Goal: Information Seeking & Learning: Learn about a topic

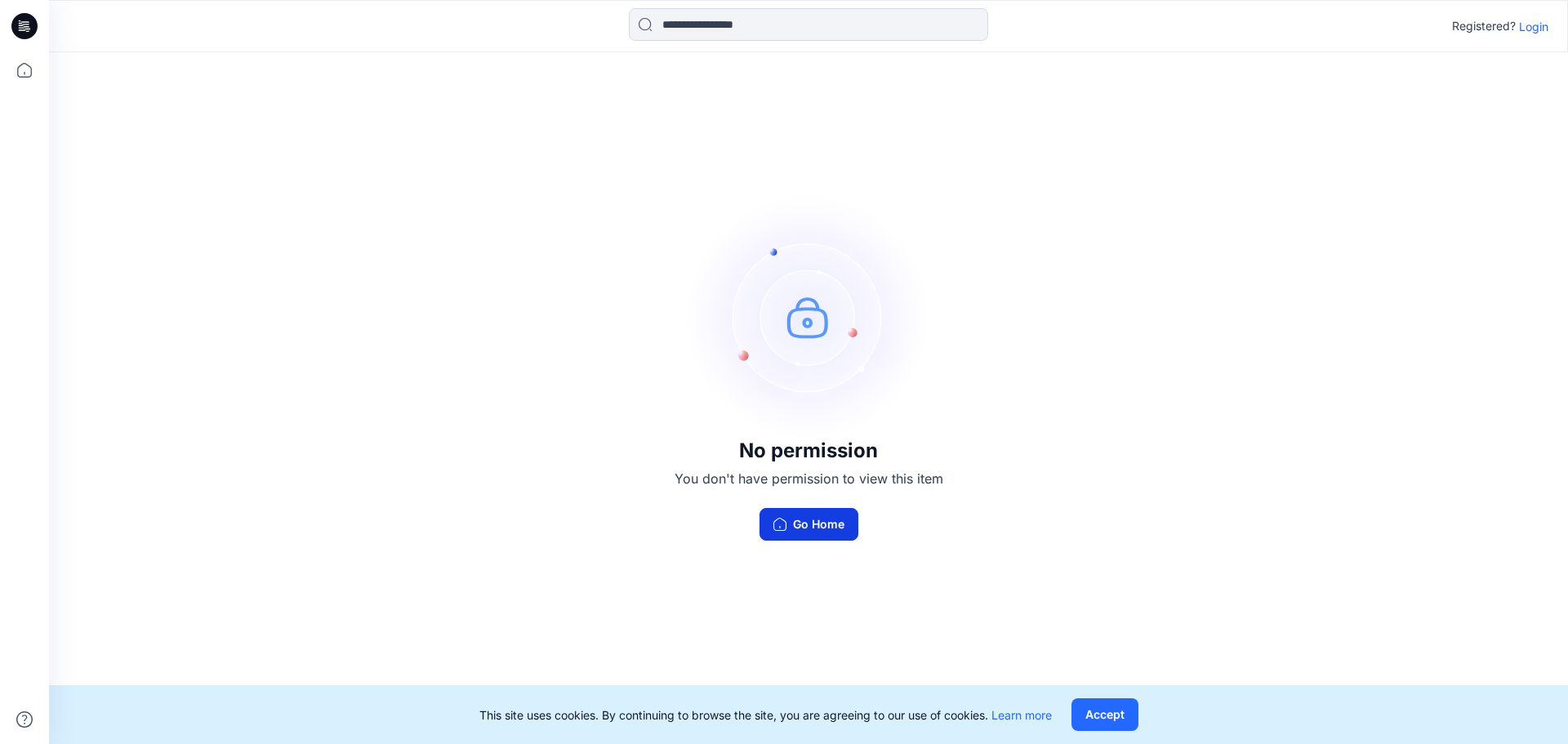
click at [816, 514] on button "Go Home" at bounding box center [808, 524] width 99 height 32
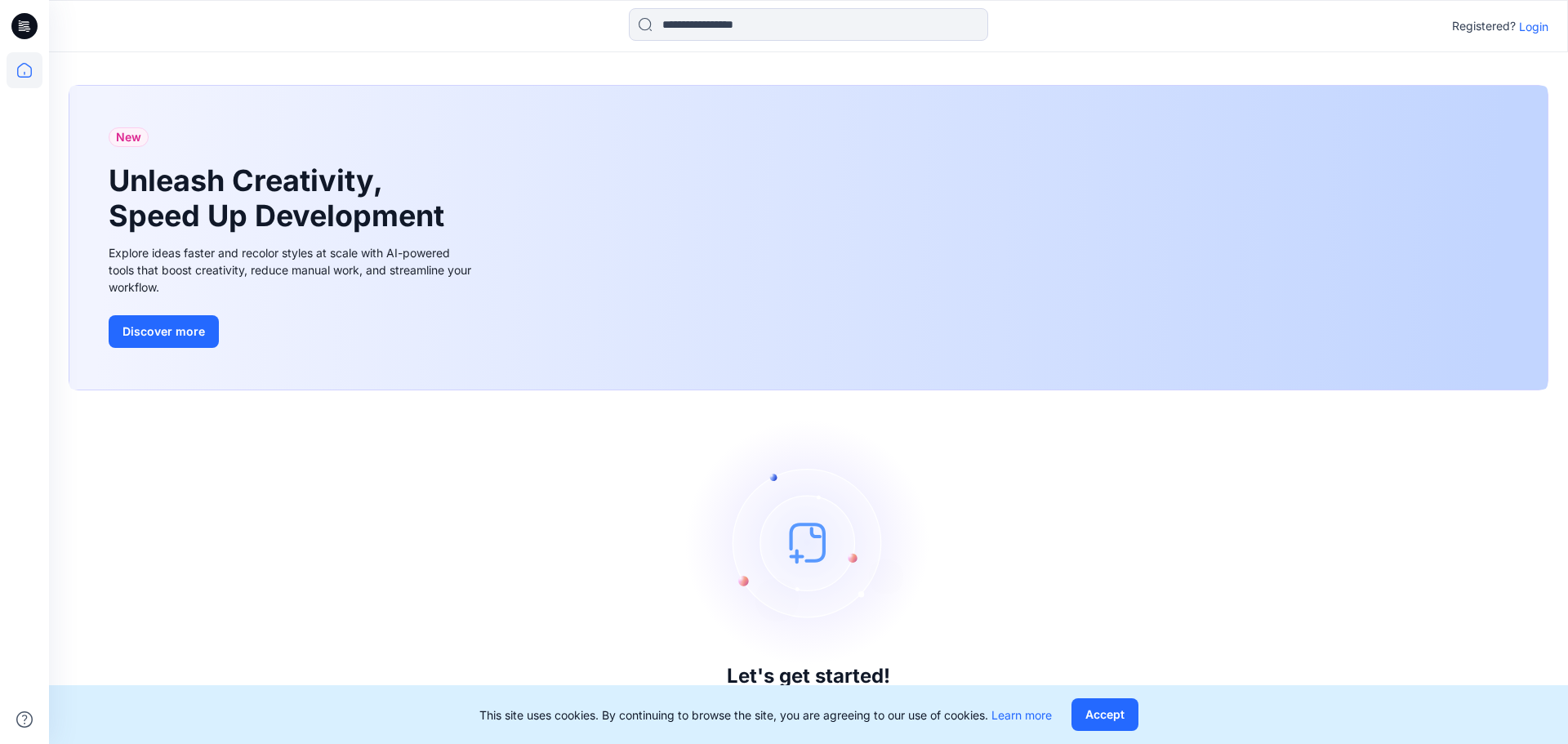
click at [1513, 29] on p "Registered?" at bounding box center [1483, 26] width 64 height 19
click at [1525, 29] on p "Login" at bounding box center [1534, 26] width 30 height 18
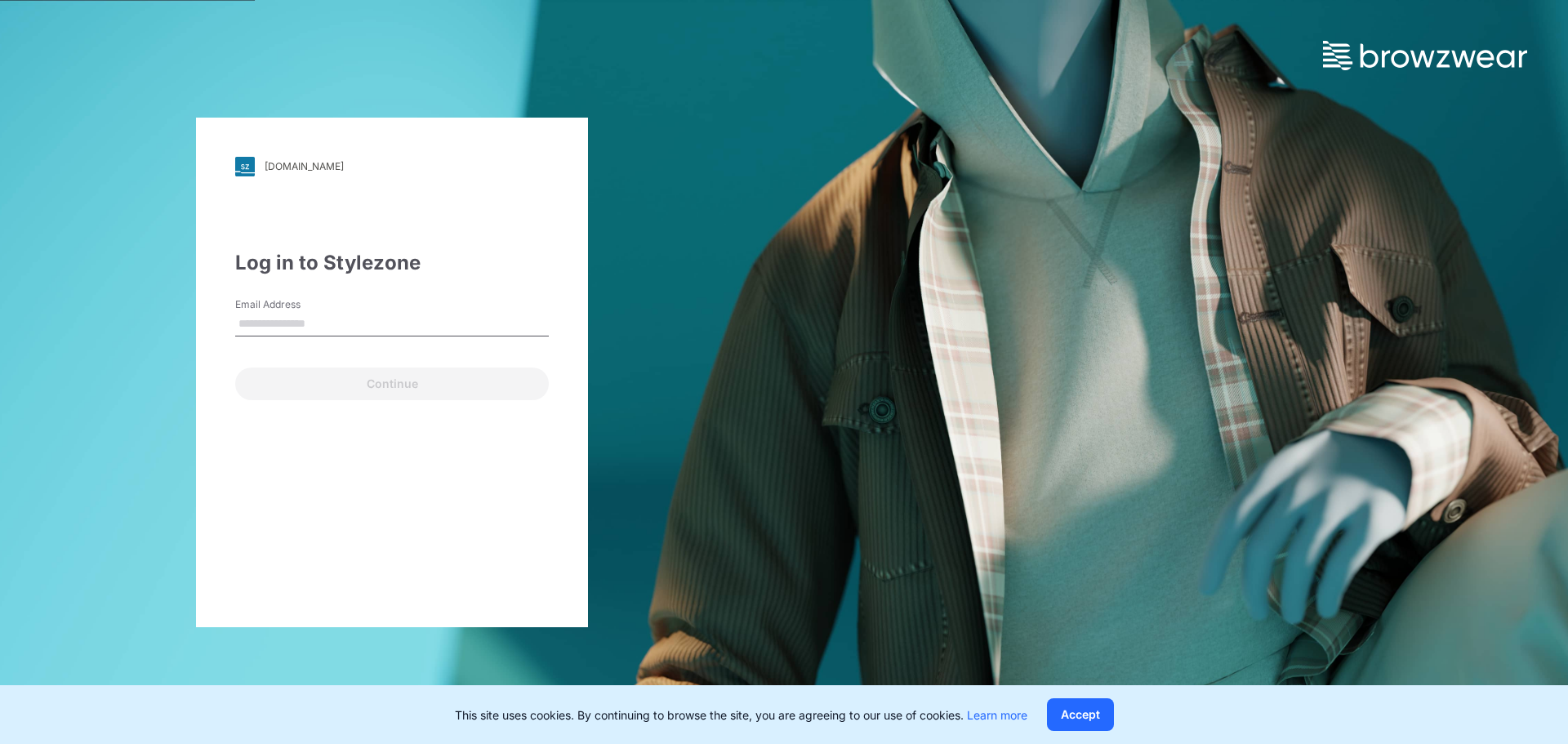
type input "*"
type input "**********"
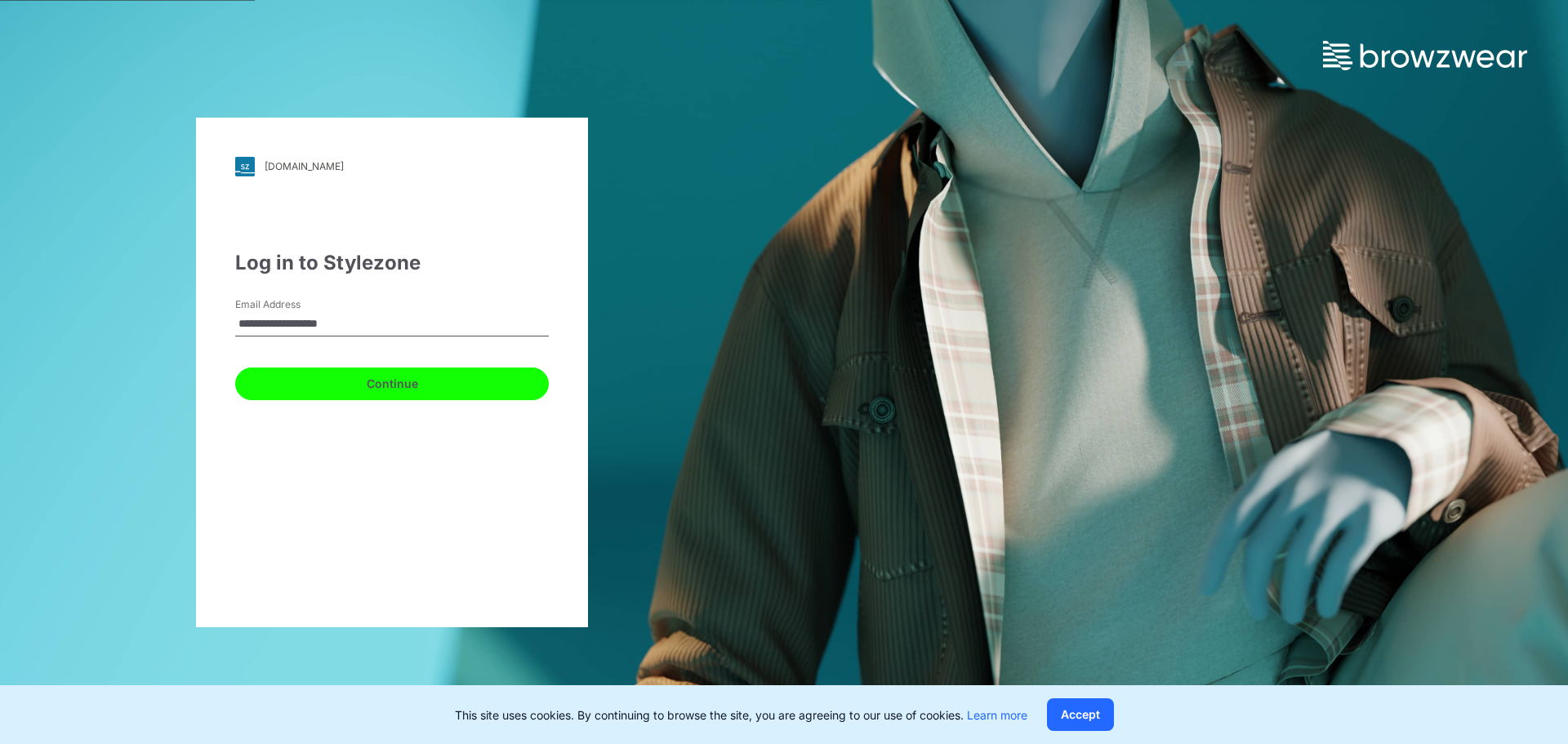
click at [362, 370] on button "Continue" at bounding box center [392, 384] width 313 height 32
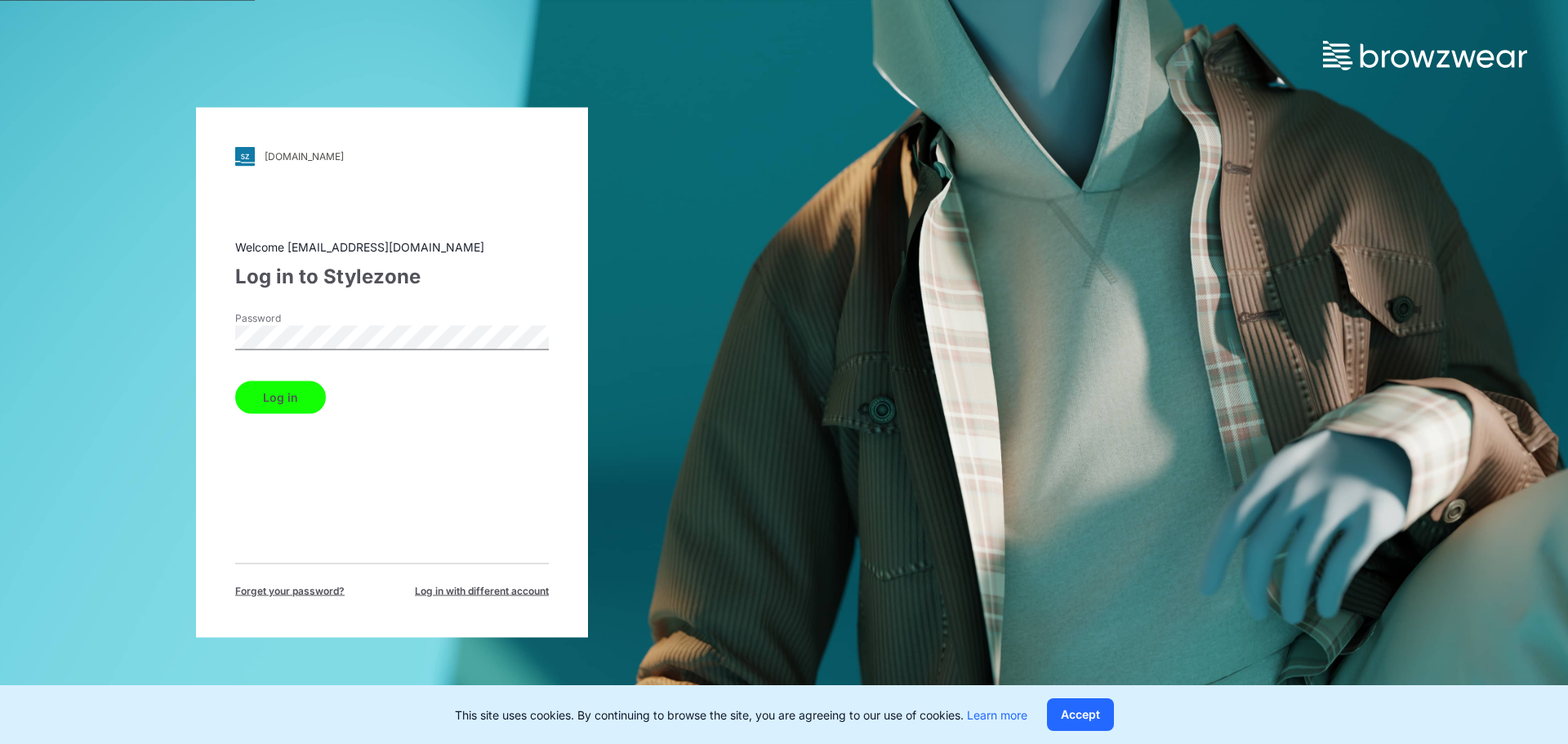
click at [236, 381] on button "Log in" at bounding box center [281, 396] width 91 height 32
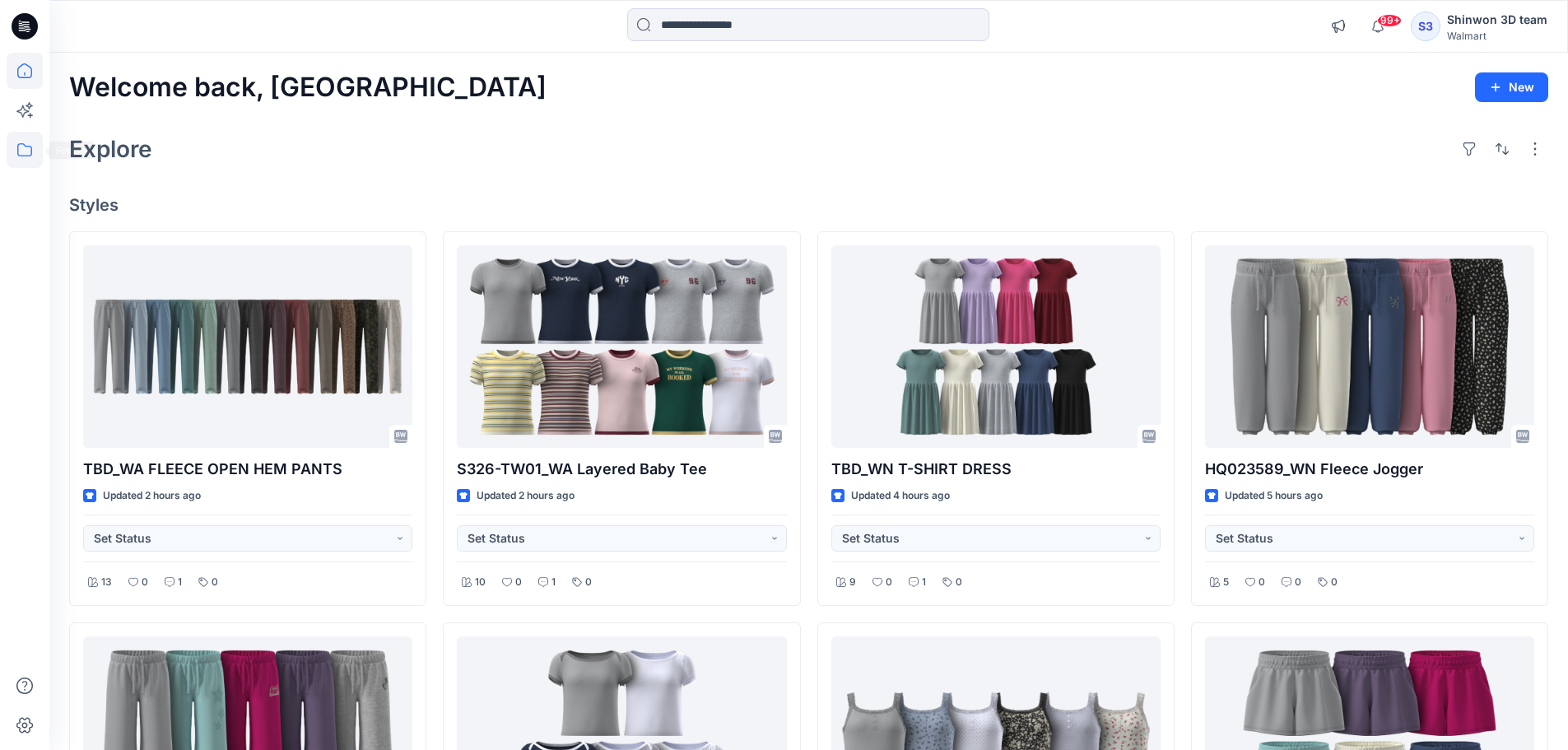
click at [45, 152] on div at bounding box center [24, 375] width 49 height 750
click at [31, 151] on icon at bounding box center [24, 149] width 36 height 36
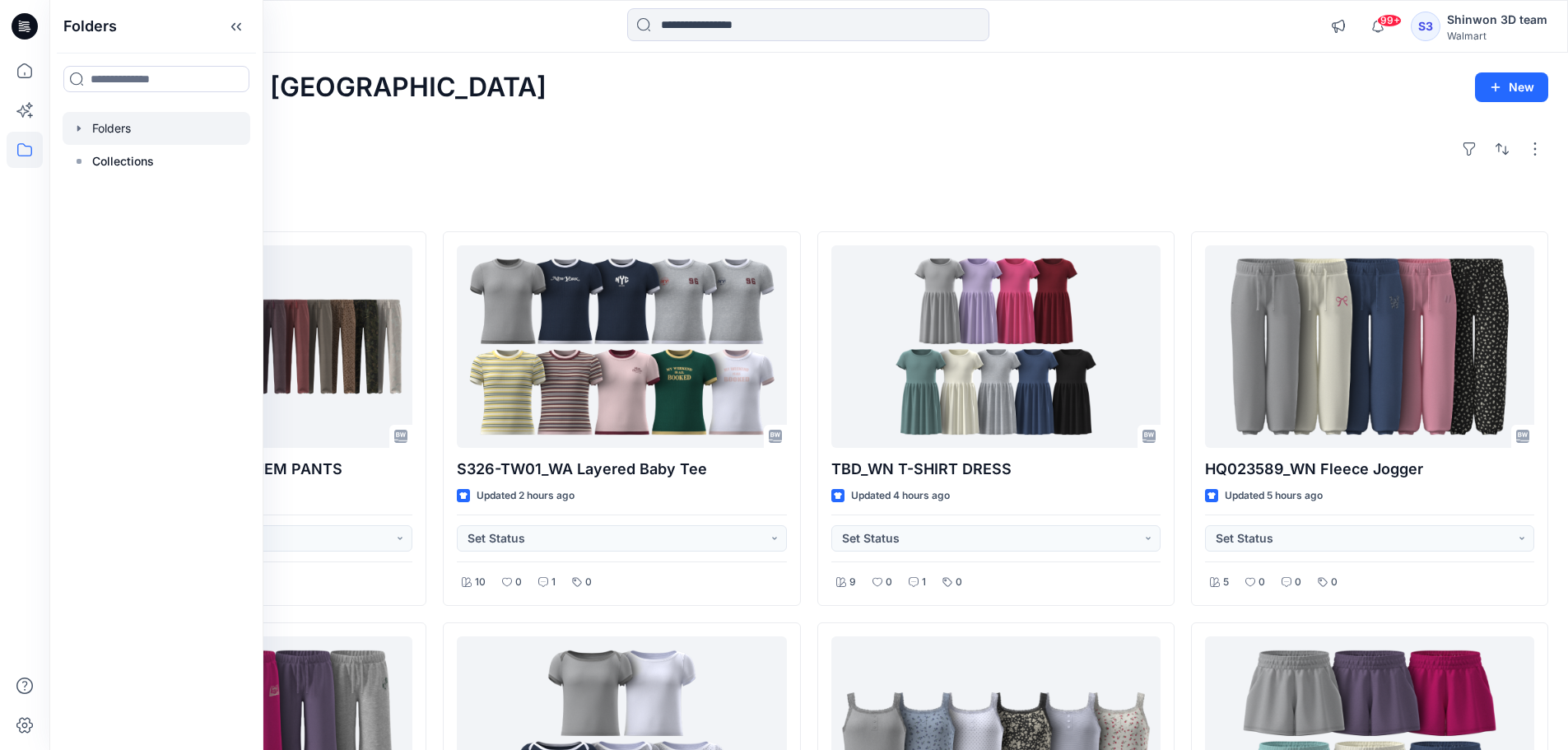
click at [117, 143] on div at bounding box center [156, 128] width 188 height 33
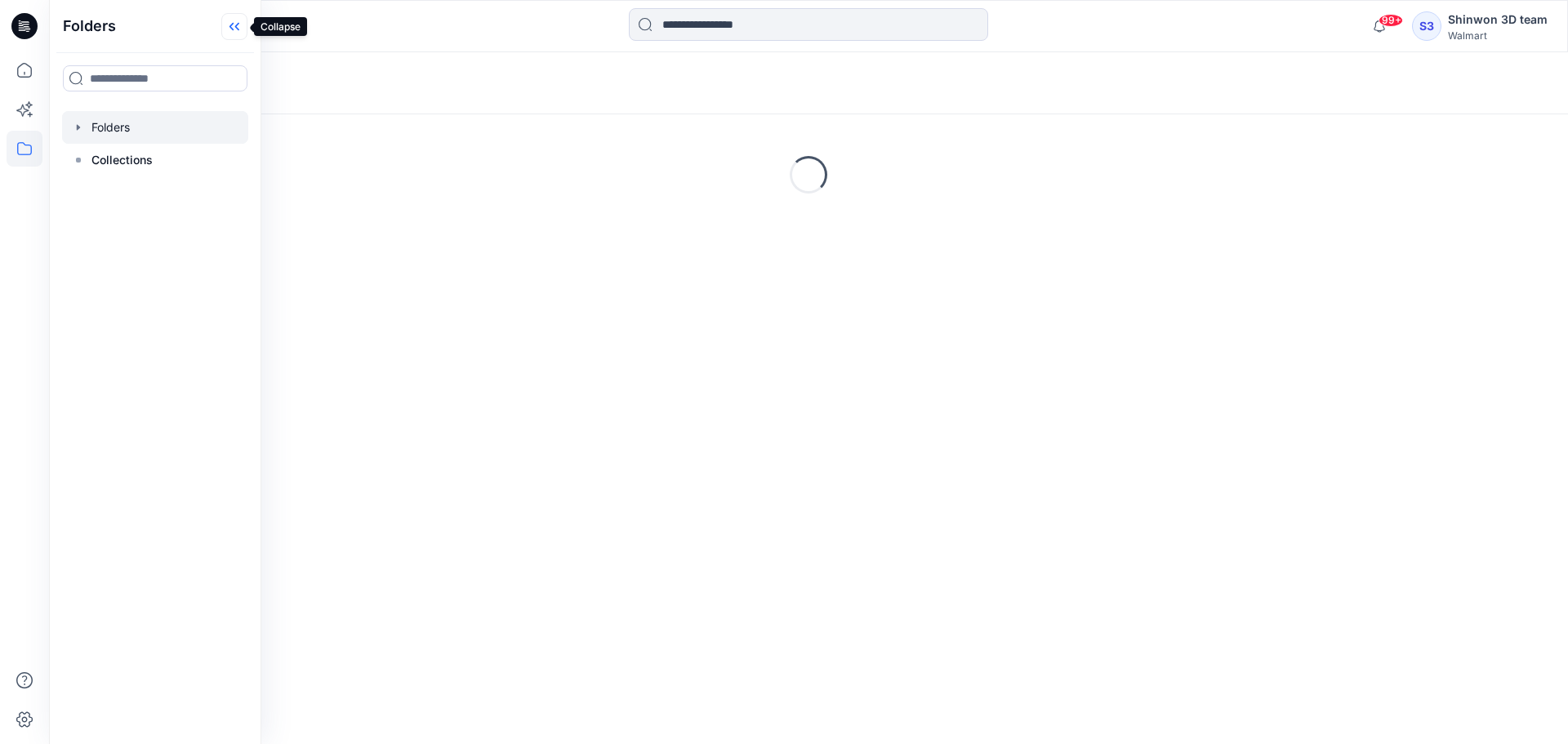
click at [237, 32] on icon at bounding box center [235, 26] width 26 height 27
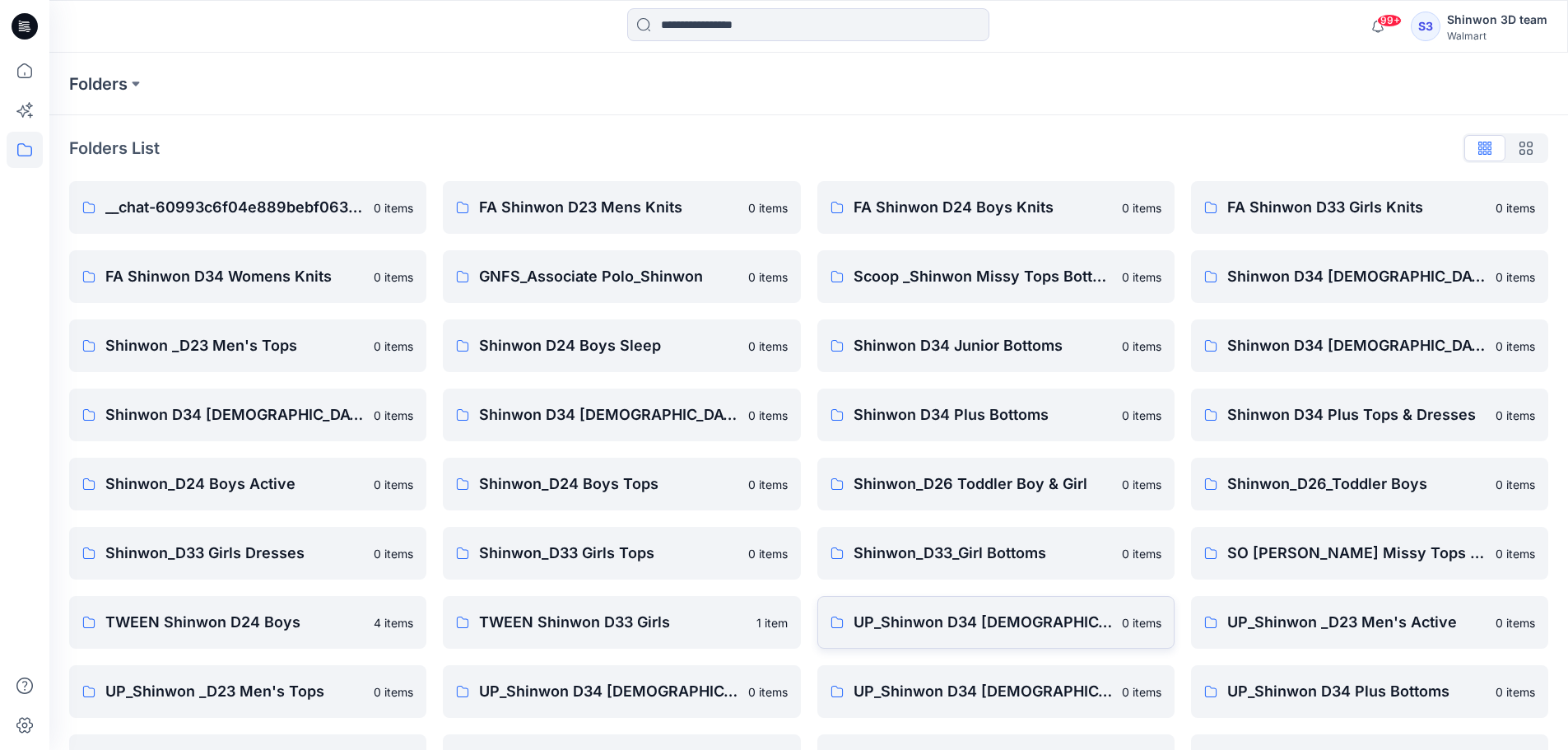
click at [1054, 627] on p "UP_Shinwon D34 [DEMOGRAPHIC_DATA] Knit Tops" at bounding box center [983, 622] width 259 height 23
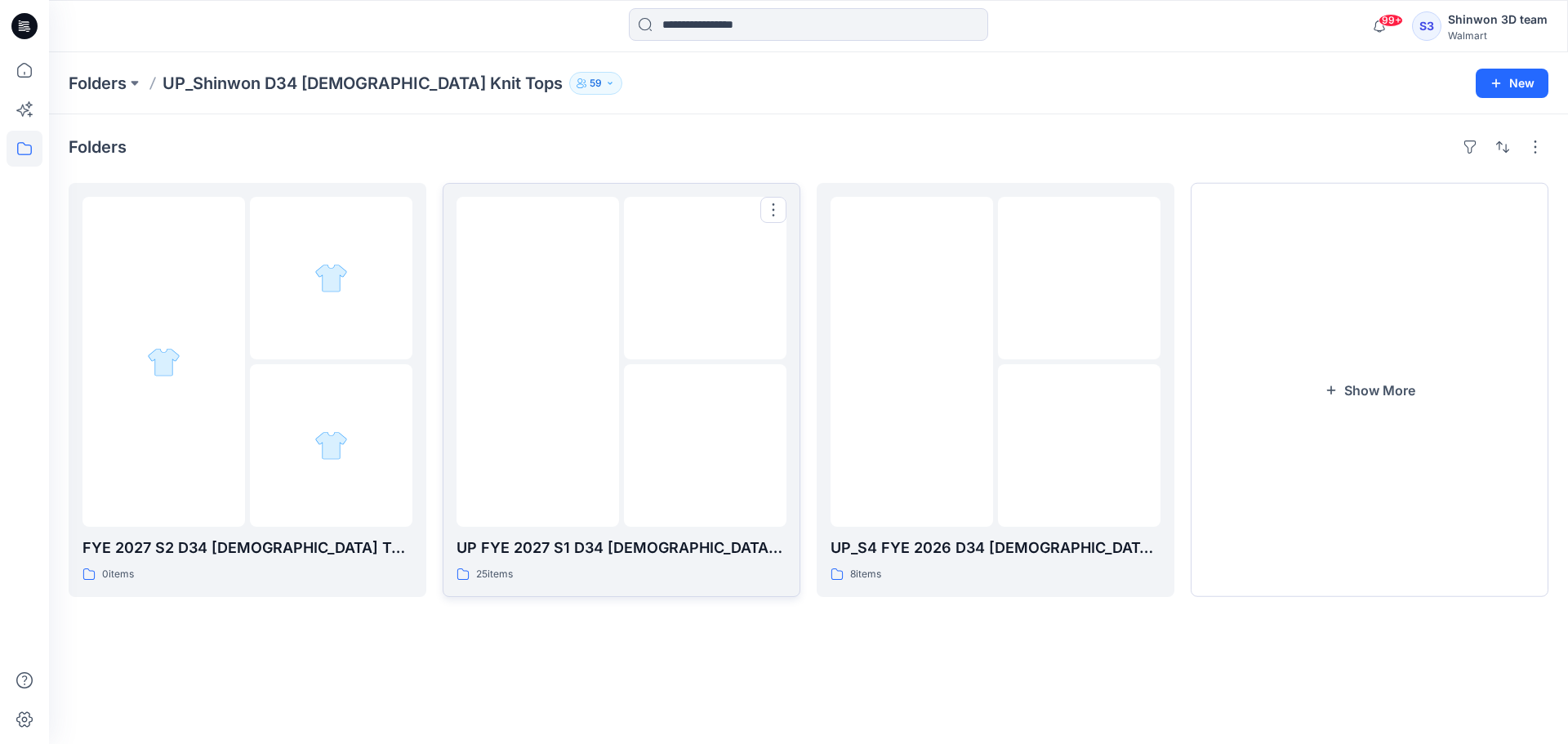
click at [601, 569] on div "25 items" at bounding box center [621, 574] width 330 height 18
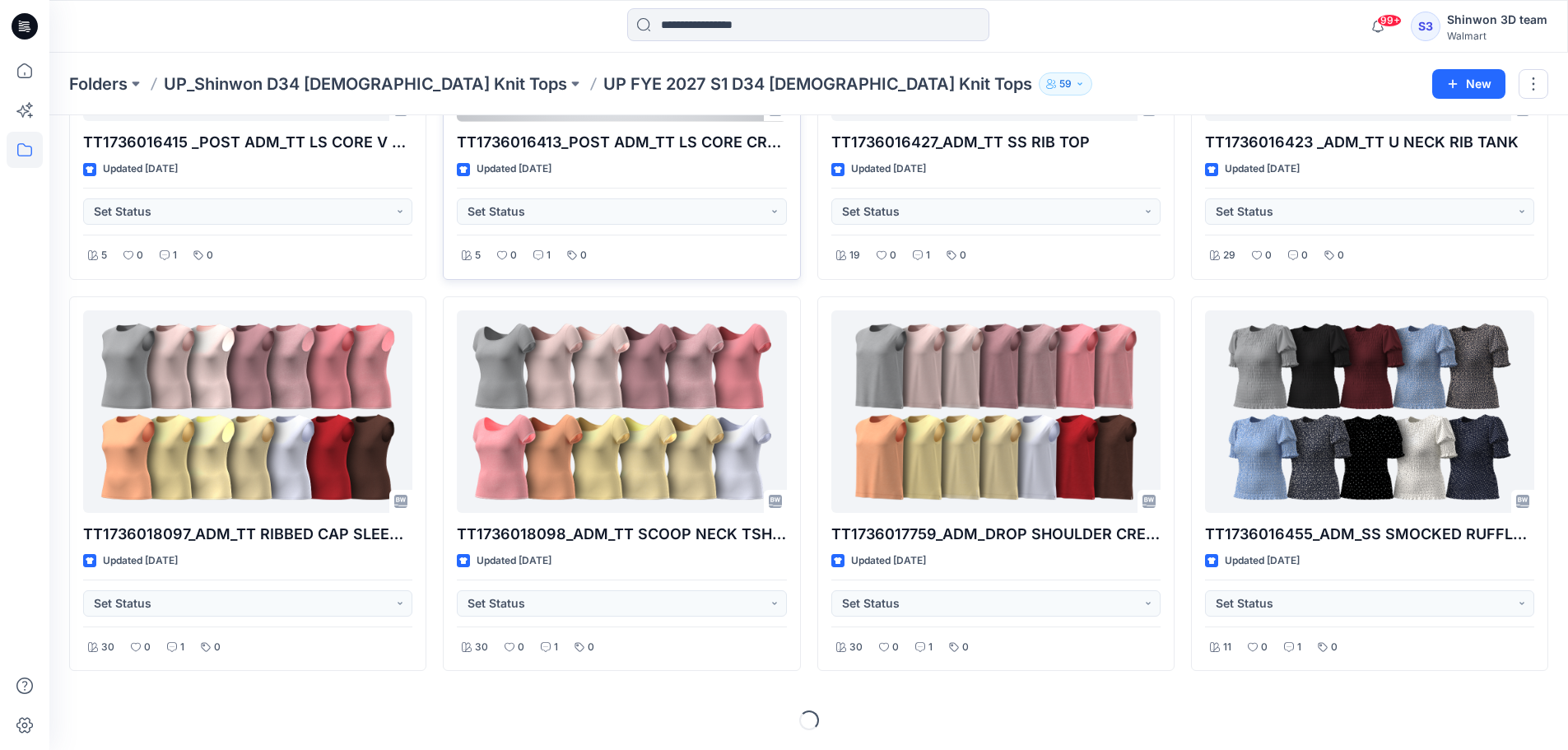
scroll to position [452, 0]
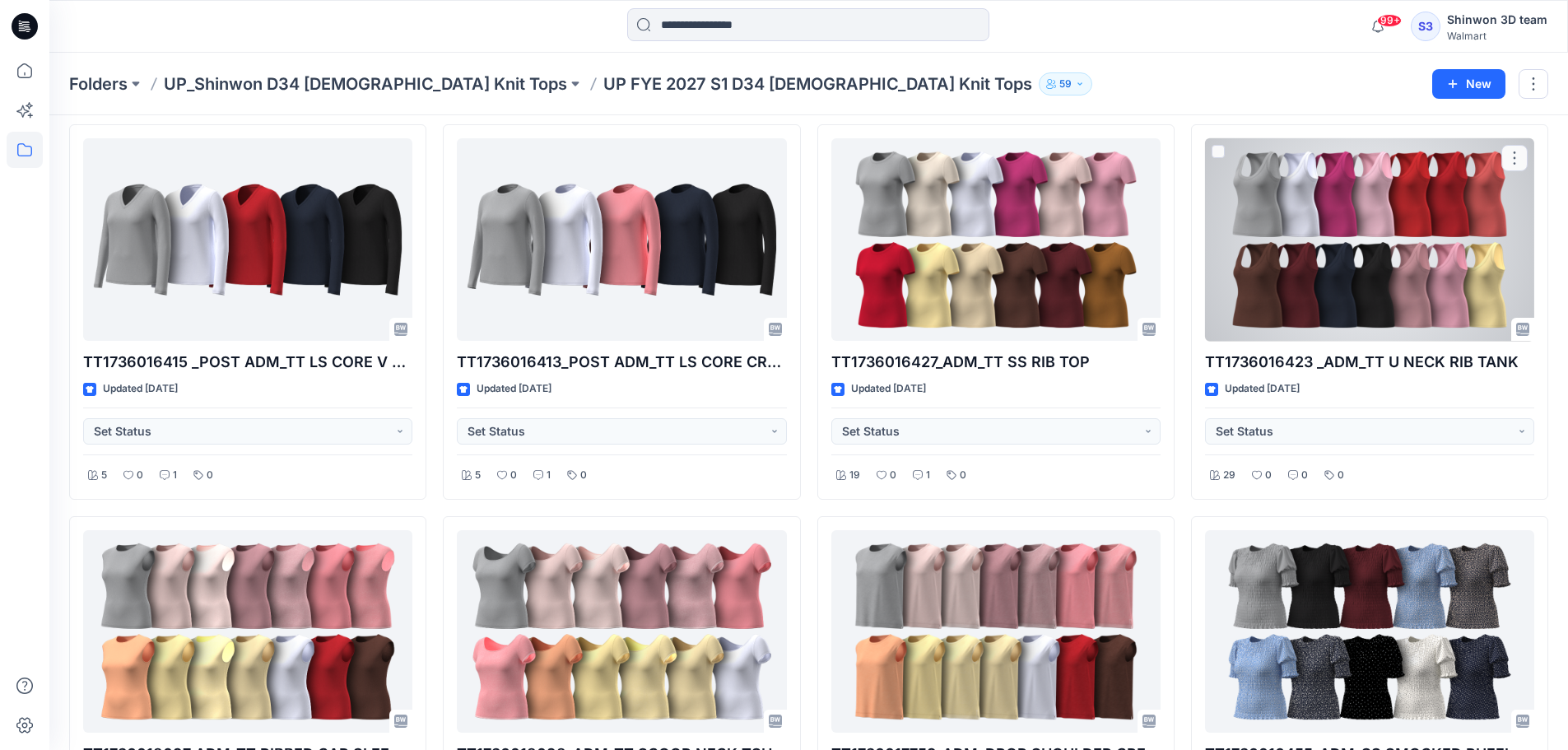
click at [1374, 273] on div at bounding box center [1370, 239] width 330 height 203
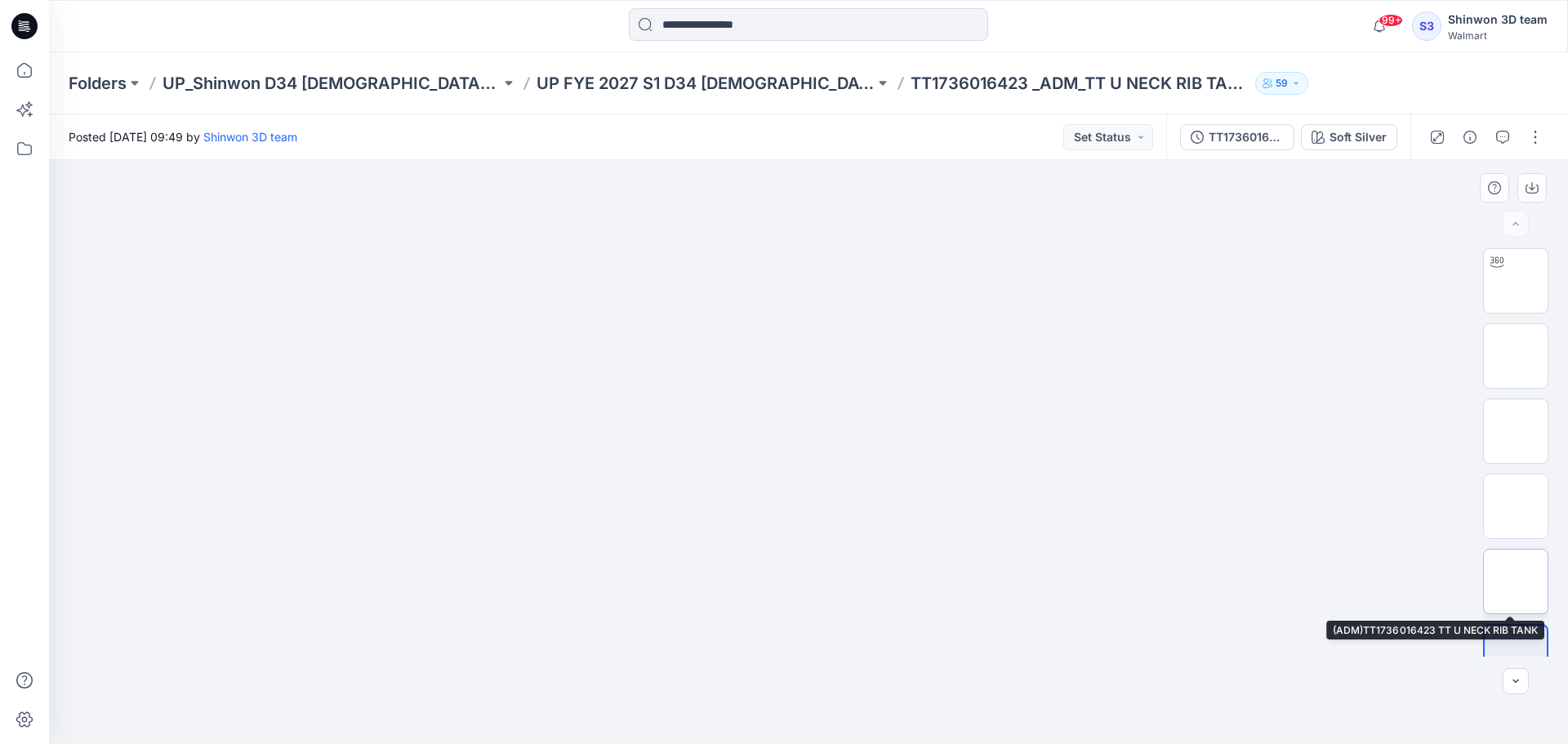
click at [1515, 581] on img at bounding box center [1515, 581] width 0 height 0
drag, startPoint x: 777, startPoint y: 408, endPoint x: 779, endPoint y: 492, distance: 84.0
click at [779, 492] on img at bounding box center [808, 452] width 931 height 584
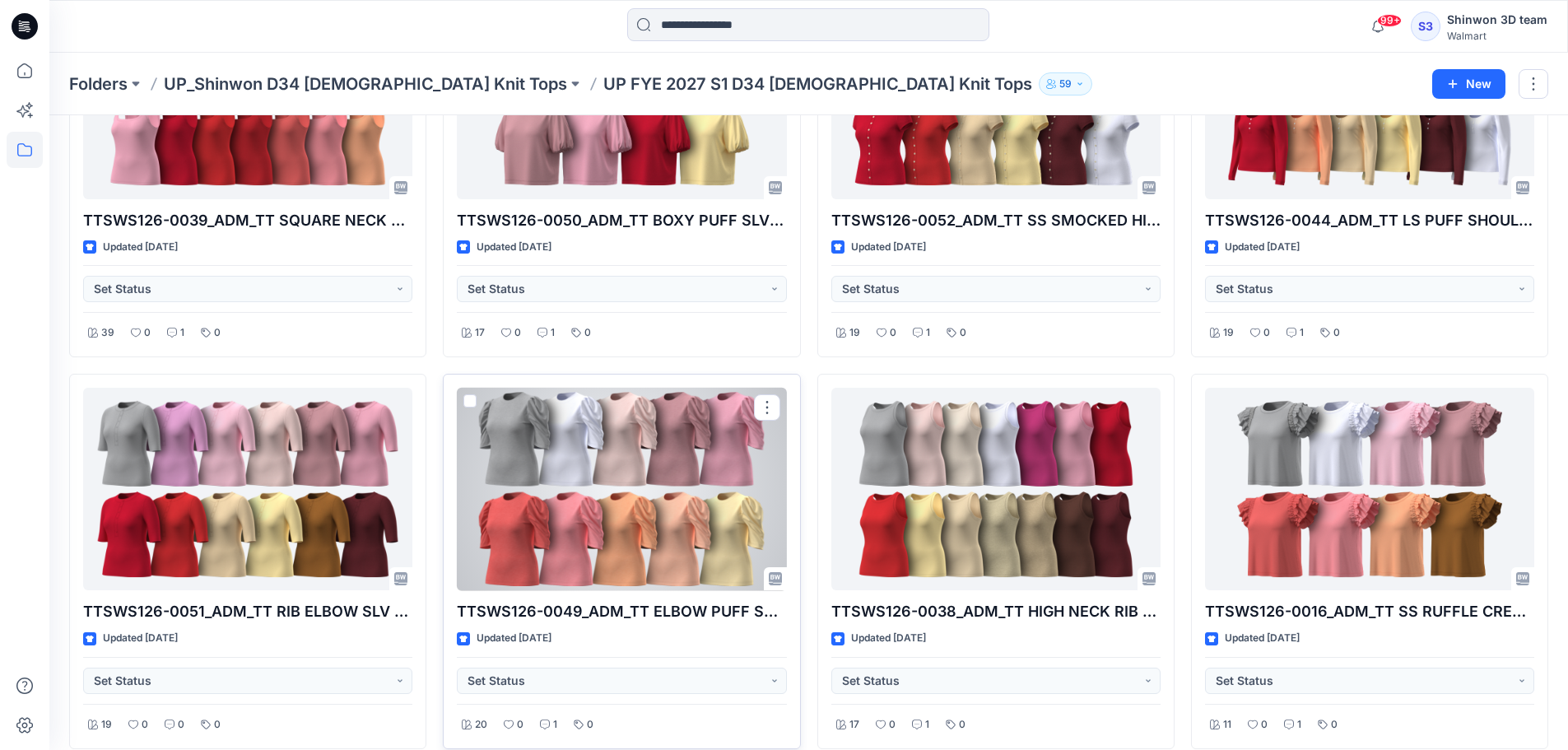
scroll to position [1848, 0]
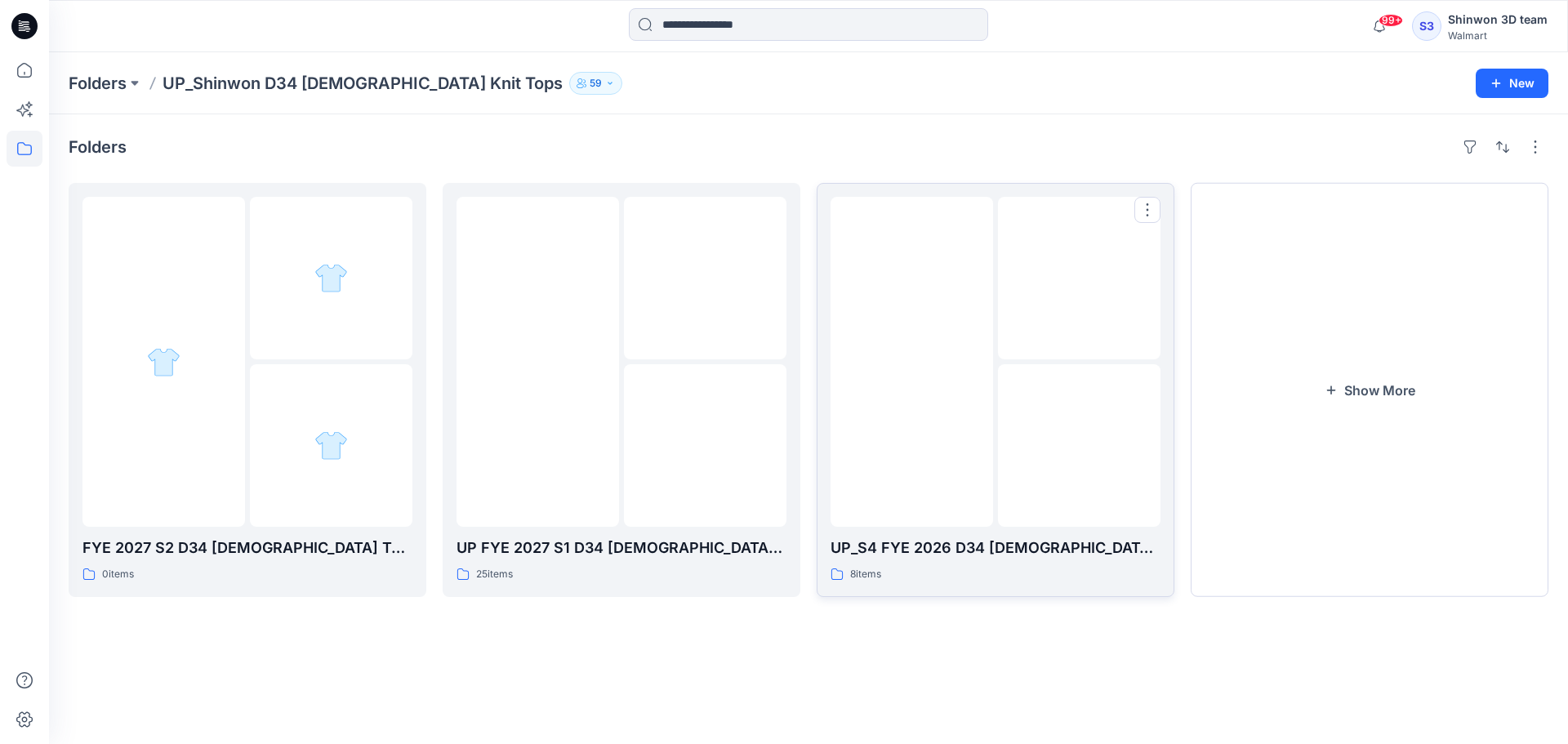
click at [912, 362] on img at bounding box center [912, 362] width 0 height 0
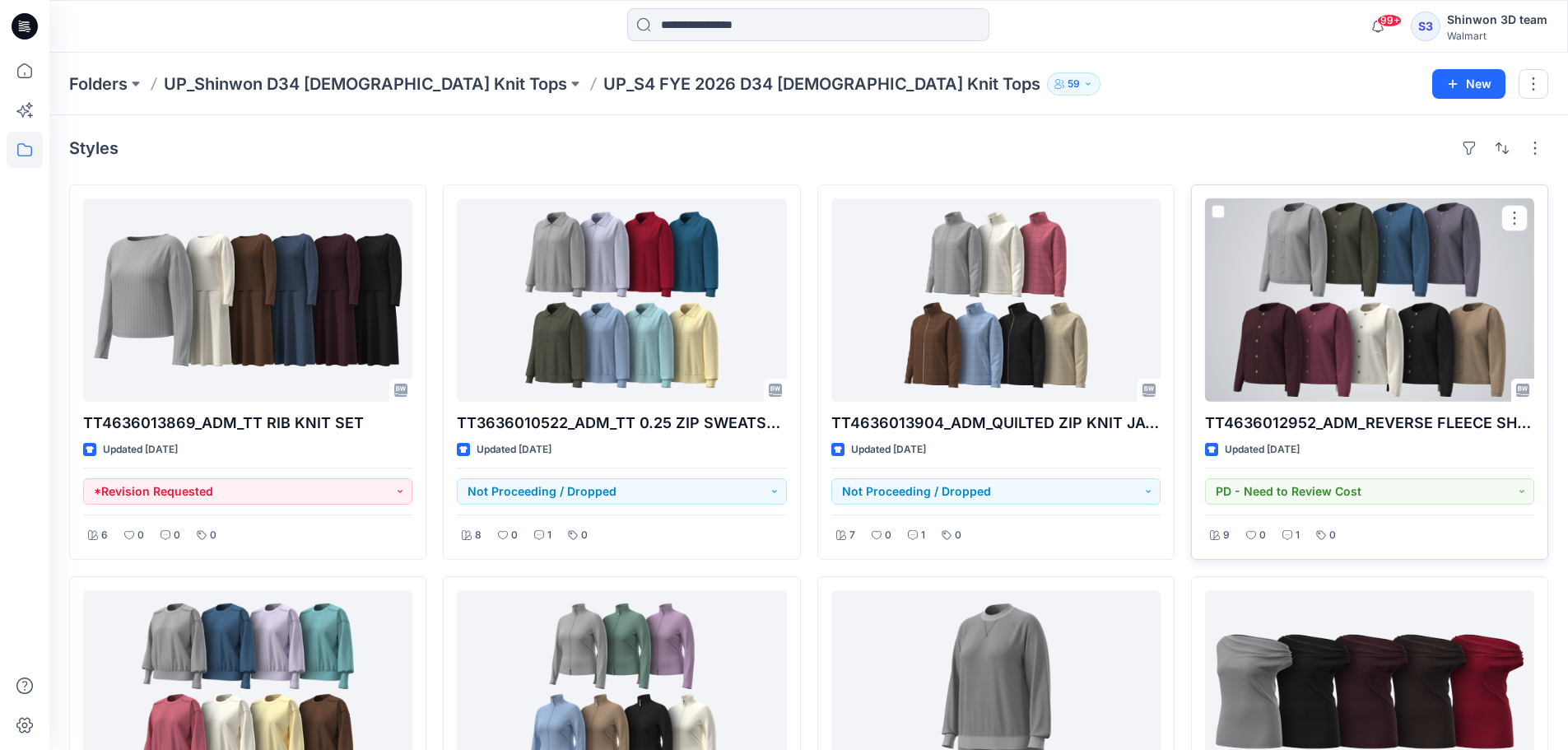
click at [1336, 282] on div at bounding box center [1370, 300] width 330 height 203
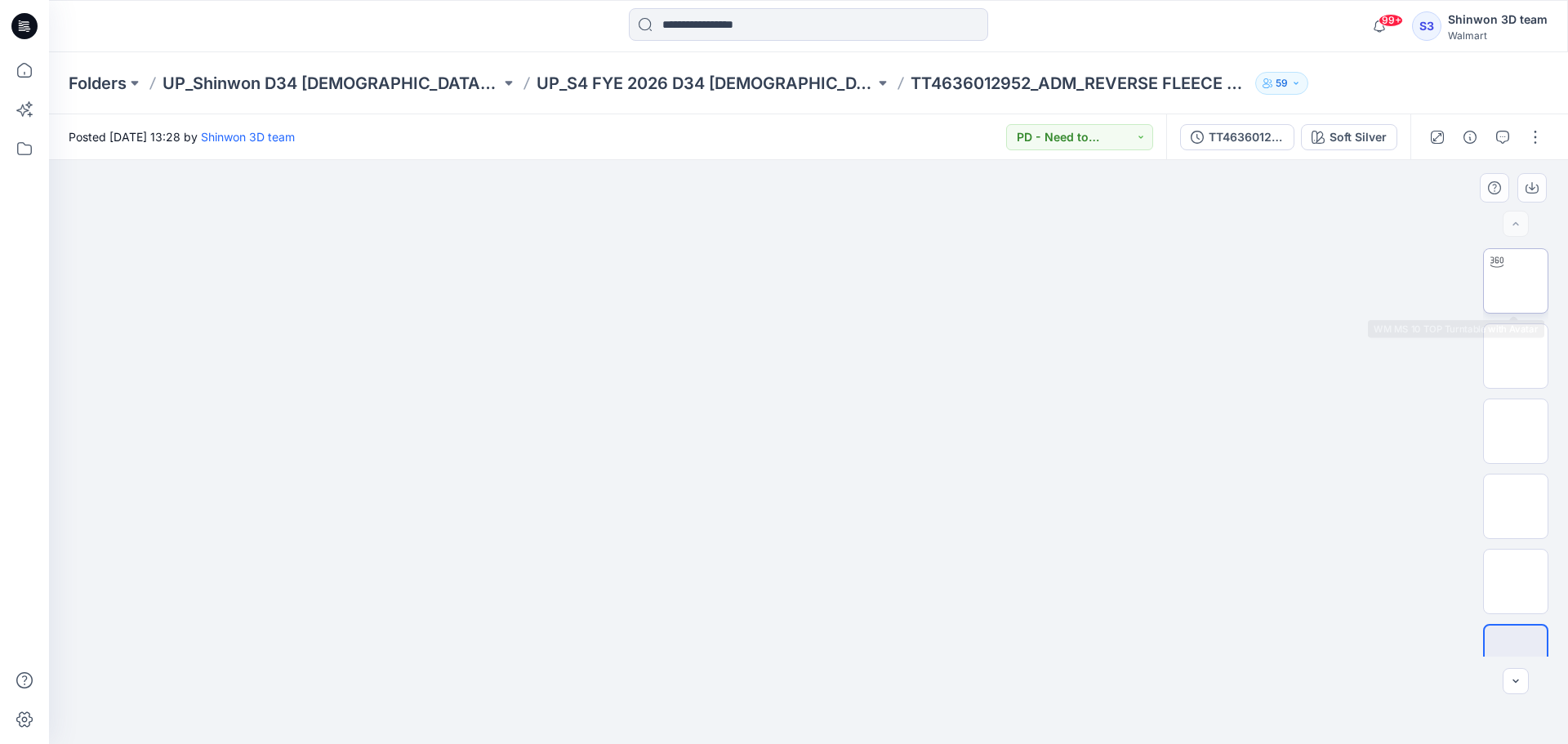
click at [1515, 281] on img at bounding box center [1515, 281] width 0 height 0
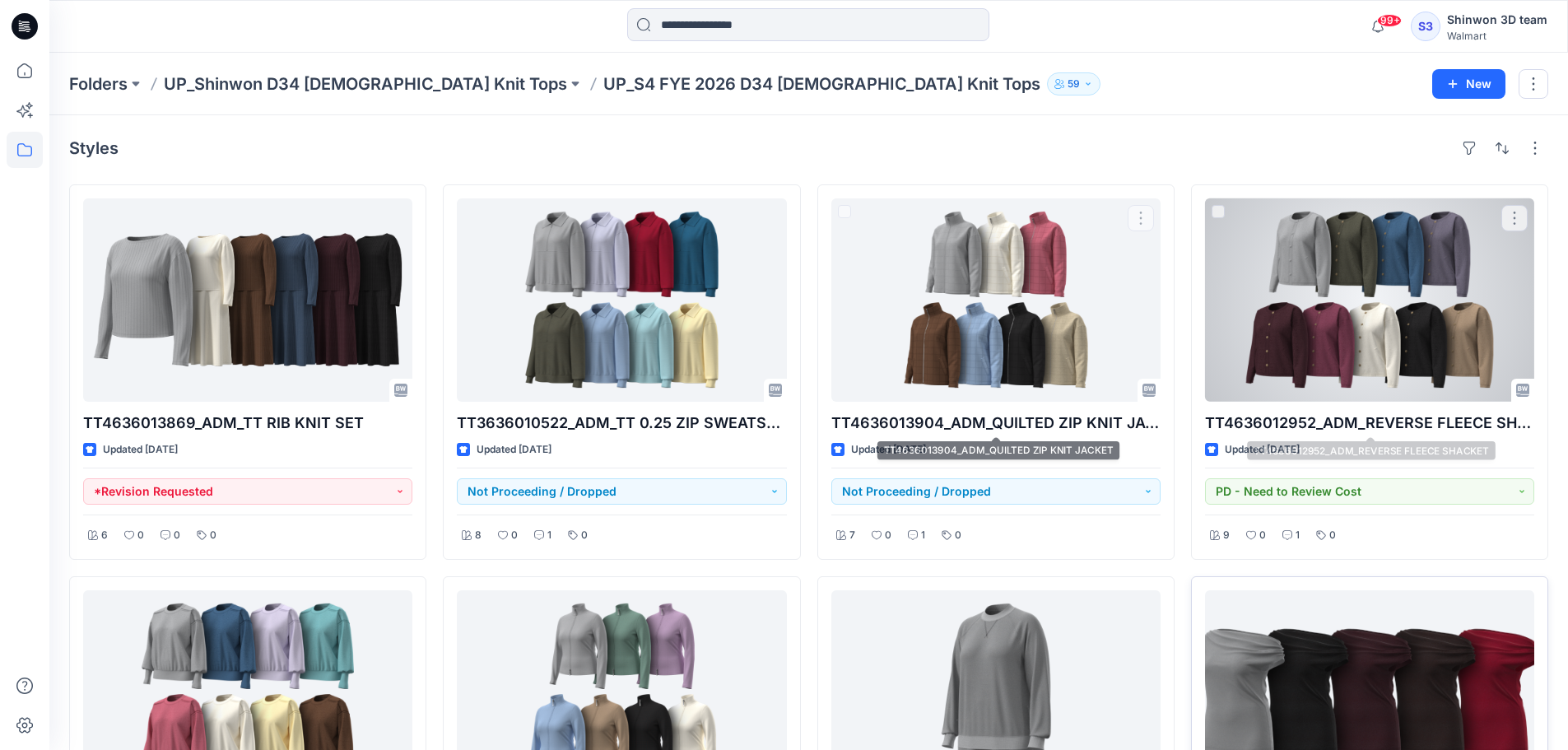
scroll to position [222, 0]
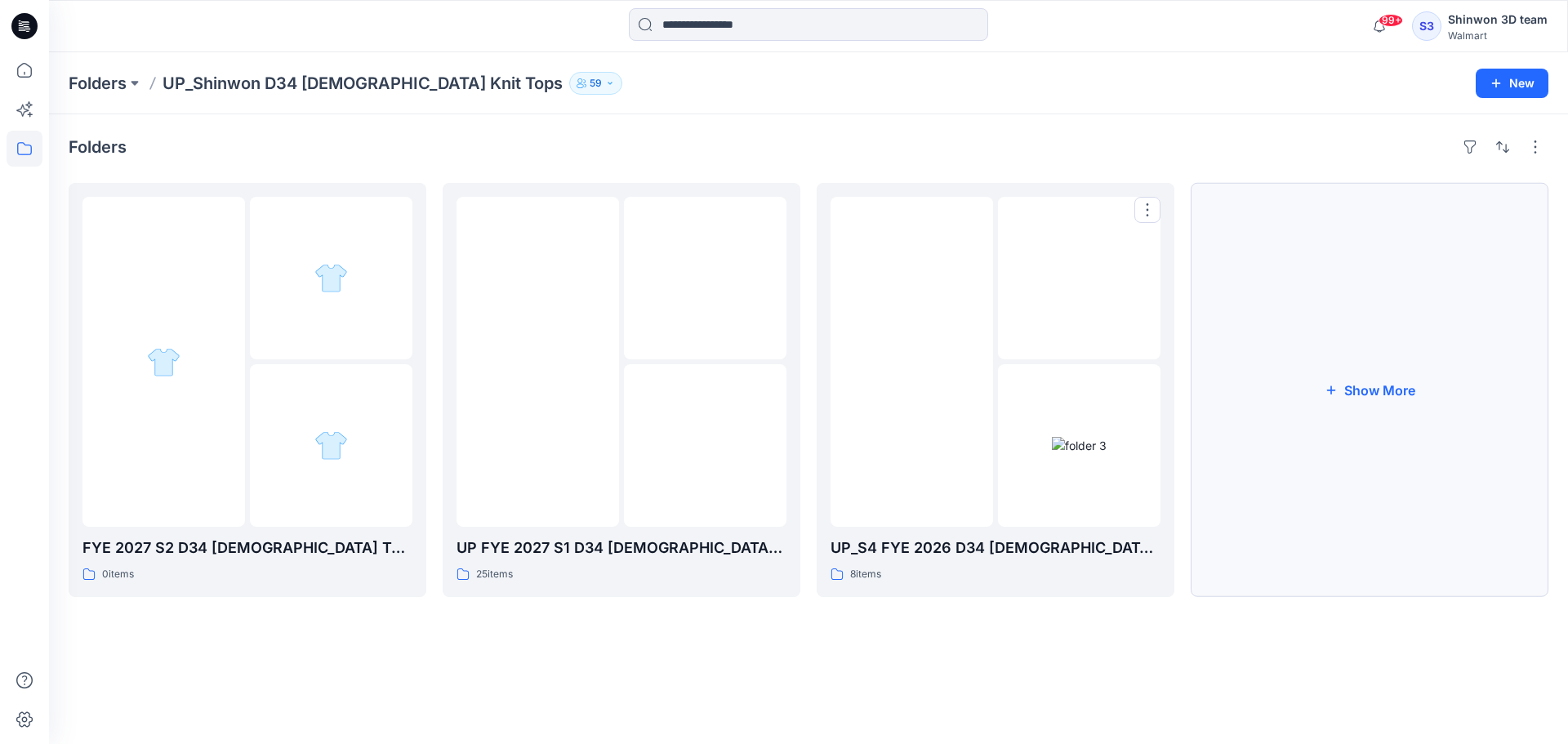
click at [1323, 355] on button "Show More" at bounding box center [1369, 390] width 358 height 414
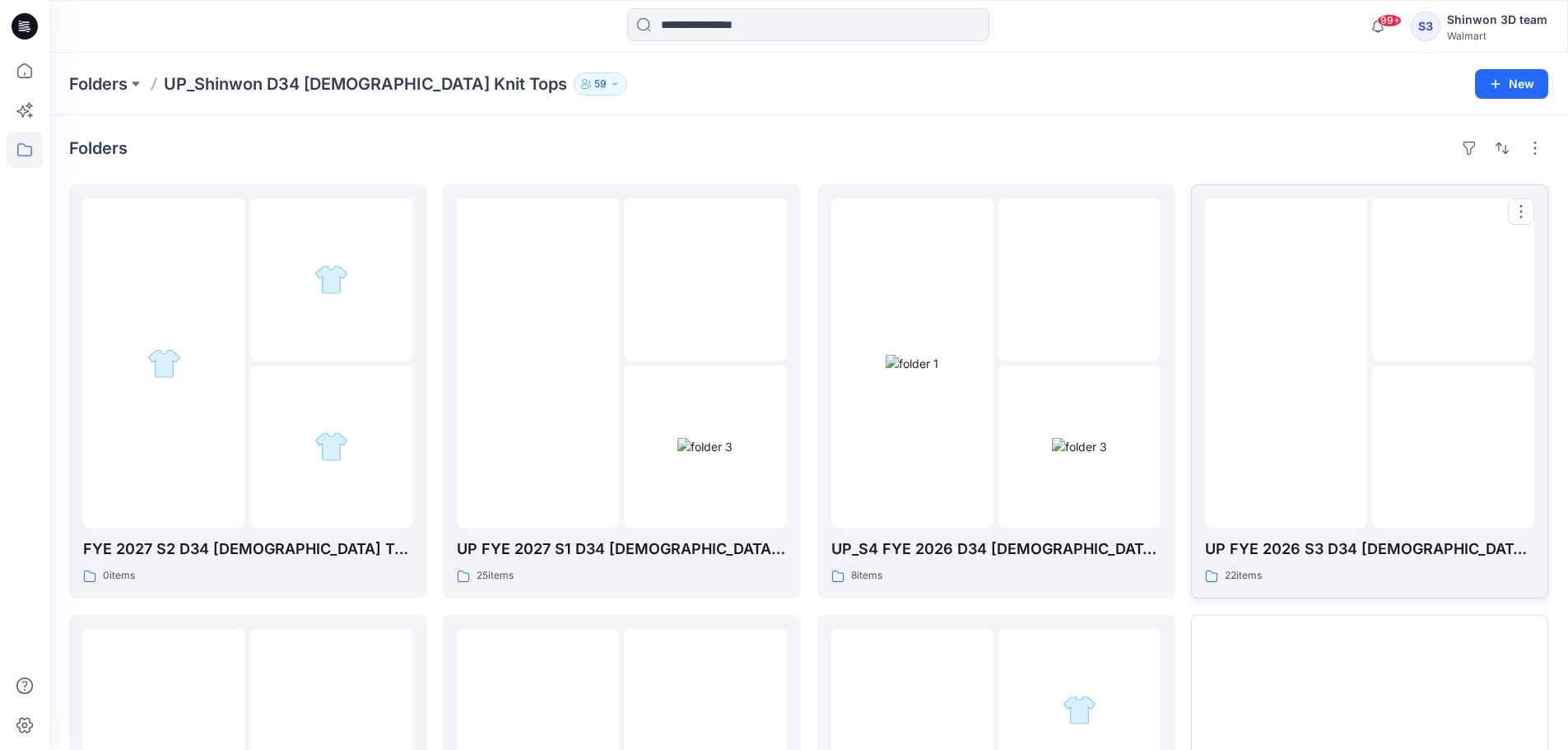
click at [1361, 553] on p "UP FYE 2026 S3 D34 [DEMOGRAPHIC_DATA] Knit Tops Shinwon" at bounding box center [1370, 549] width 330 height 23
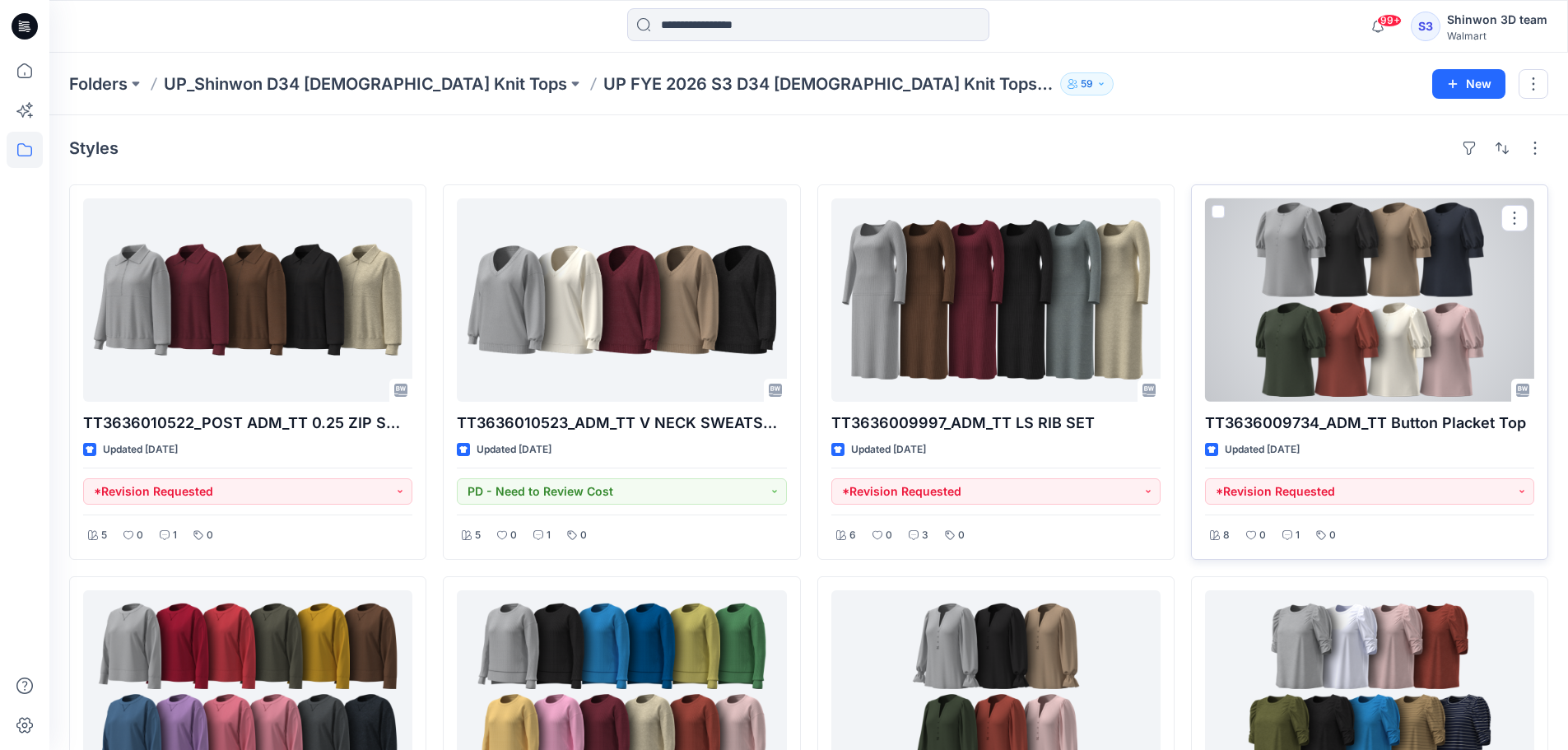
click at [1371, 343] on div at bounding box center [1370, 300] width 330 height 203
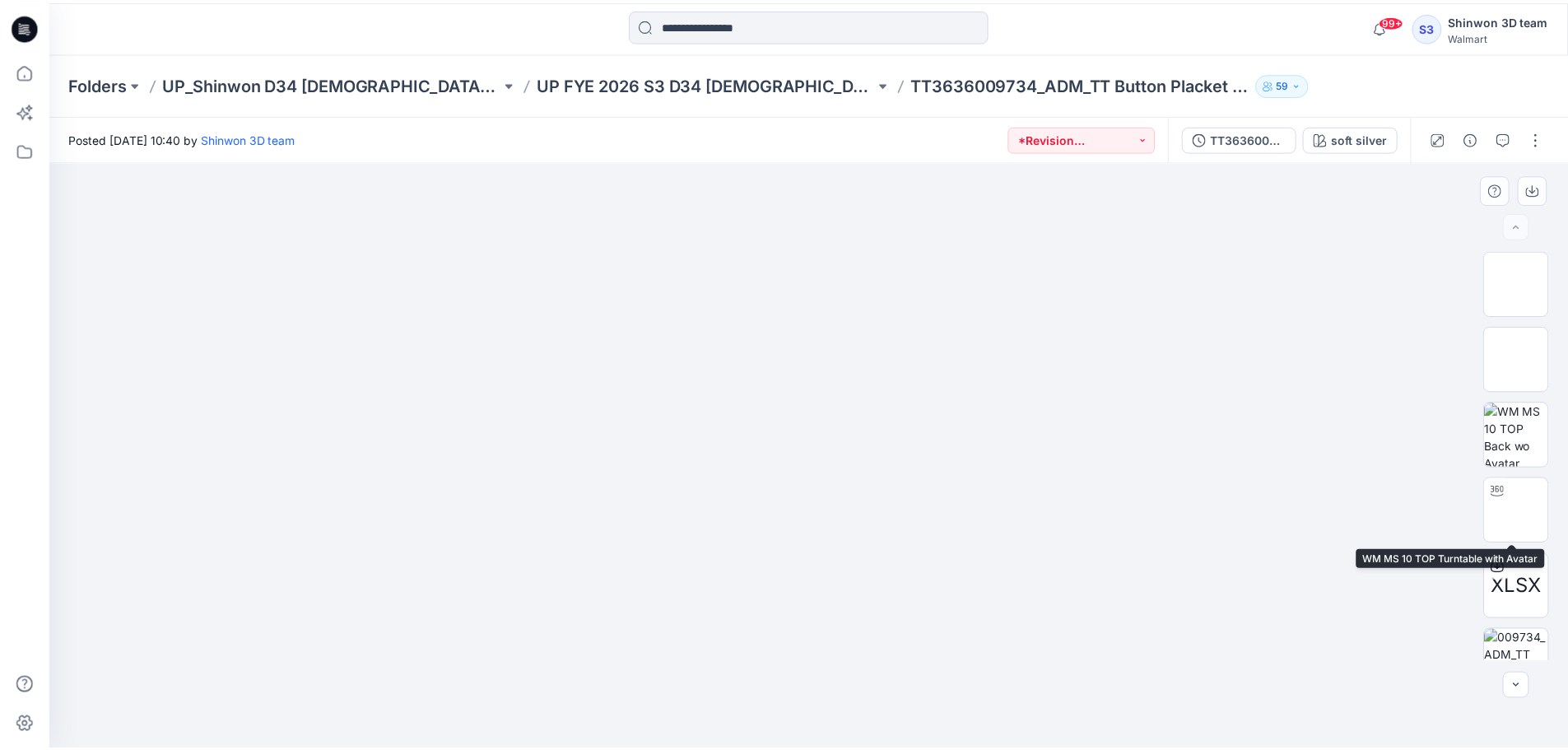
scroll to position [109, 0]
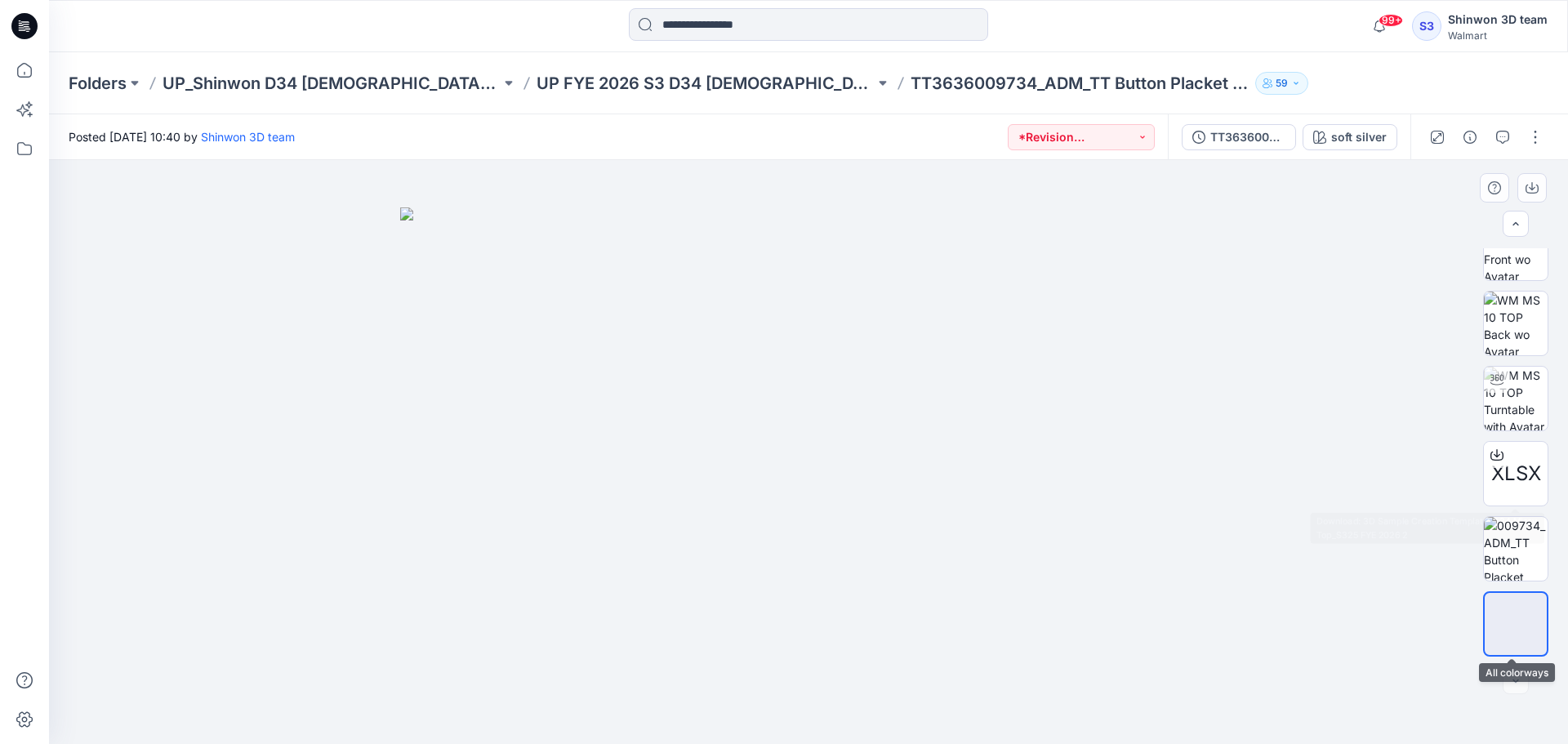
click at [1522, 596] on div at bounding box center [1515, 624] width 66 height 66
click at [1526, 555] on img at bounding box center [1515, 548] width 64 height 64
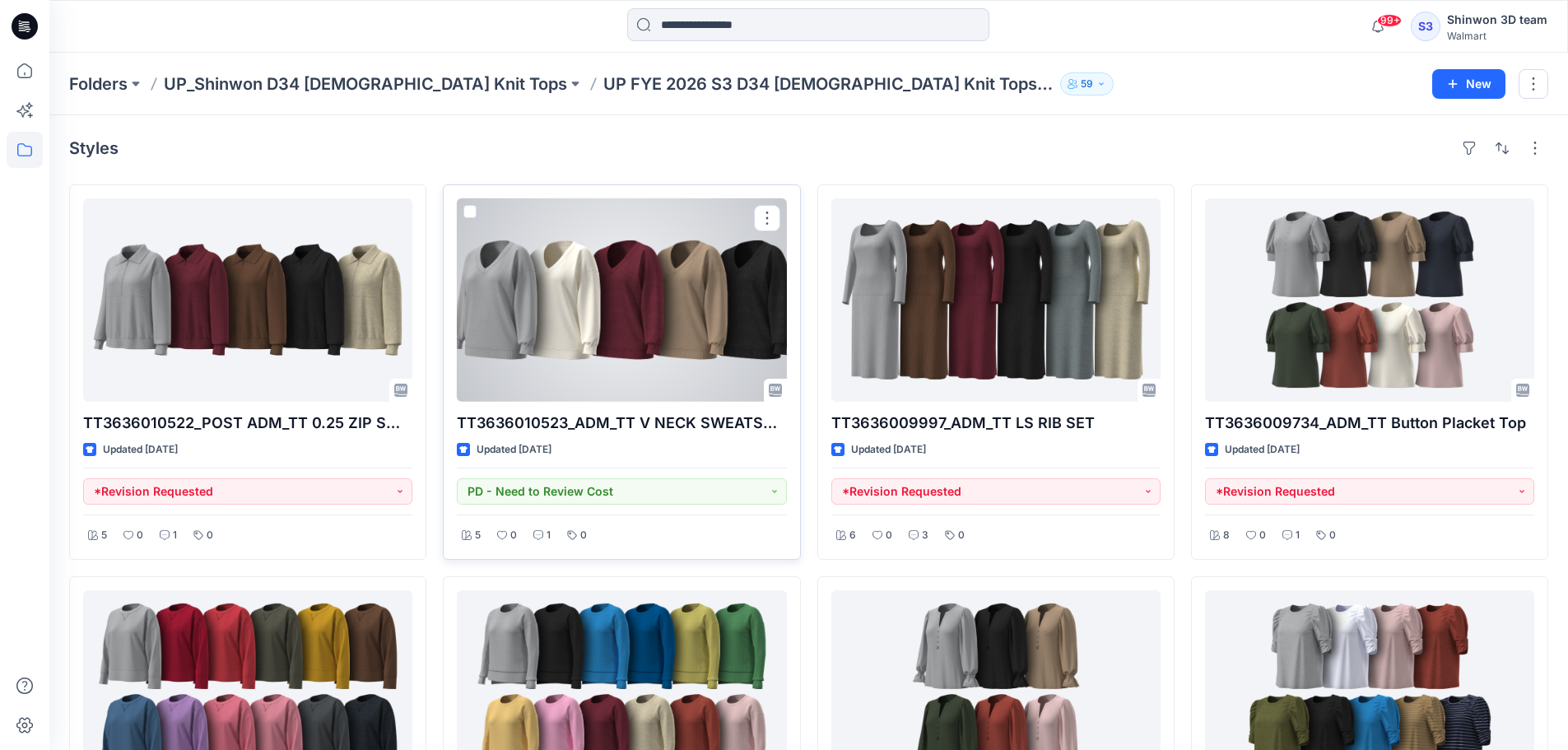
scroll to position [220, 0]
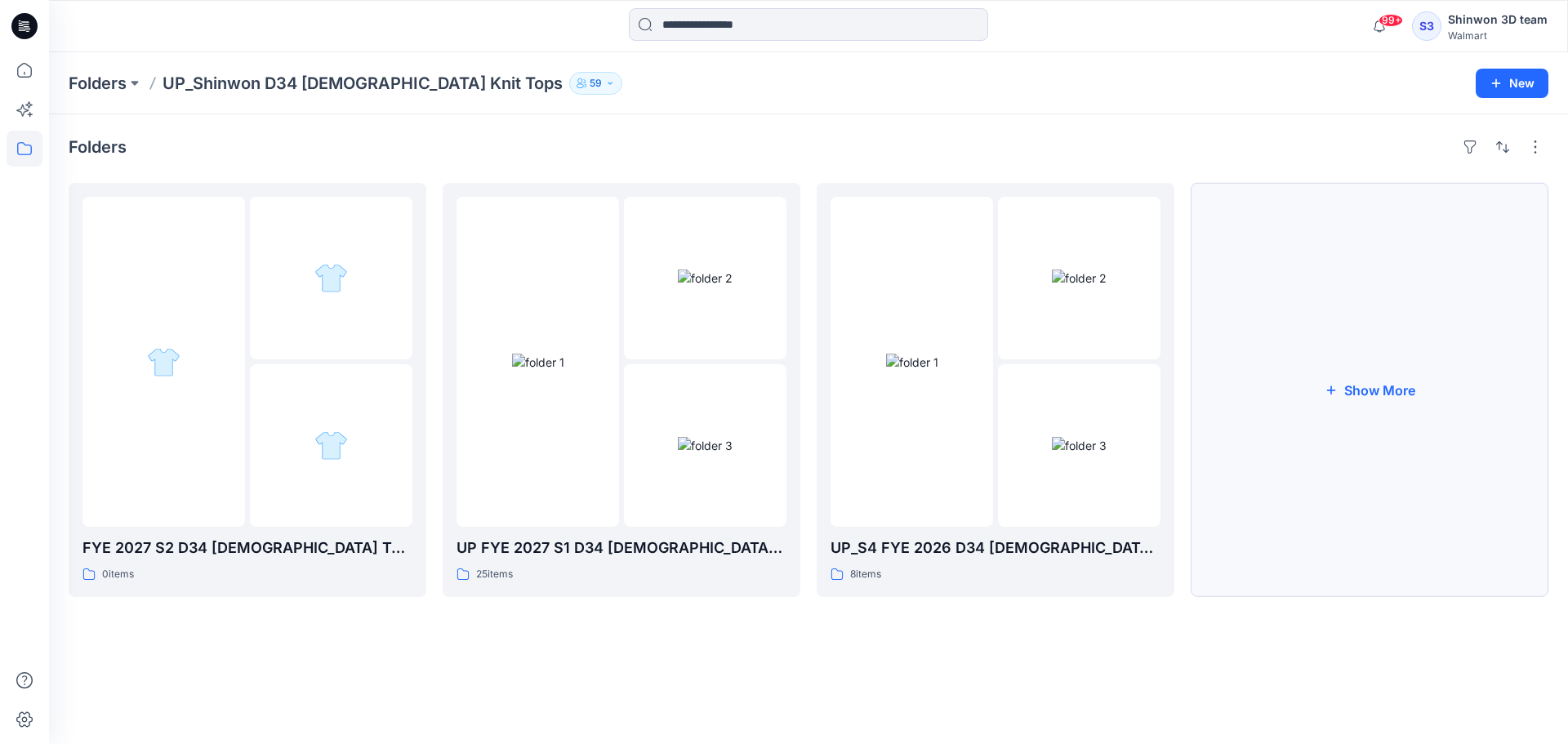
click at [1281, 565] on button "Show More" at bounding box center [1369, 390] width 358 height 414
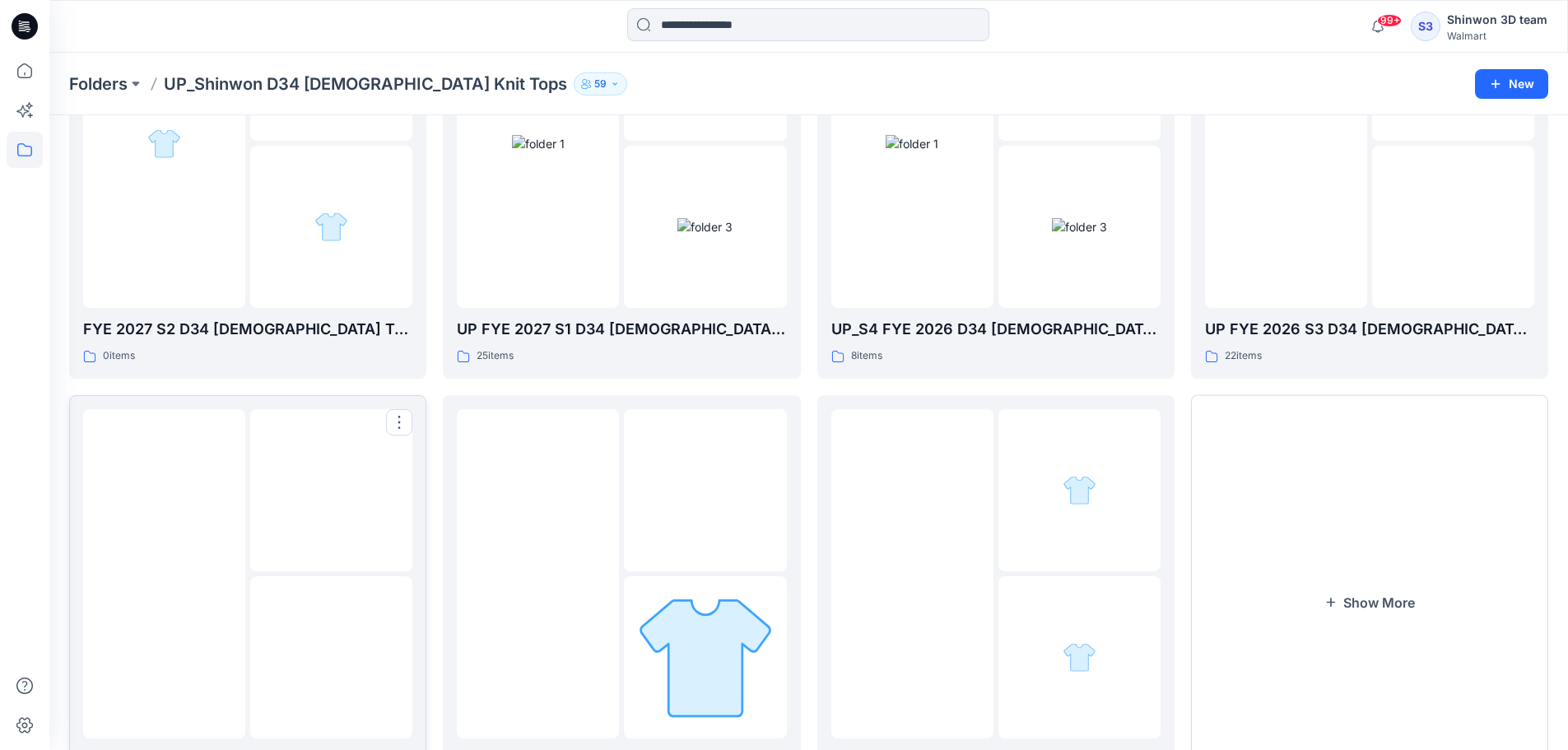
scroll to position [325, 0]
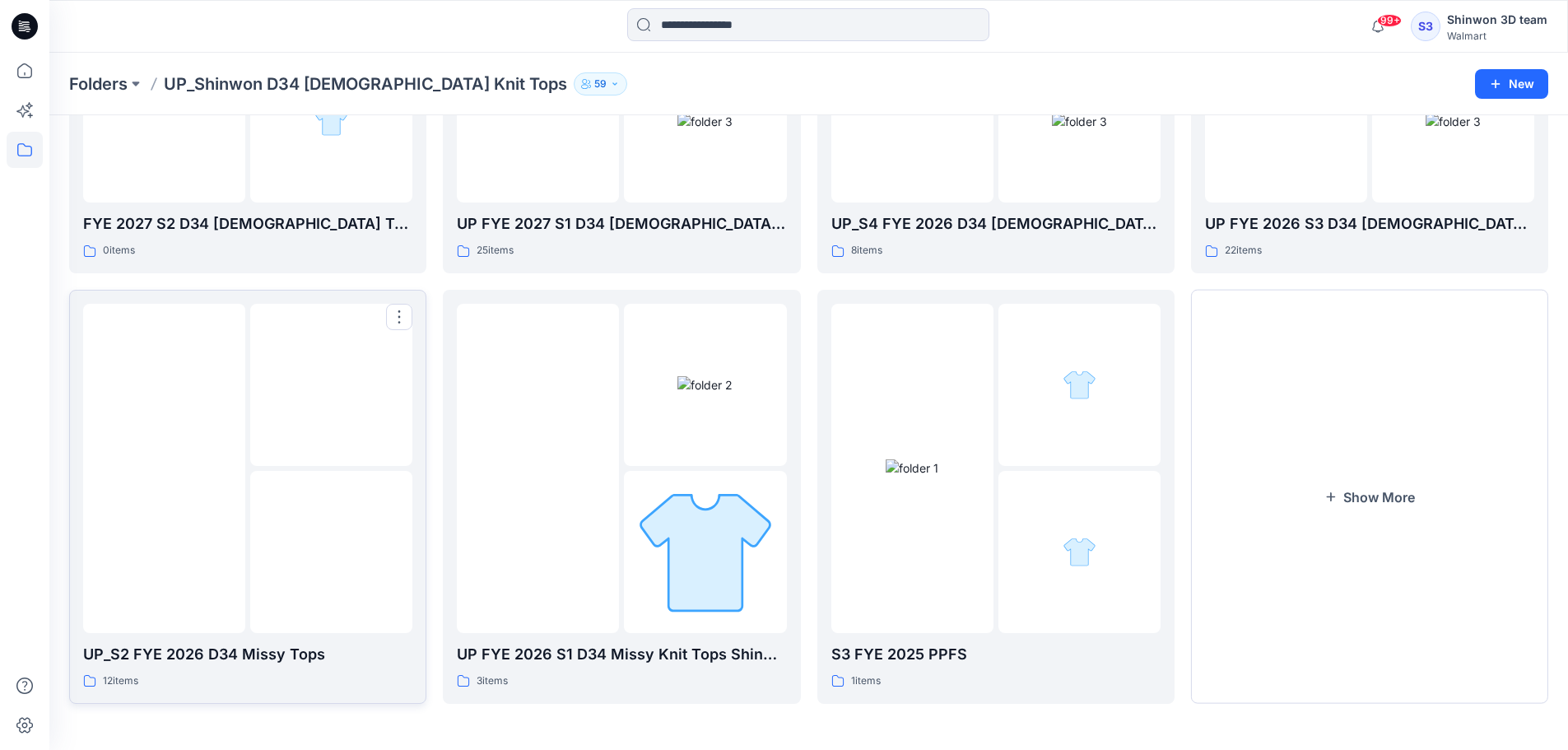
click at [331, 552] on img at bounding box center [331, 552] width 0 height 0
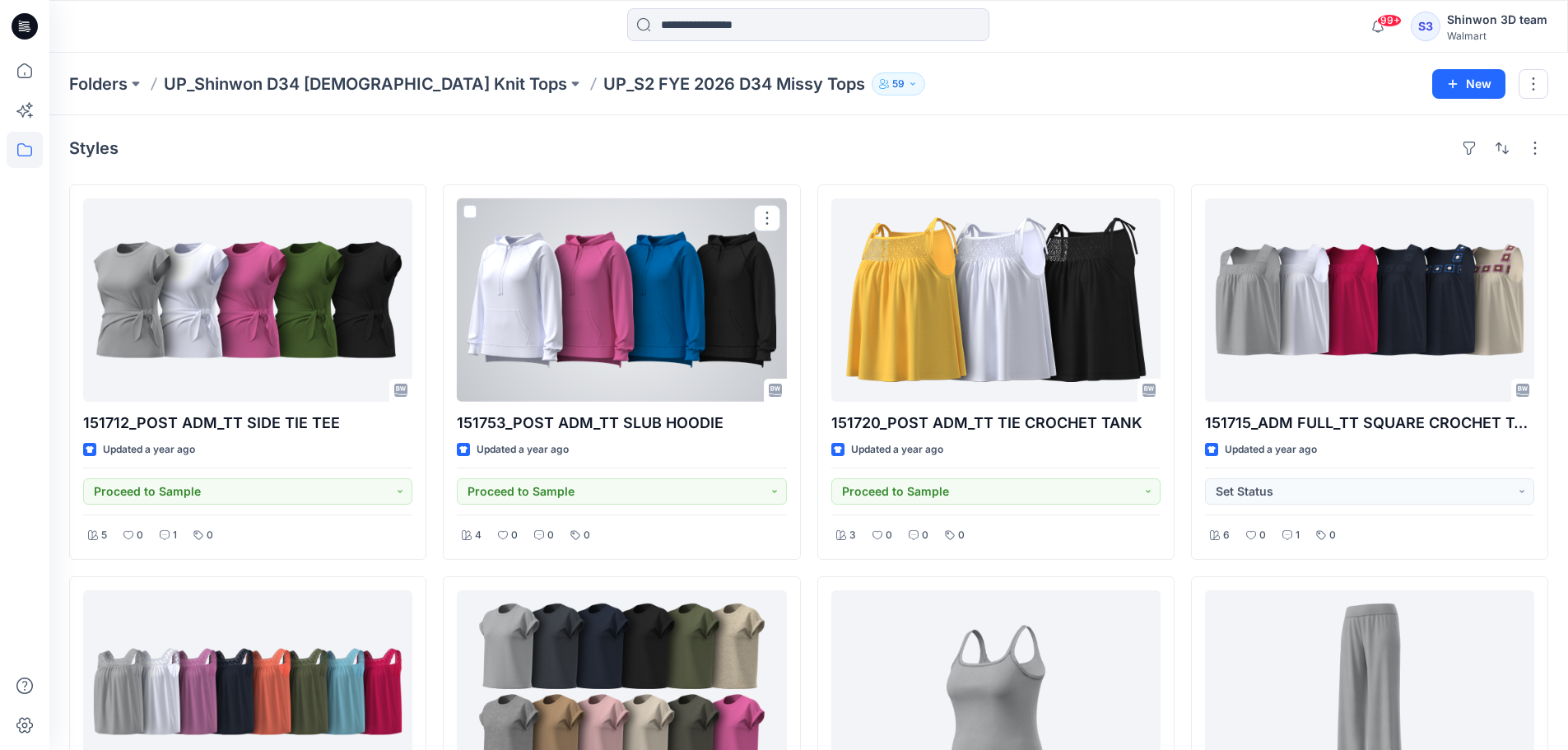
scroll to position [613, 0]
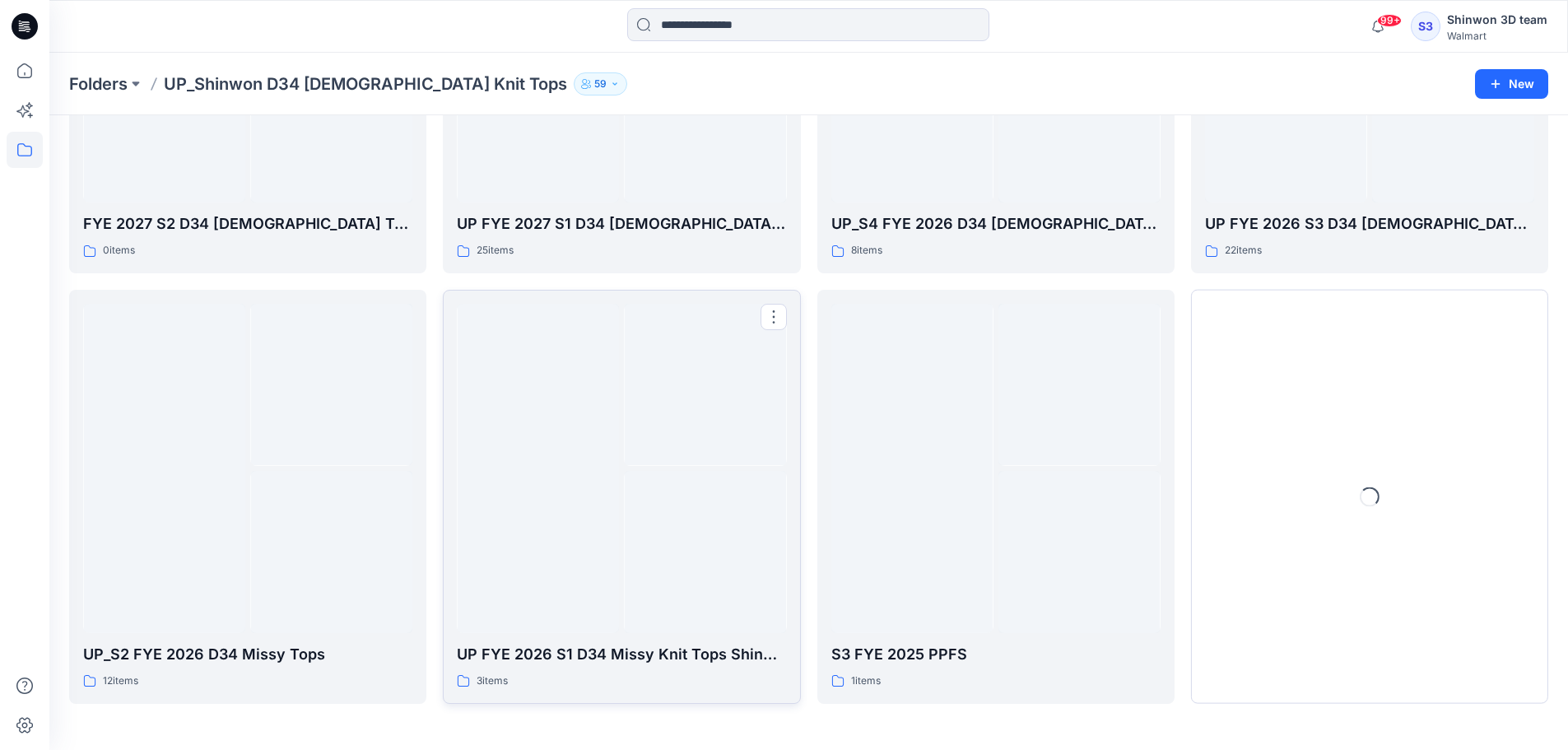
scroll to position [325, 0]
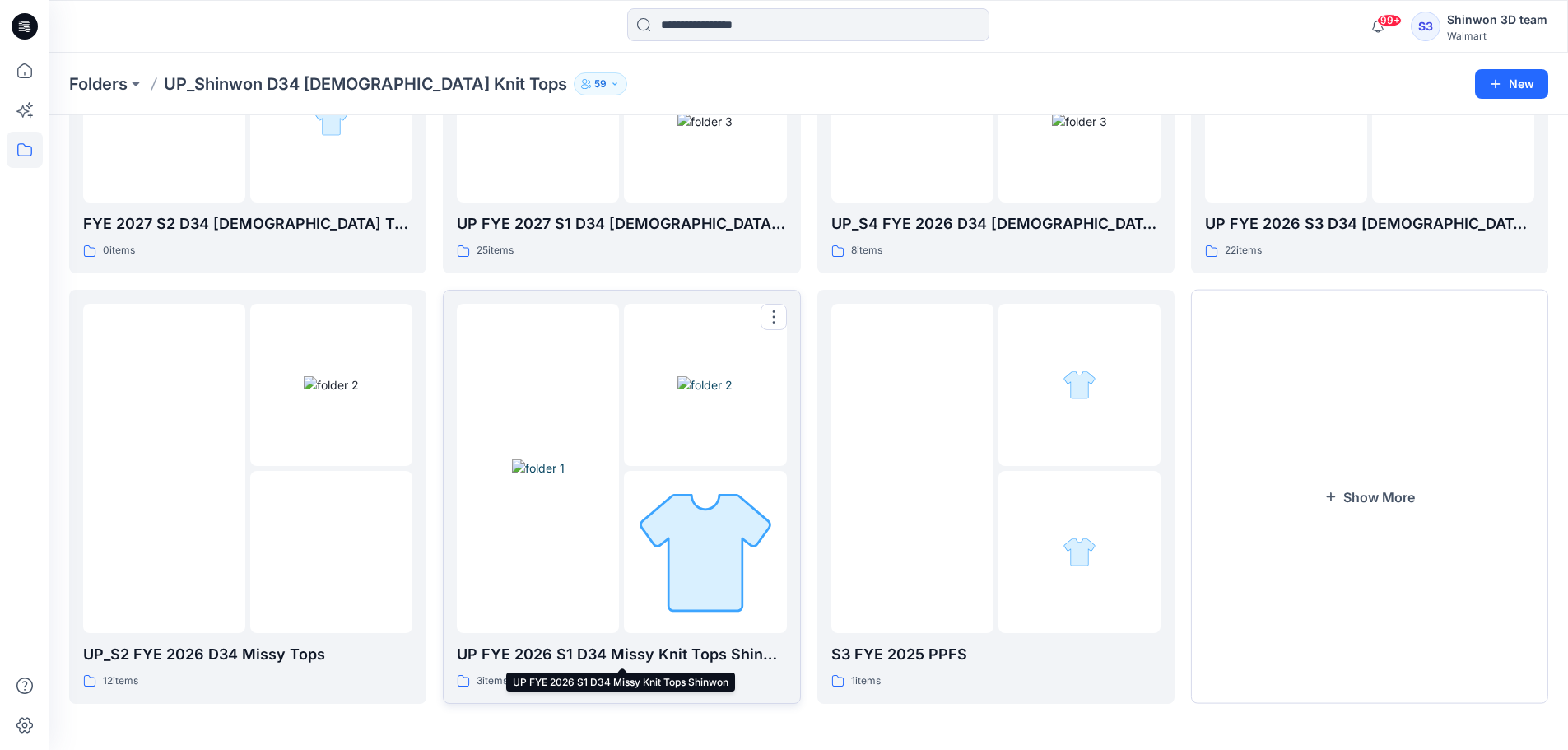
click at [669, 656] on p "UP FYE 2026 S1 D34 Missy Knit Tops Shinwon" at bounding box center [622, 654] width 330 height 23
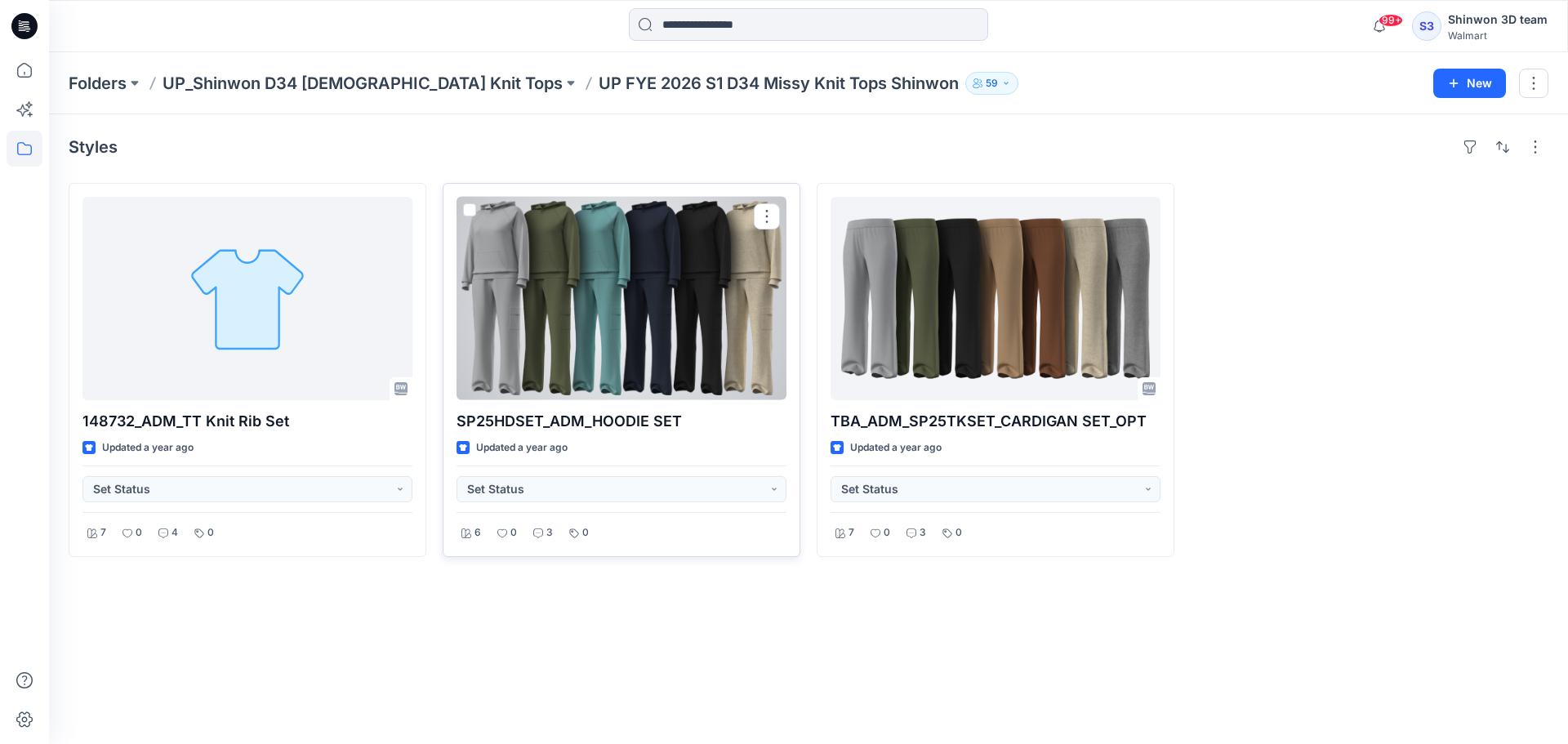
drag, startPoint x: 662, startPoint y: 504, endPoint x: 650, endPoint y: 513, distance: 15.0
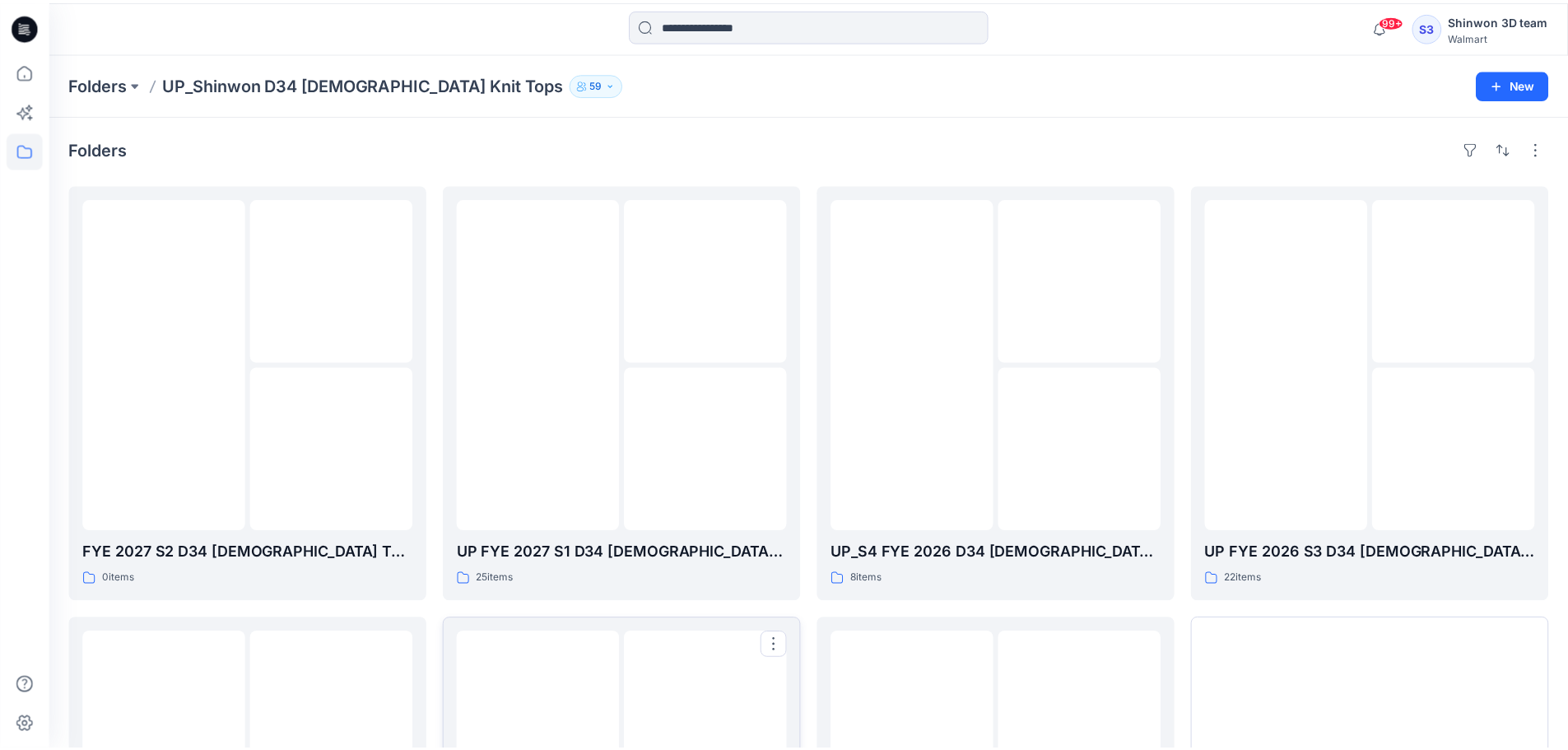
scroll to position [325, 0]
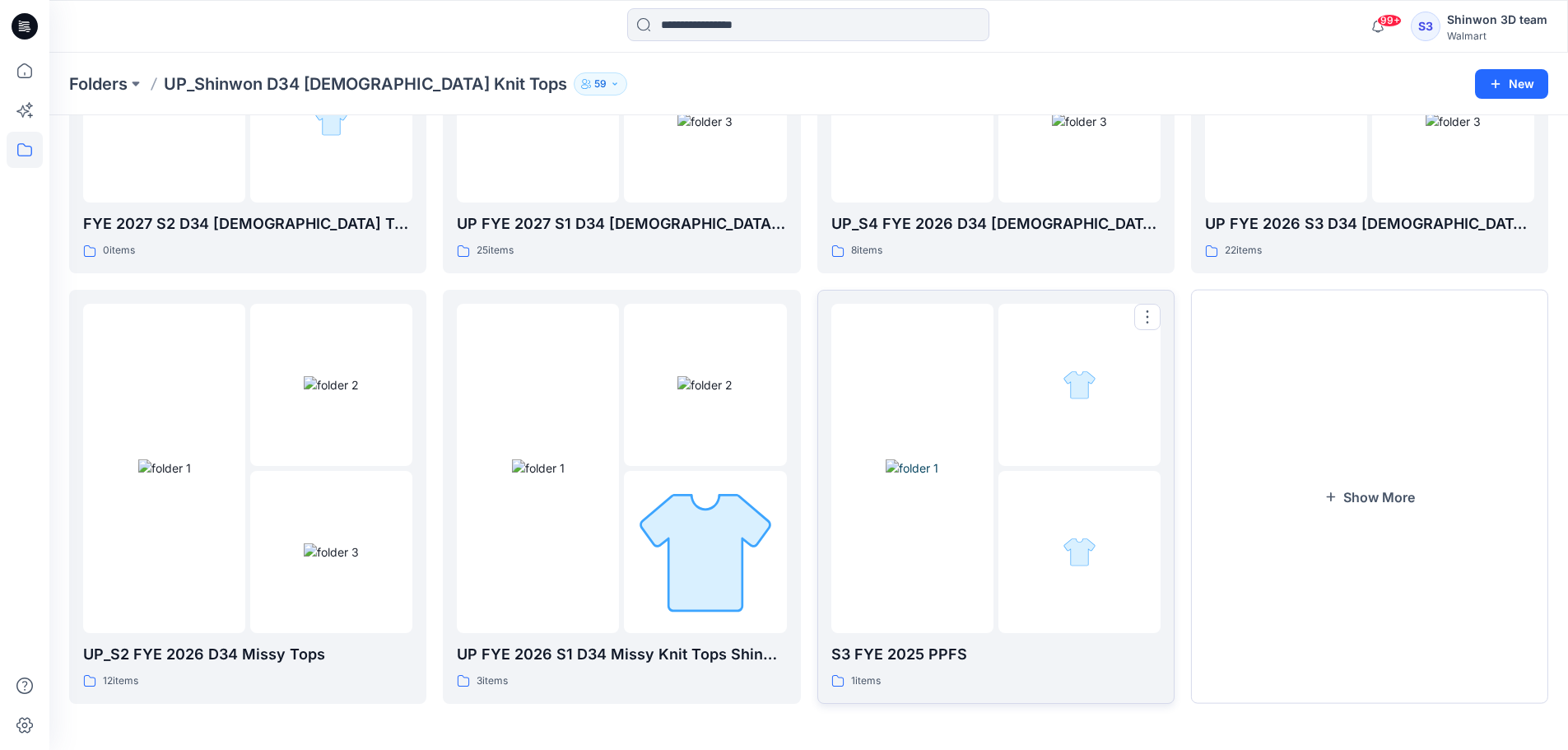
click at [1015, 676] on div "1 items" at bounding box center [996, 681] width 330 height 18
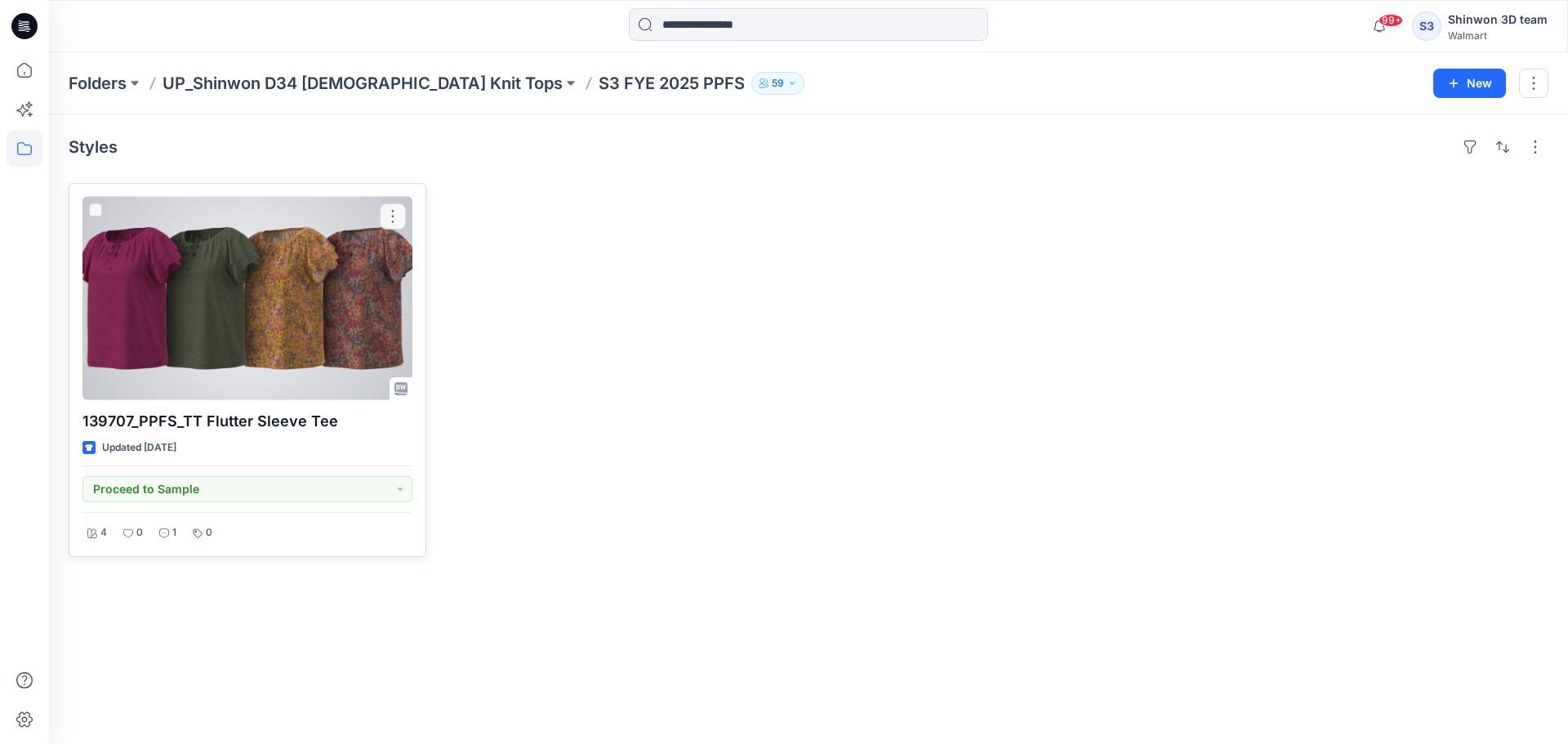
click at [255, 322] on div at bounding box center [247, 299] width 330 height 203
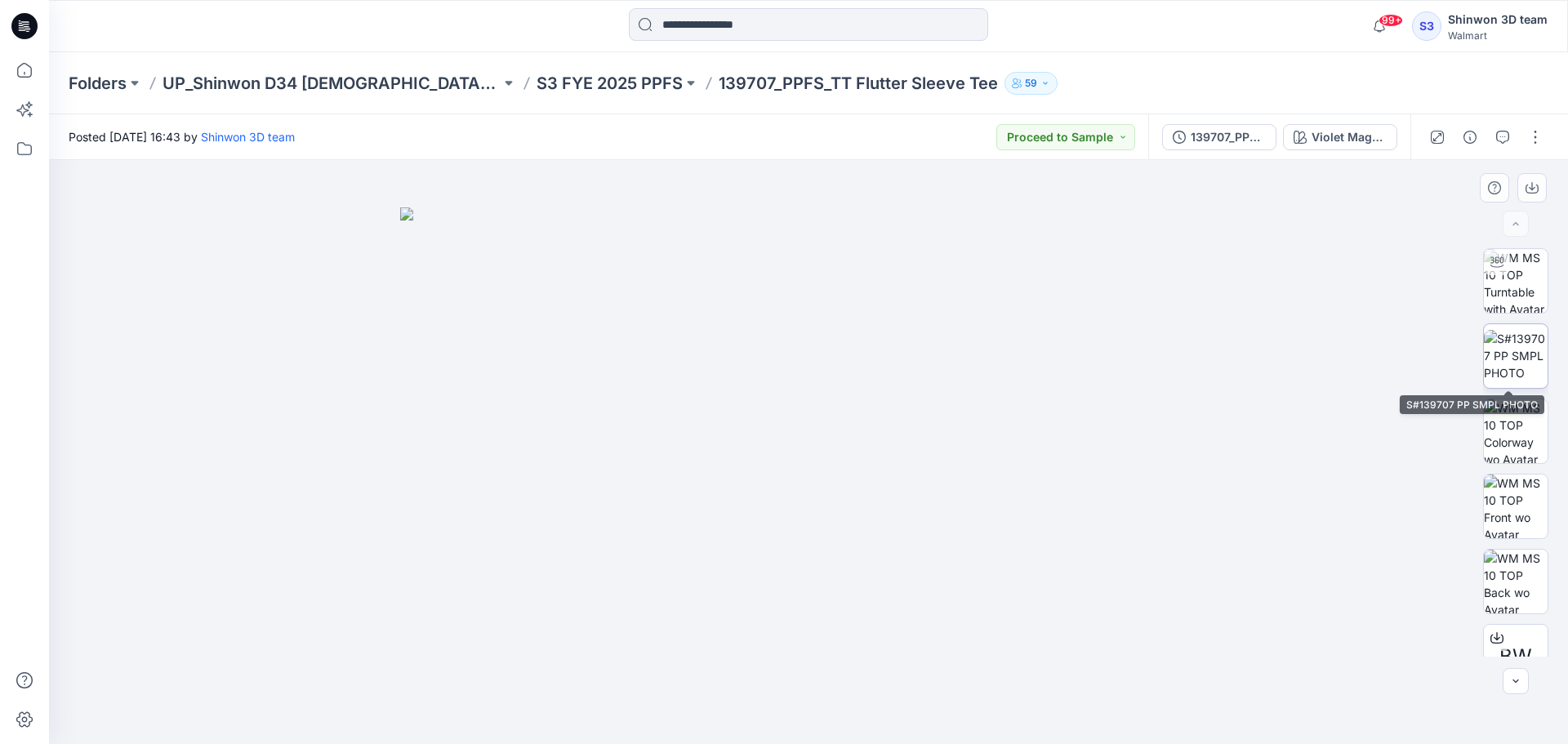
click at [1528, 342] on img at bounding box center [1515, 356] width 64 height 52
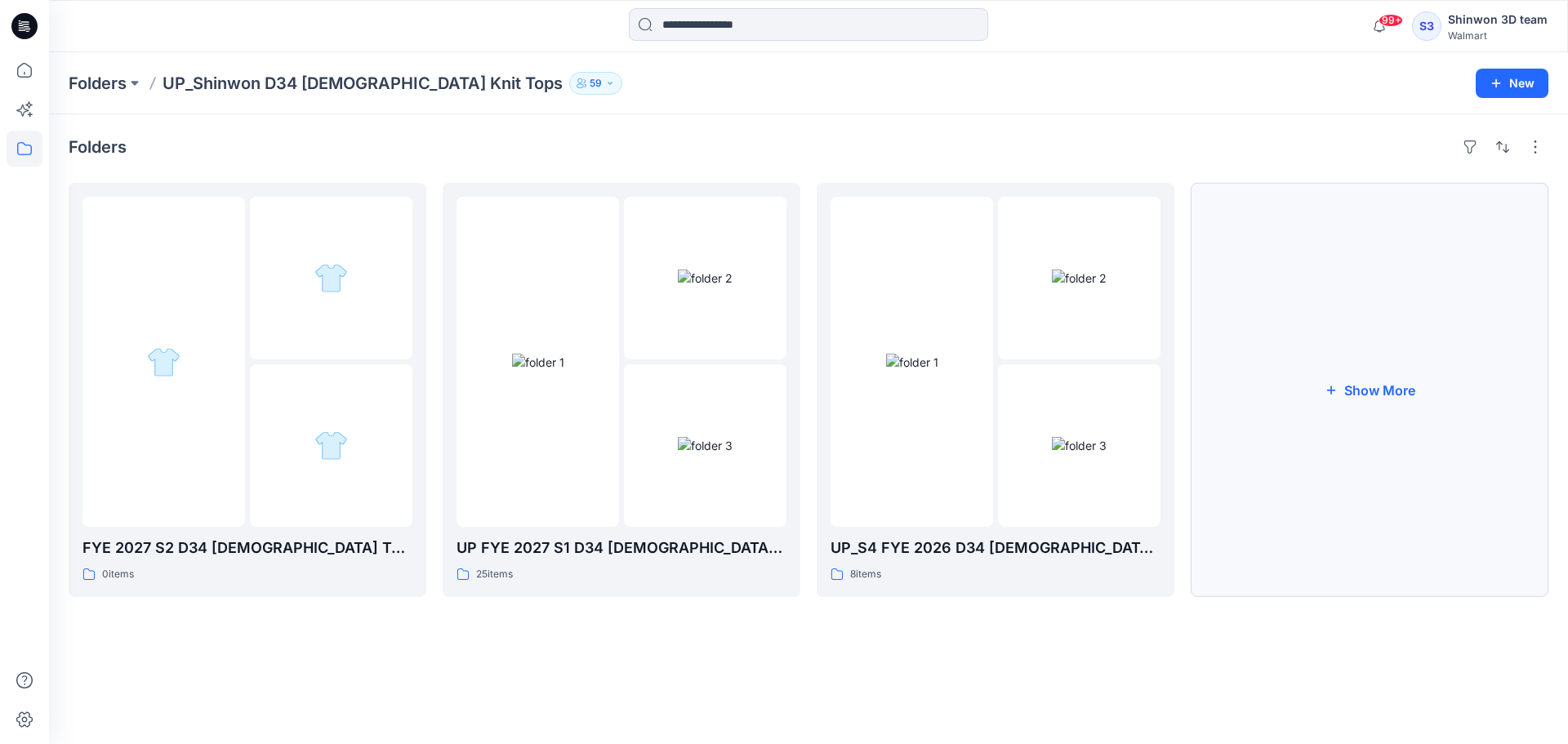
click at [1341, 522] on button "Show More" at bounding box center [1369, 390] width 358 height 414
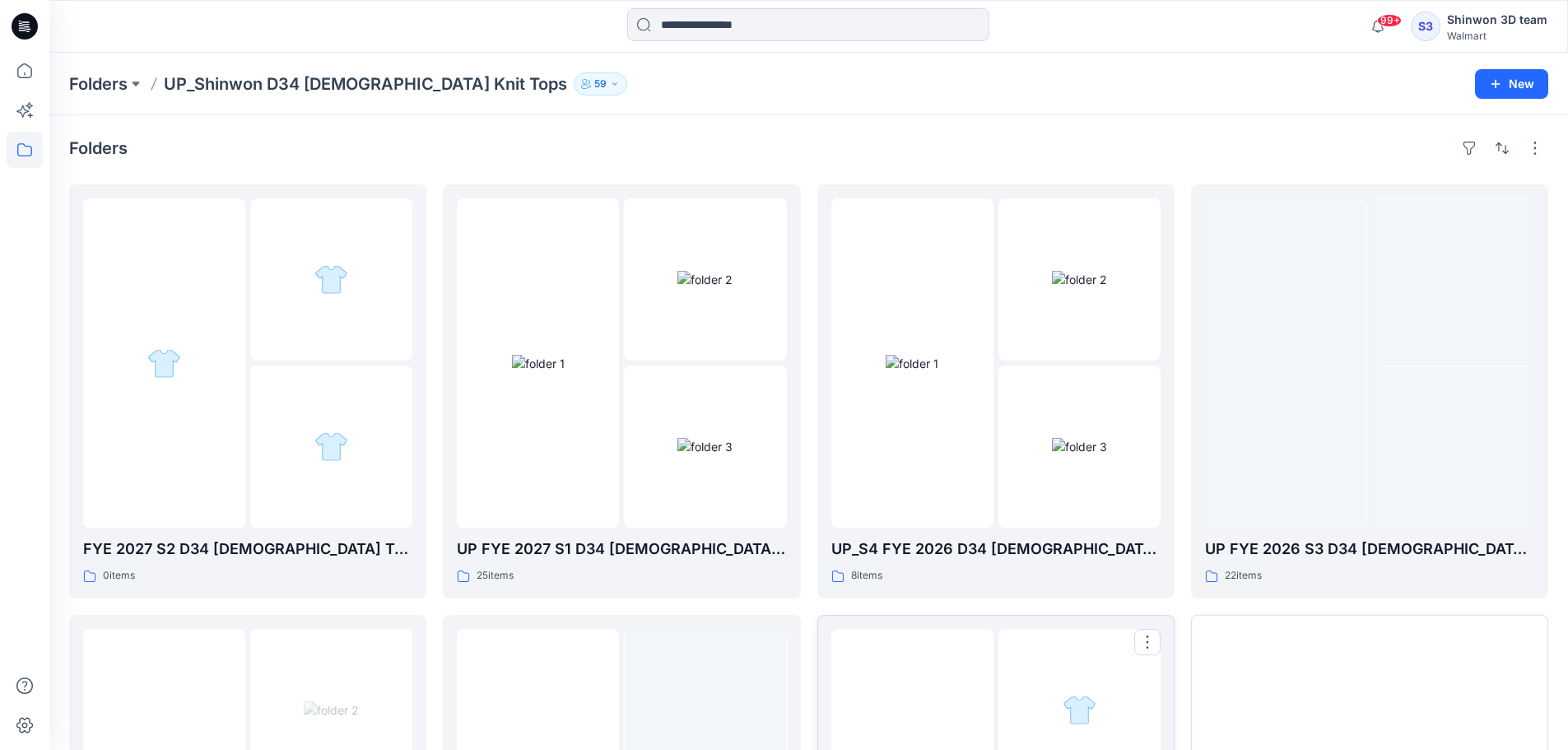
scroll to position [325, 0]
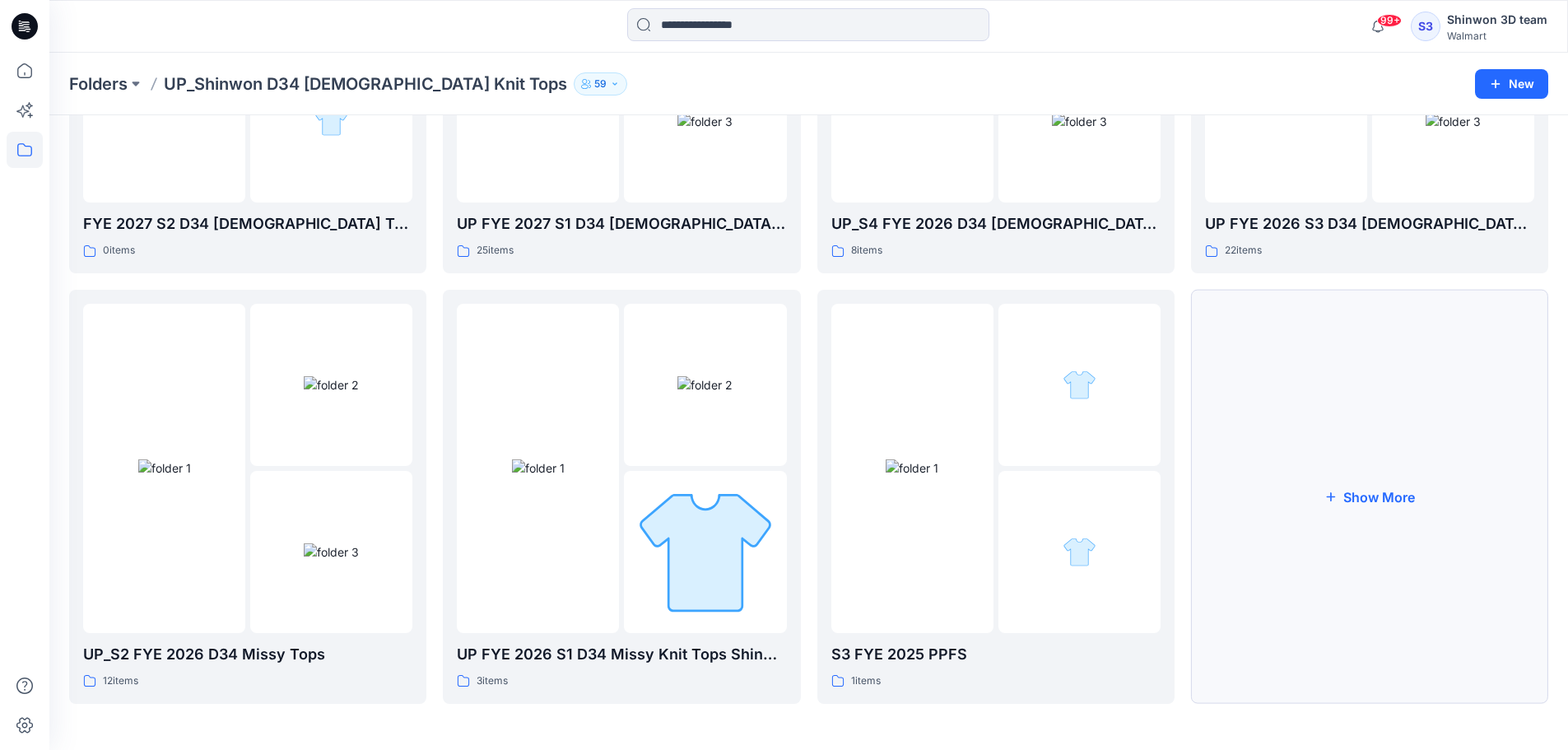
click at [1290, 629] on button "Show More" at bounding box center [1370, 497] width 358 height 415
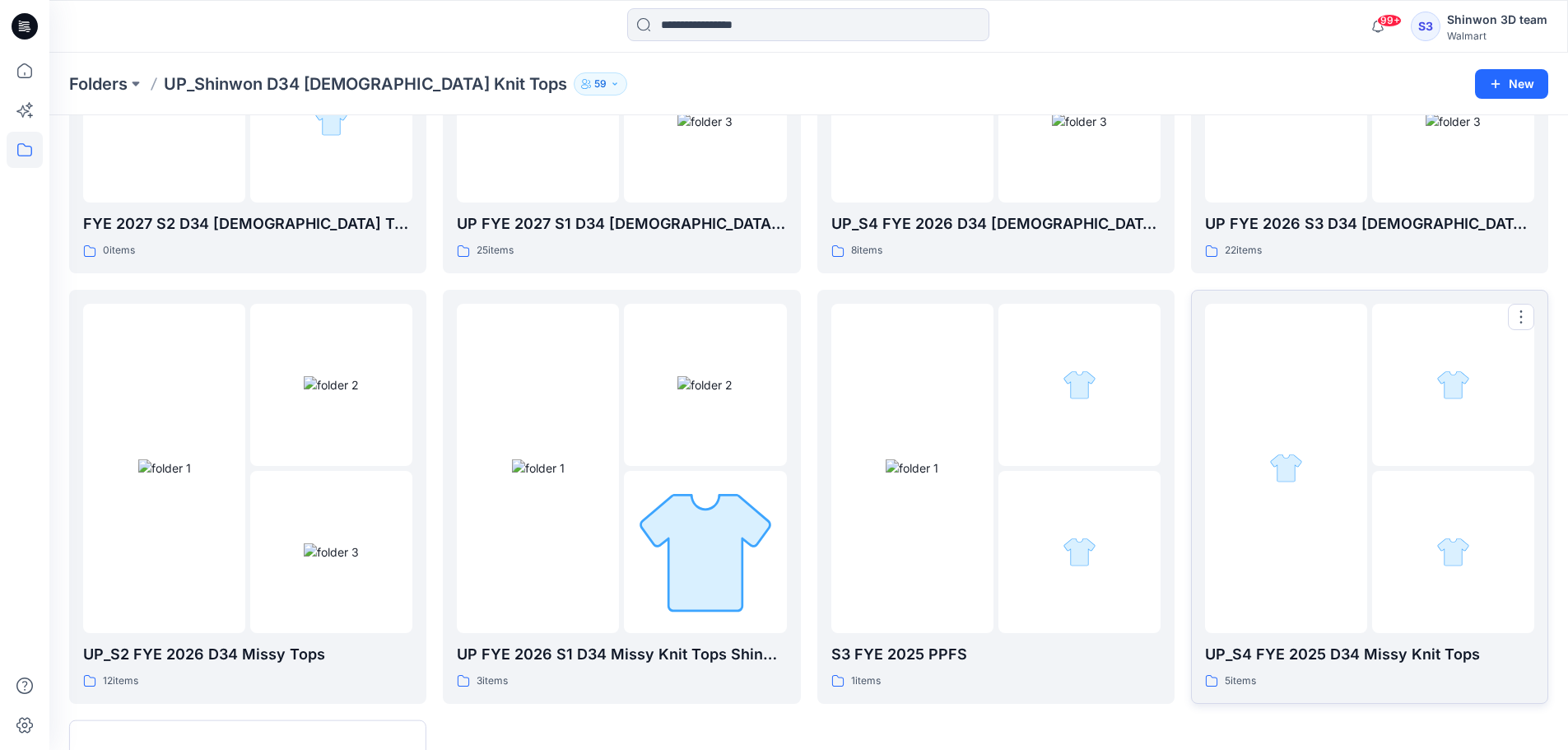
scroll to position [755, 0]
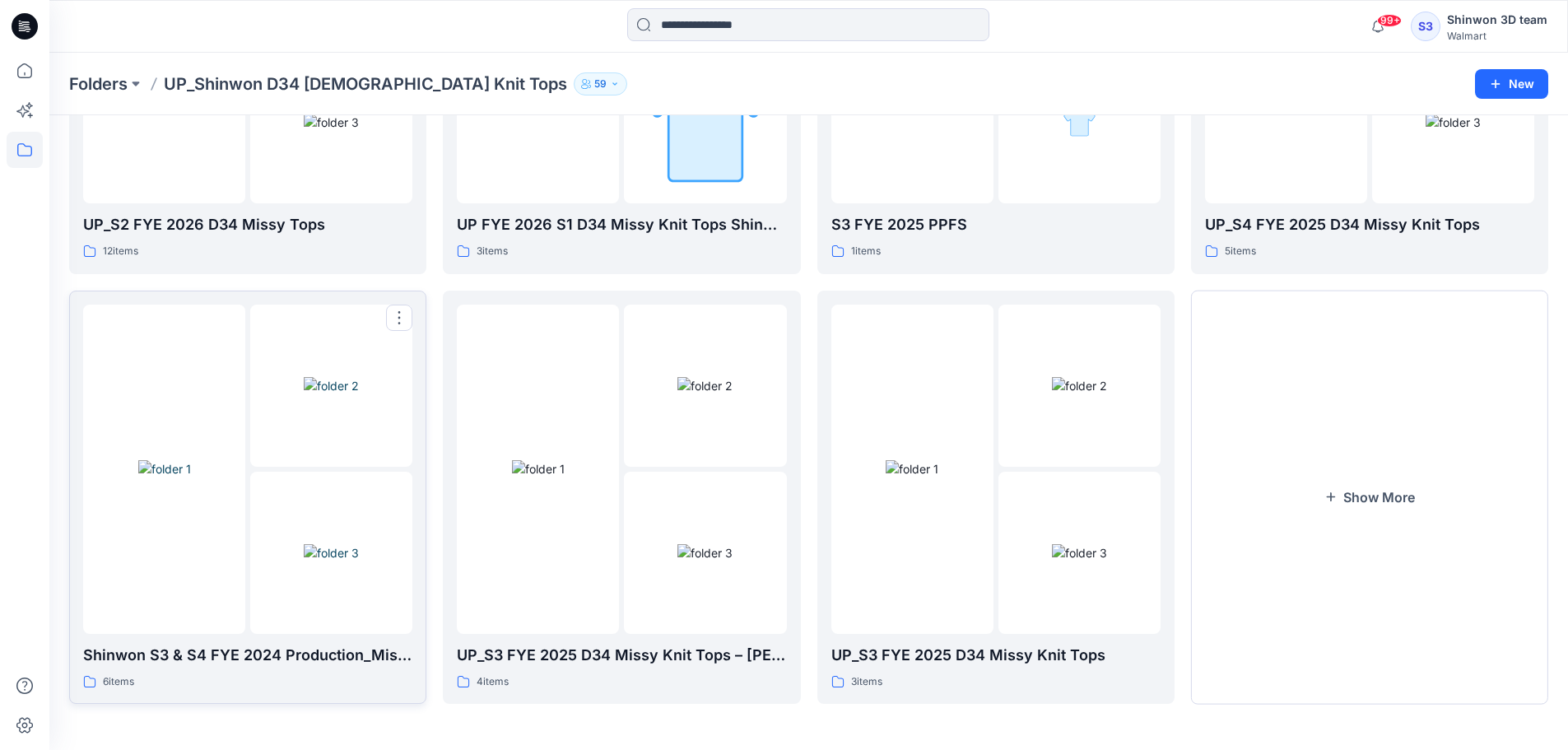
click at [281, 681] on div "6 items" at bounding box center [248, 682] width 330 height 18
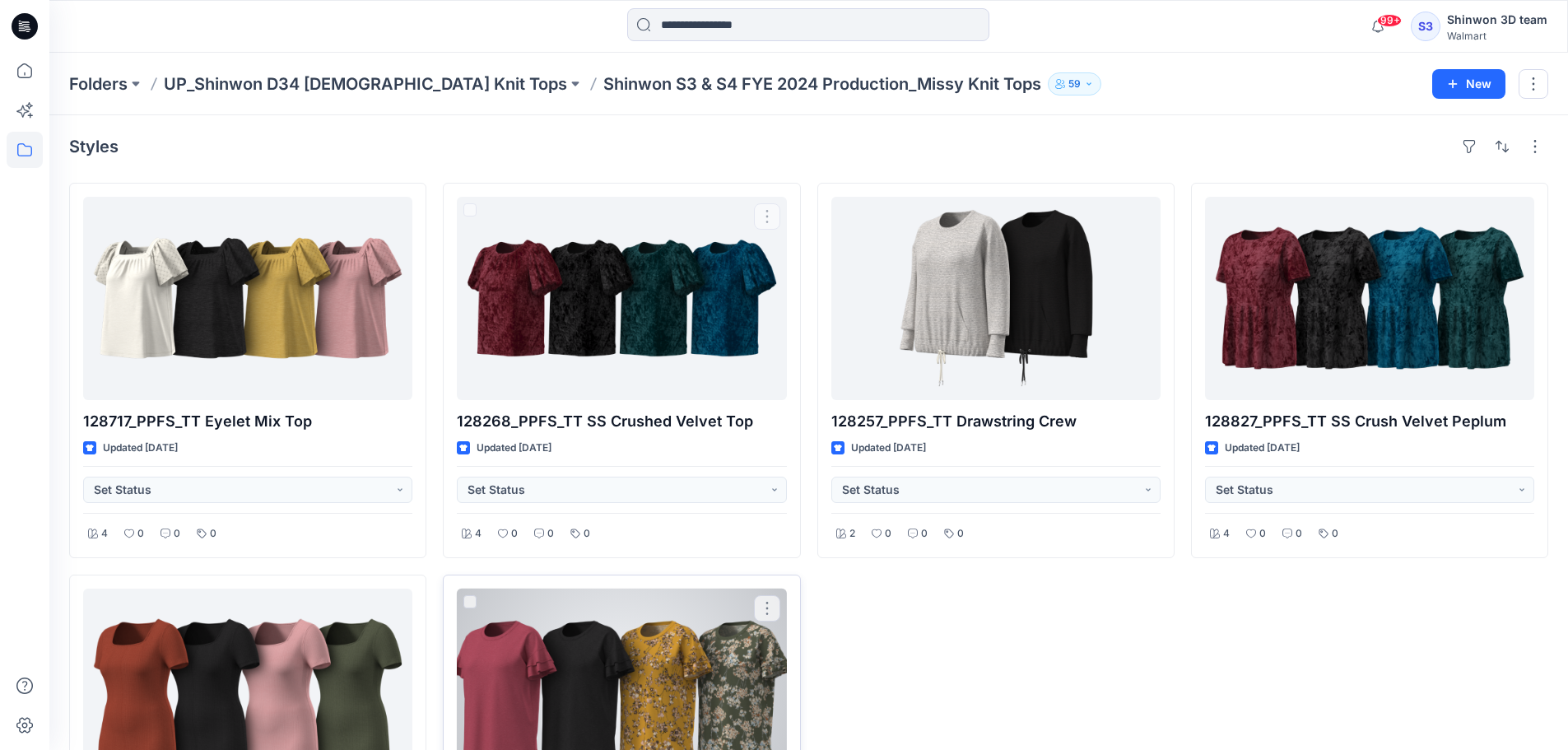
scroll to position [222, 0]
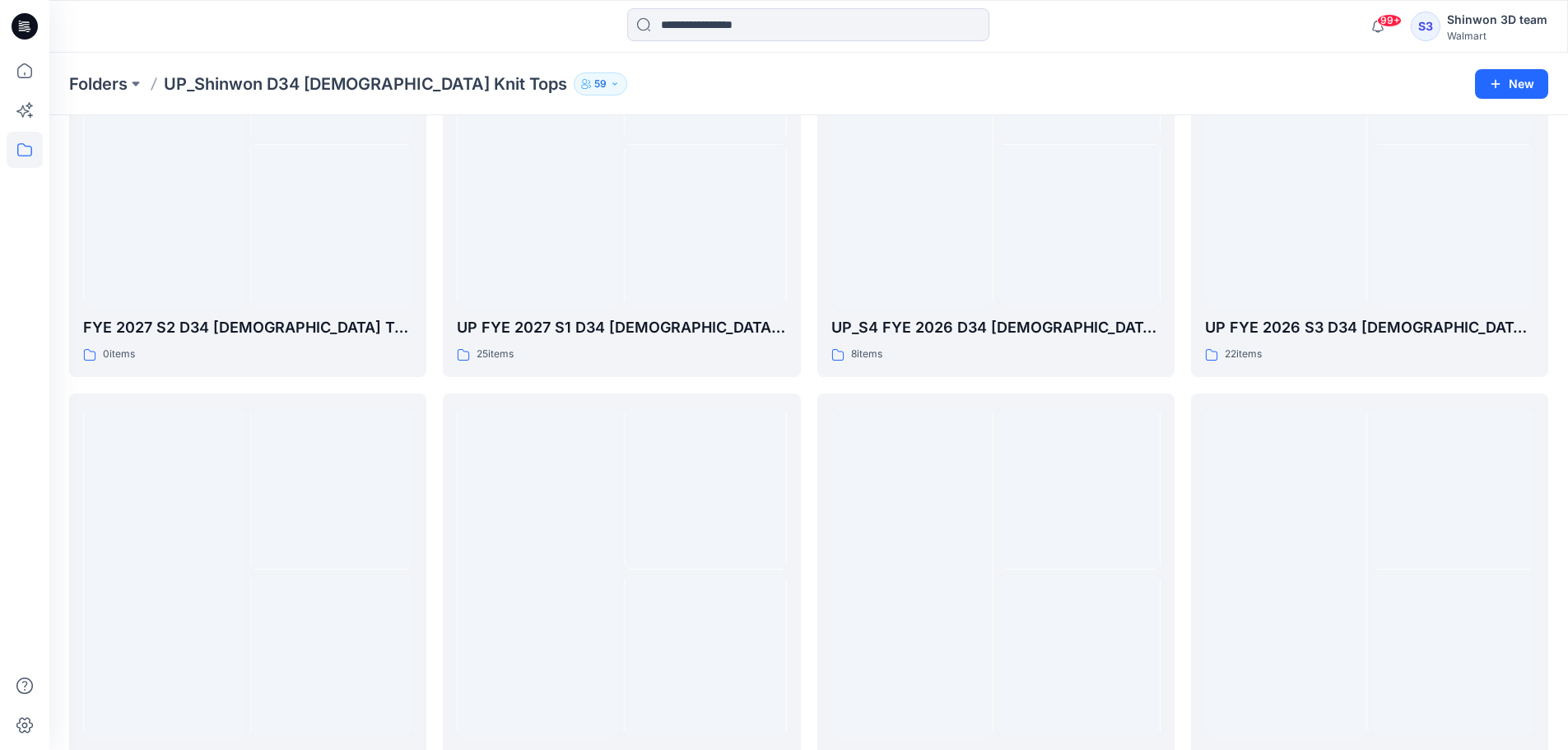
scroll to position [755, 0]
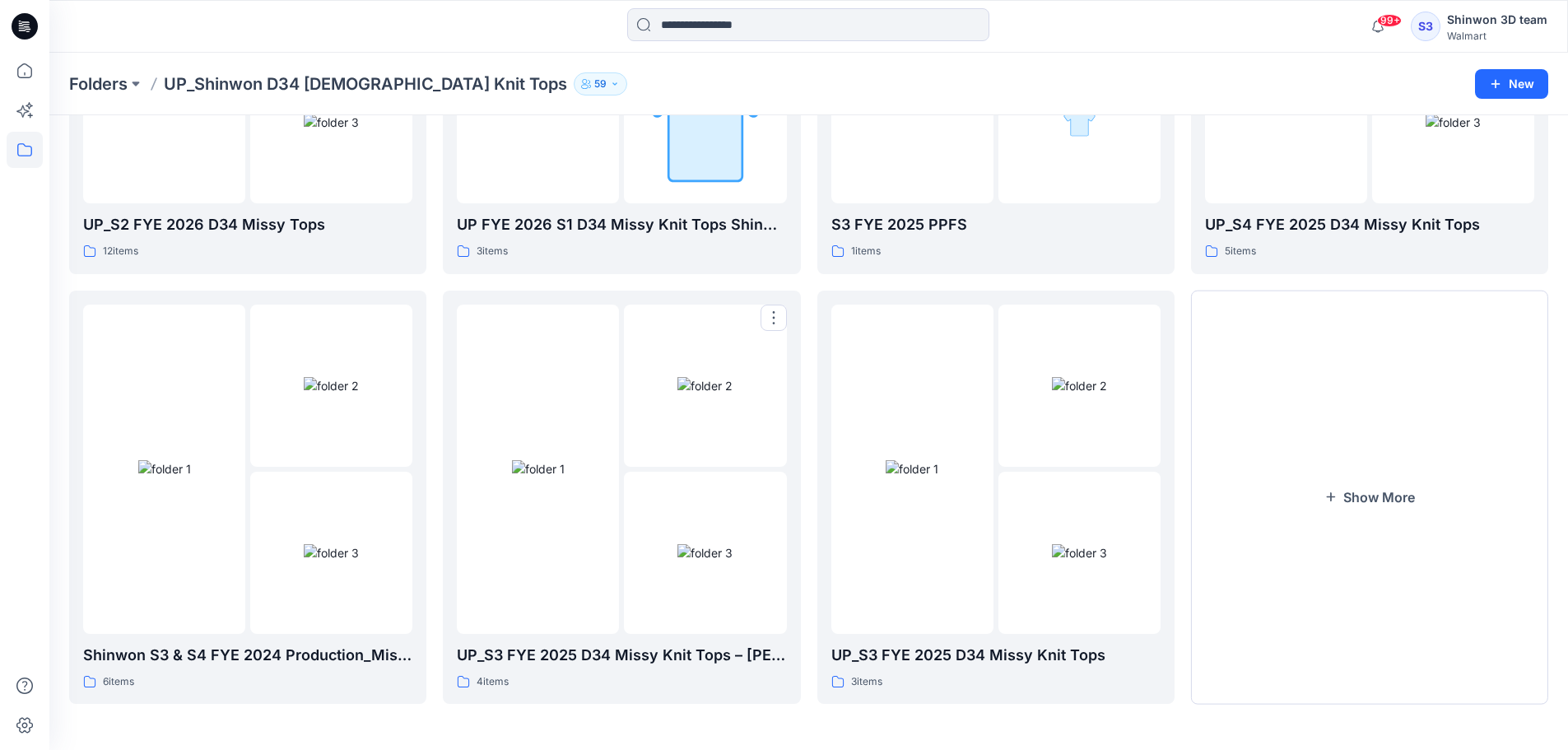
drag, startPoint x: 705, startPoint y: 600, endPoint x: 711, endPoint y: 593, distance: 9.2
click at [705, 562] on img at bounding box center [704, 552] width 55 height 18
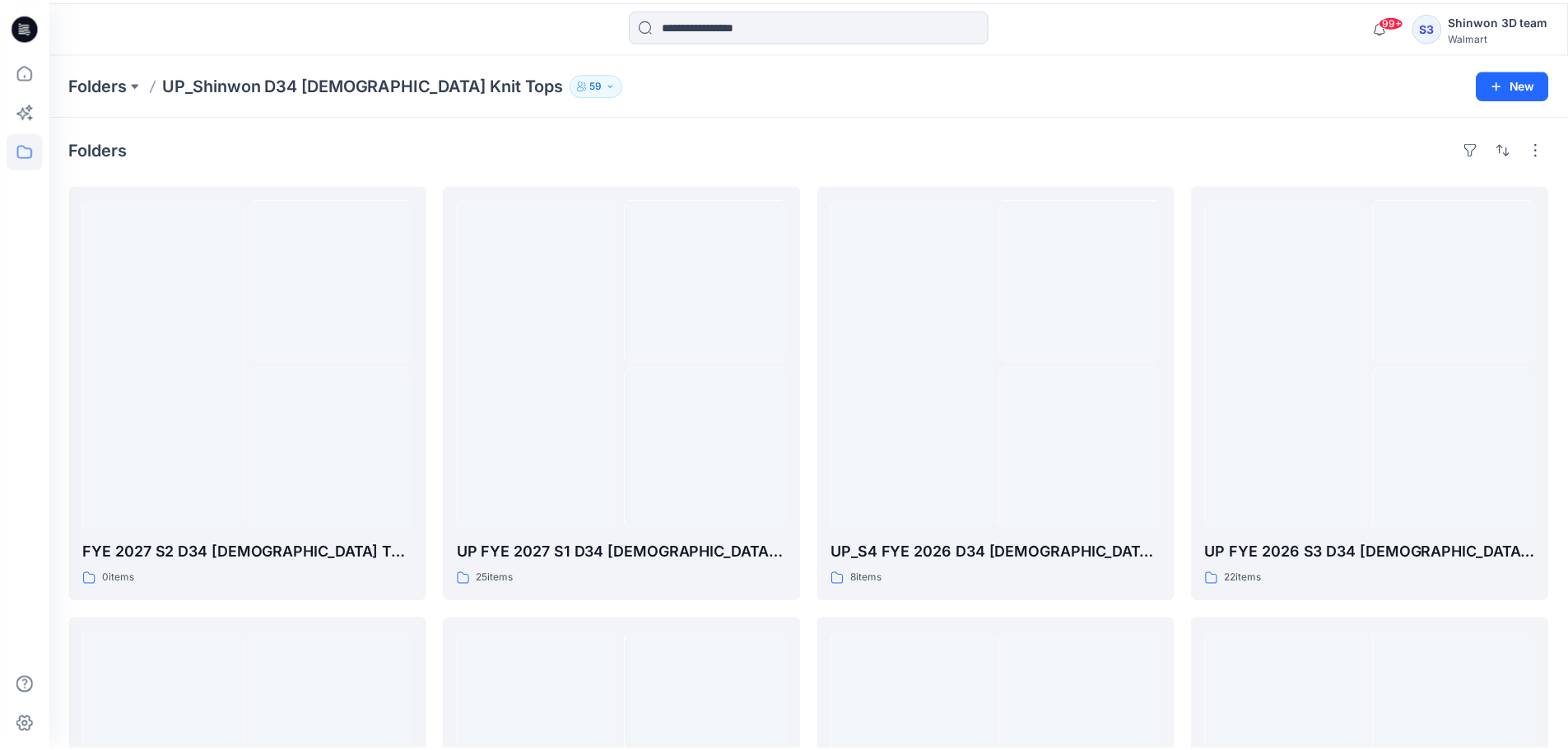
scroll to position [755, 0]
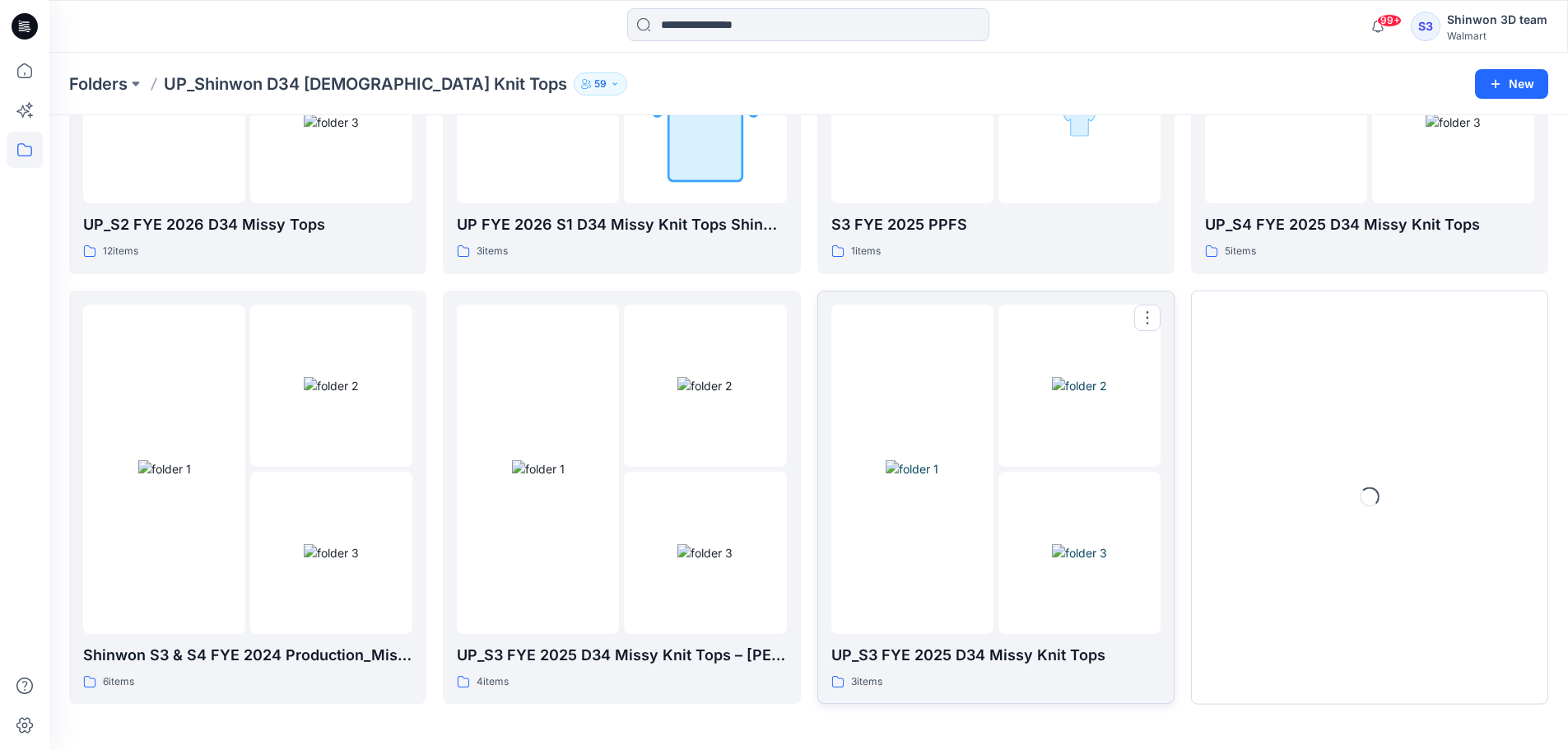
click at [992, 587] on div at bounding box center [912, 470] width 162 height 330
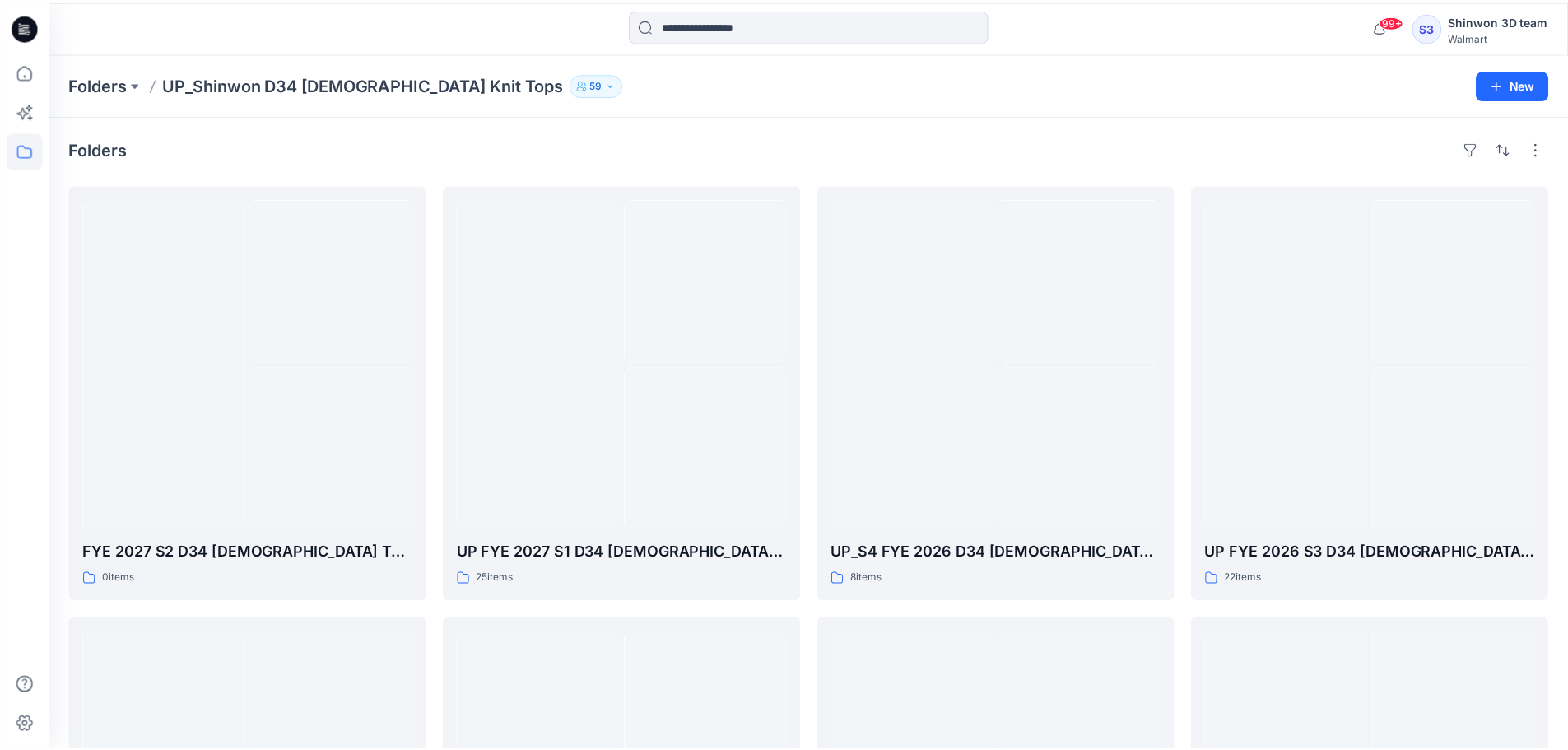
scroll to position [755, 0]
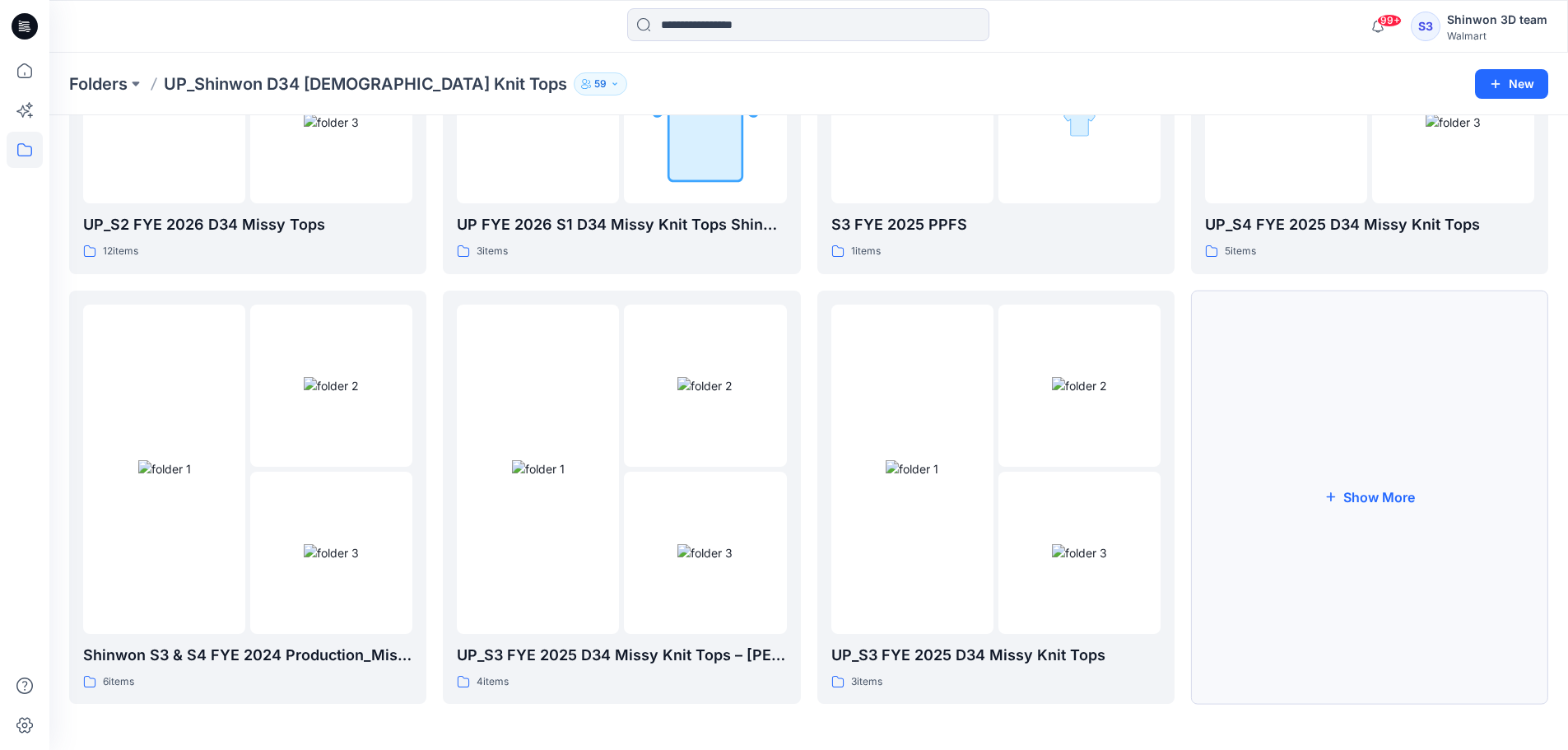
click at [1315, 555] on button "Show More" at bounding box center [1370, 498] width 358 height 415
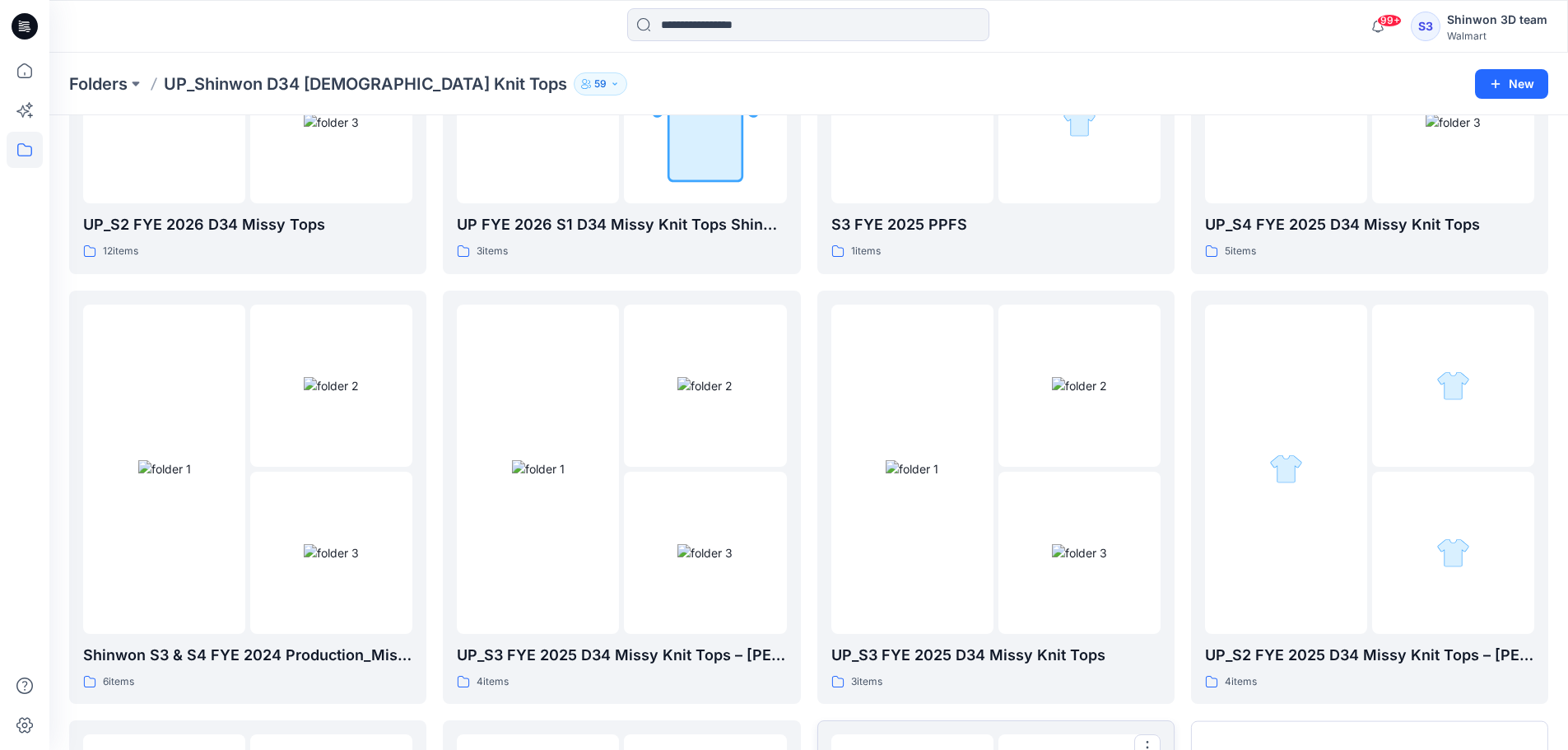
scroll to position [1186, 0]
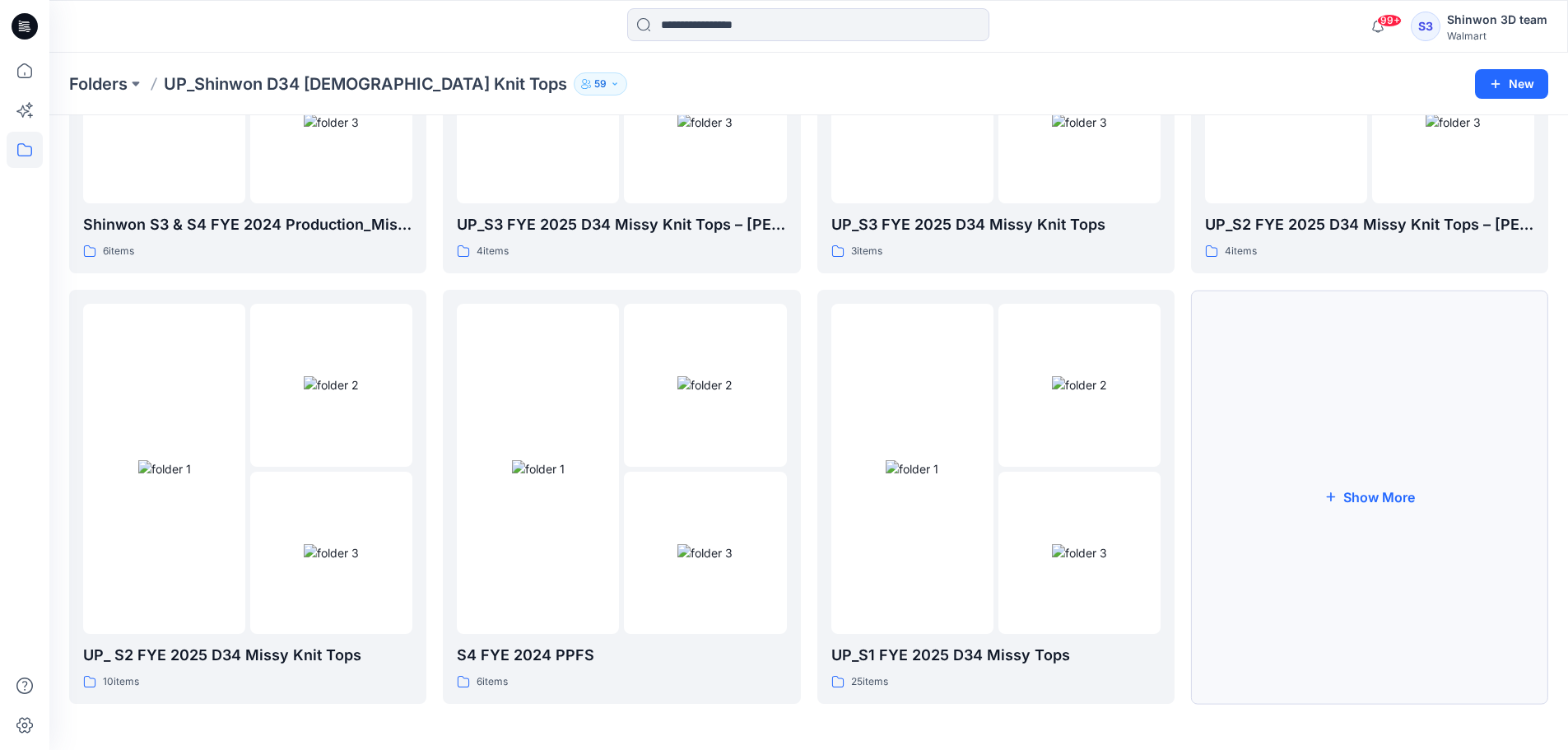
click at [1296, 665] on button "Show More" at bounding box center [1370, 497] width 358 height 415
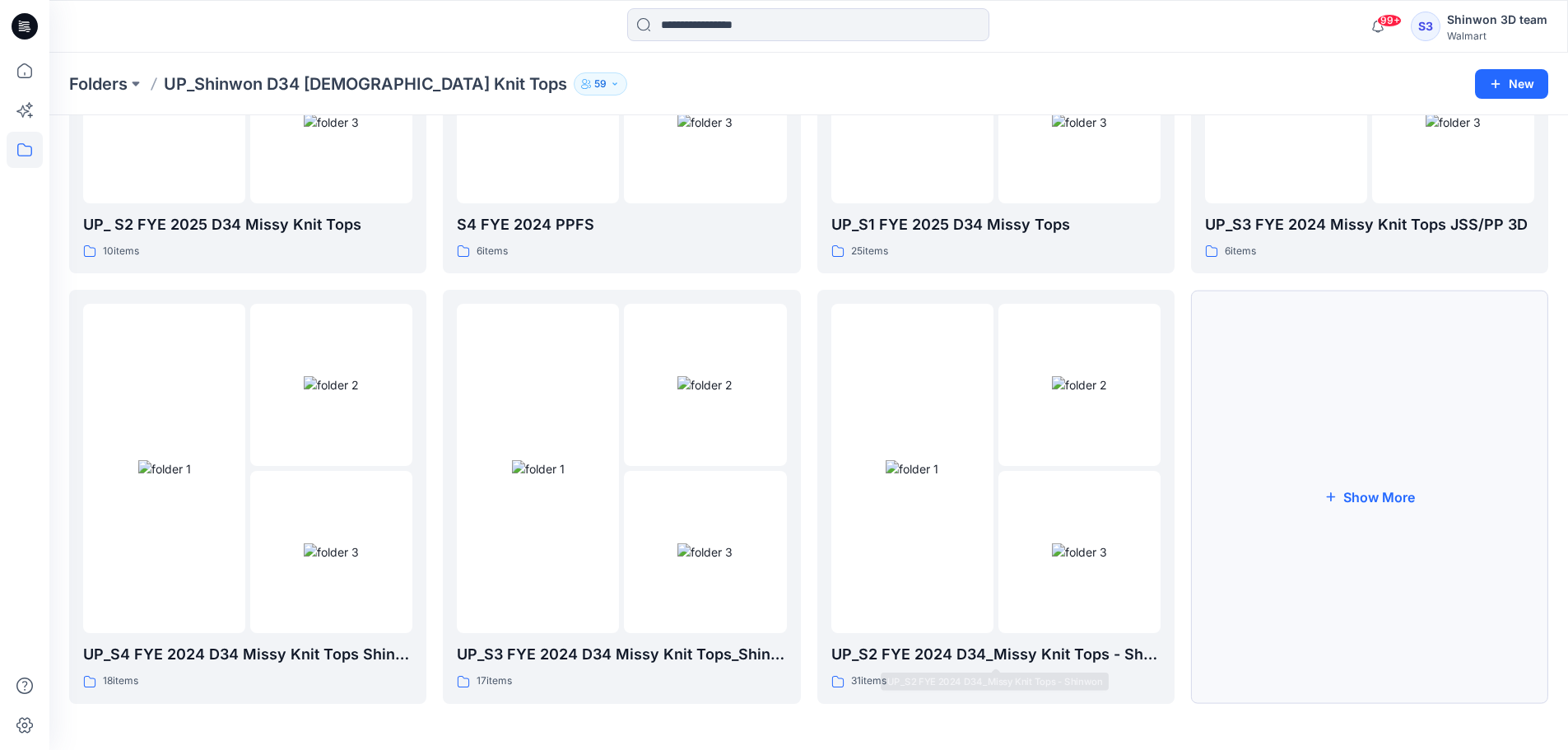
scroll to position [1397, 0]
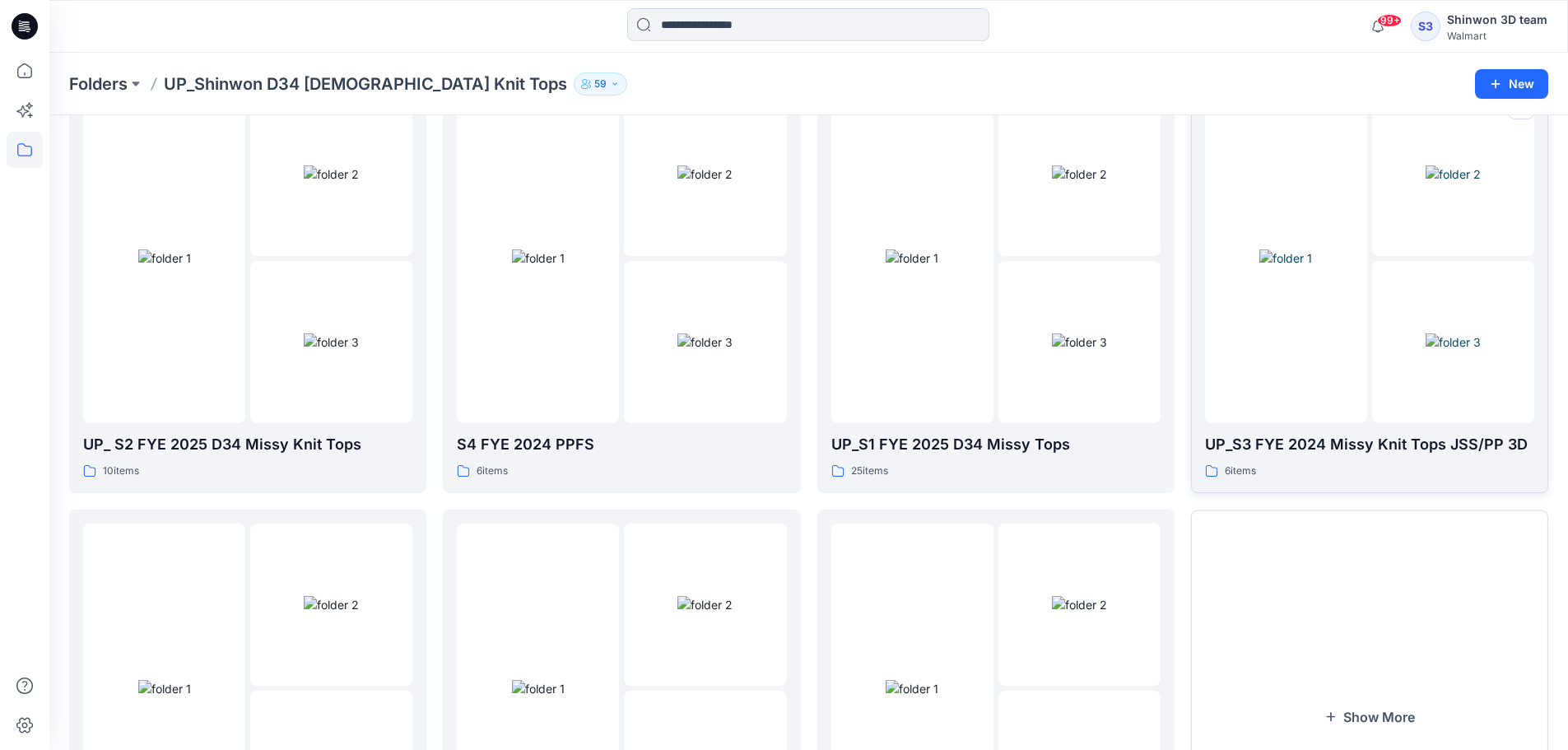
click at [1362, 433] on p "UP_S3 FYE 2024 Missy Knit Tops JSS/PP 3D" at bounding box center [1370, 444] width 330 height 23
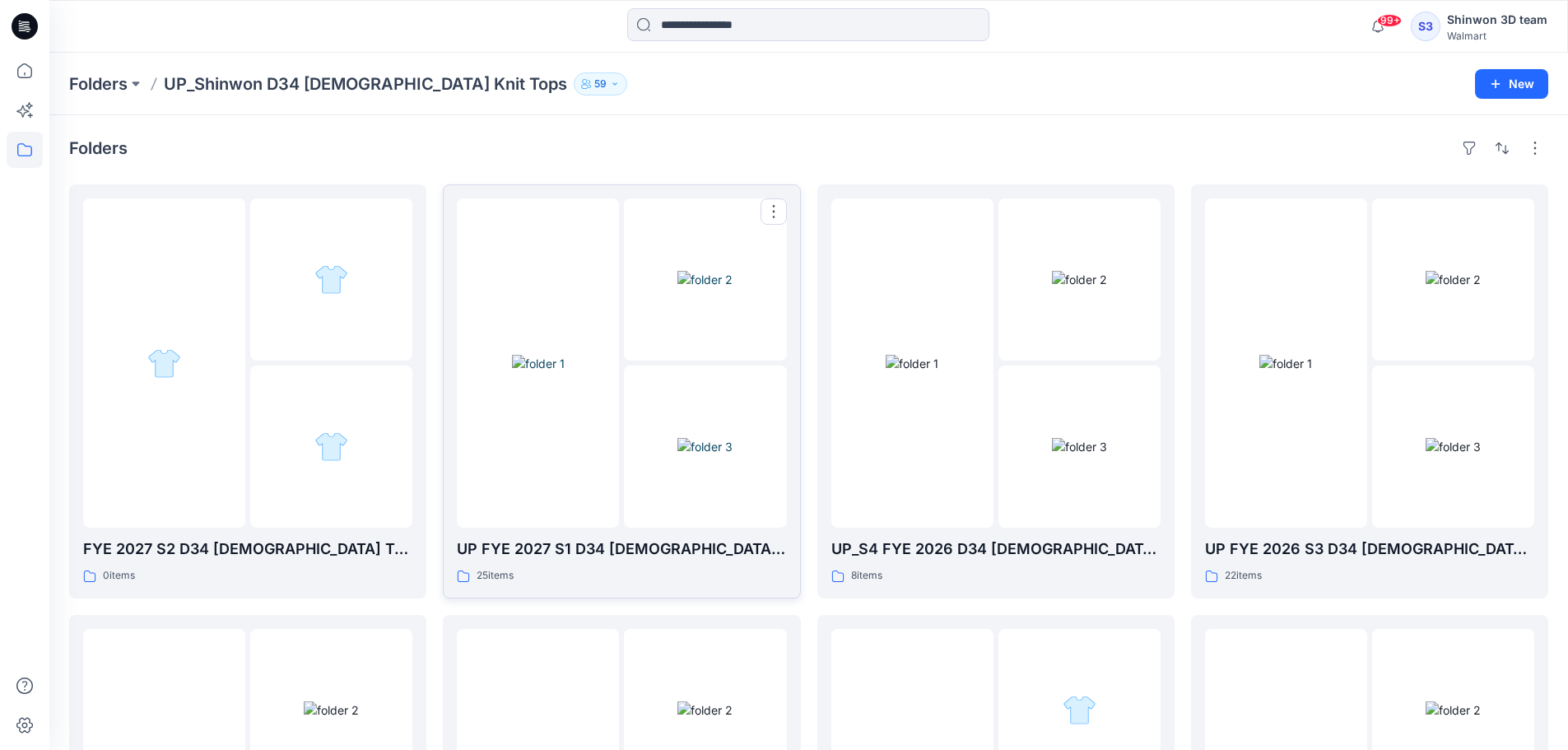
click at [675, 577] on div "25 items" at bounding box center [622, 576] width 330 height 18
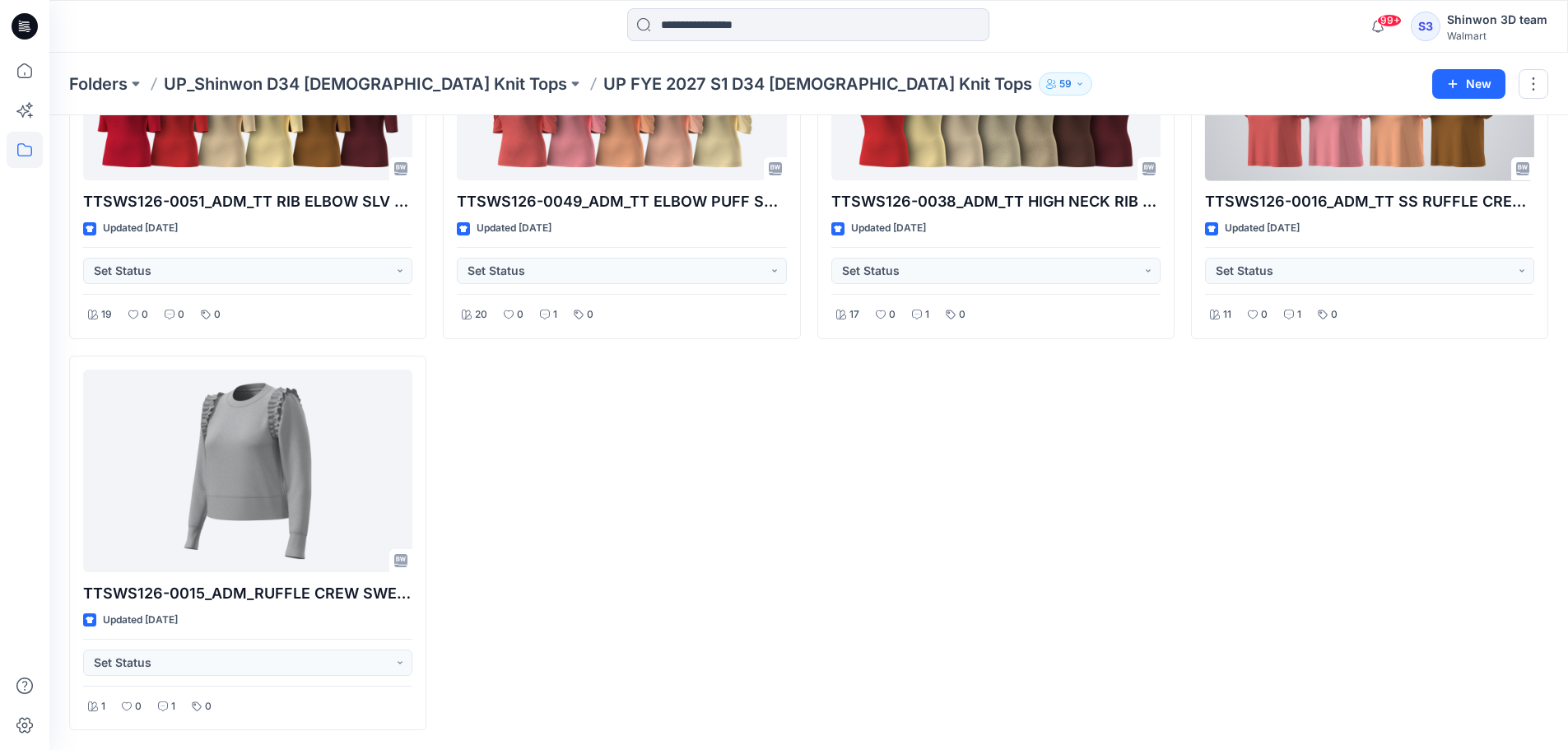
scroll to position [1850, 0]
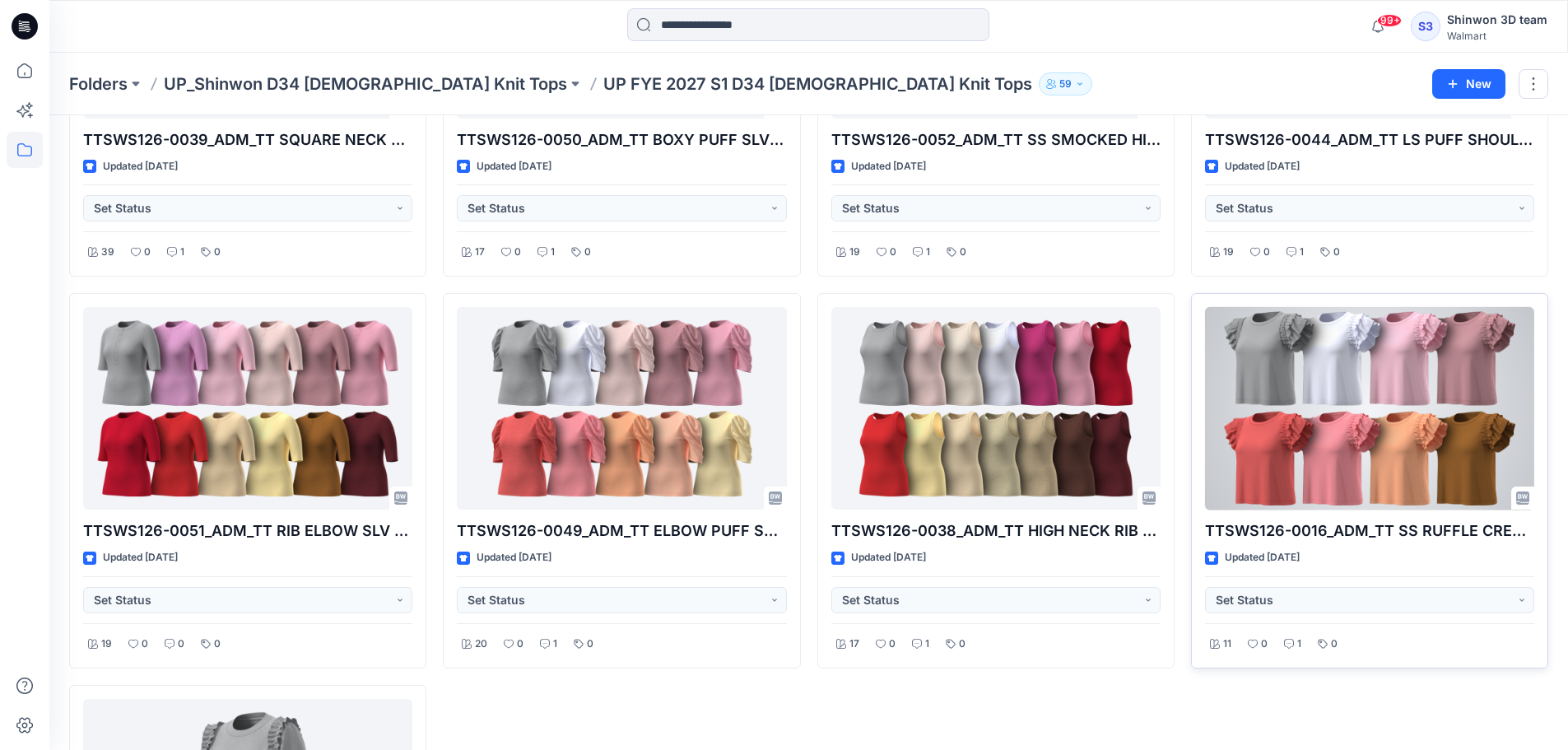
click at [1338, 334] on div at bounding box center [1370, 409] width 330 height 203
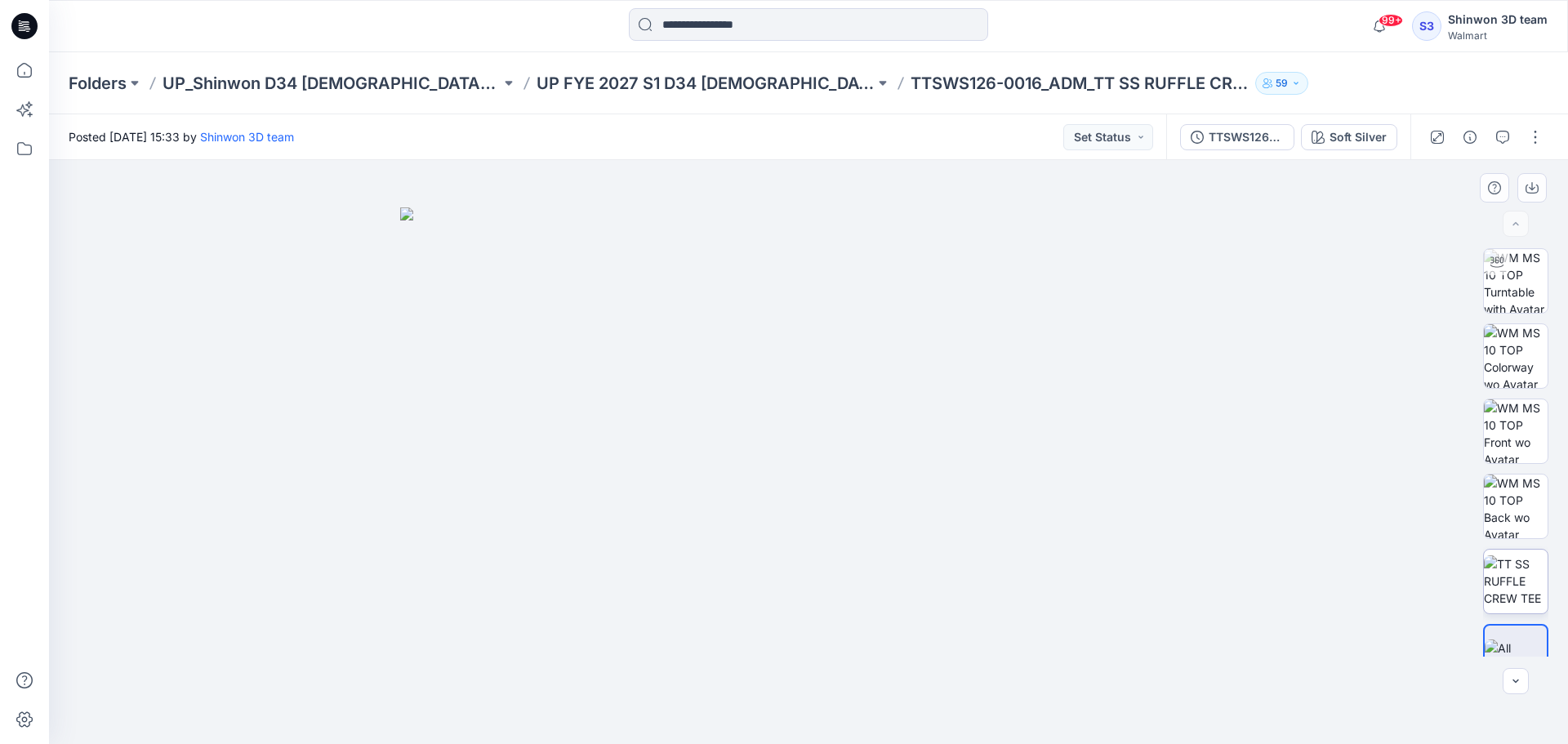
click at [1505, 575] on img at bounding box center [1515, 581] width 64 height 52
drag, startPoint x: 635, startPoint y: 487, endPoint x: 634, endPoint y: 438, distance: 49.0
click at [634, 438] on img at bounding box center [808, 396] width 918 height 697
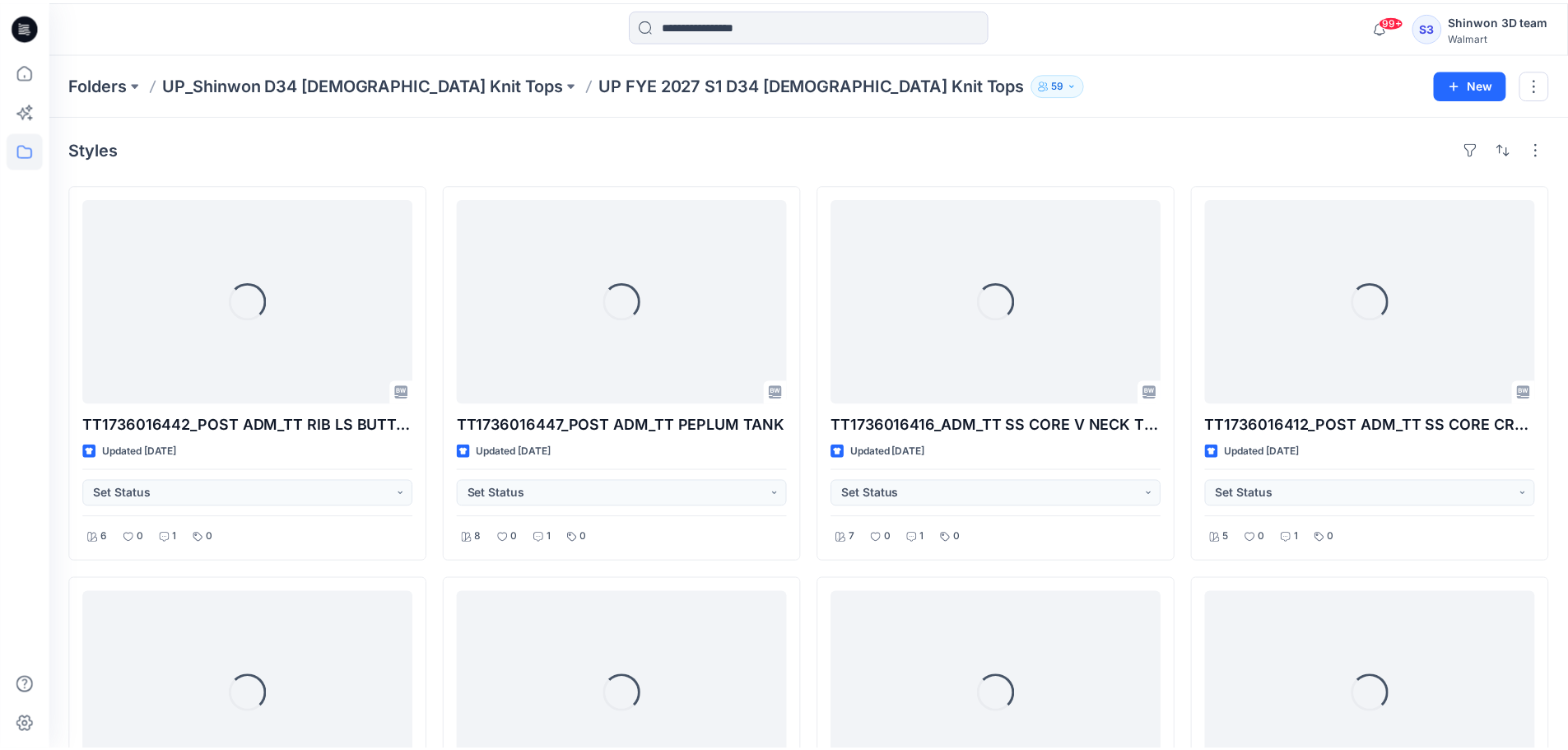
scroll to position [1850, 0]
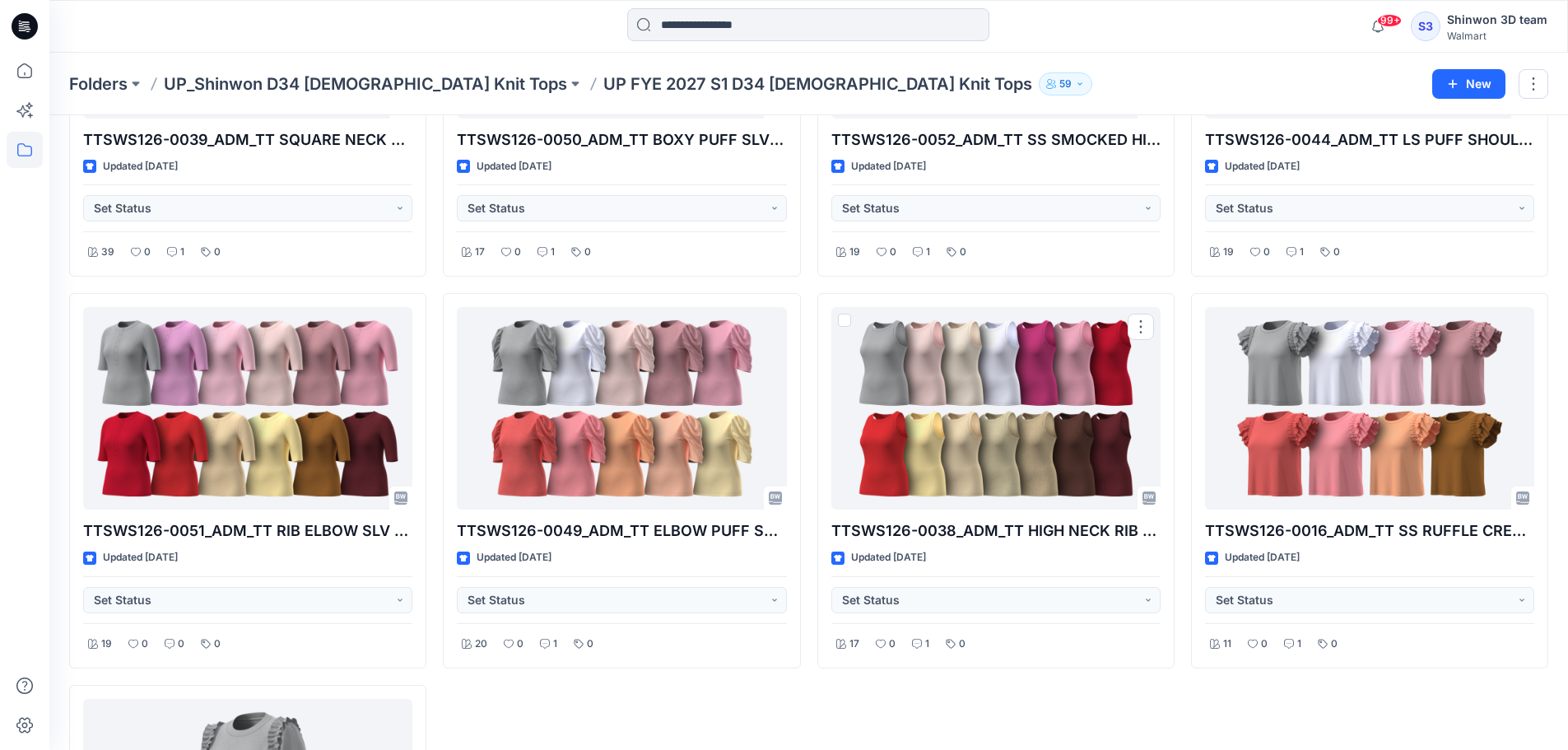
drag, startPoint x: 1331, startPoint y: 443, endPoint x: 1299, endPoint y: 449, distance: 32.6
click at [1331, 443] on div at bounding box center [1370, 409] width 330 height 203
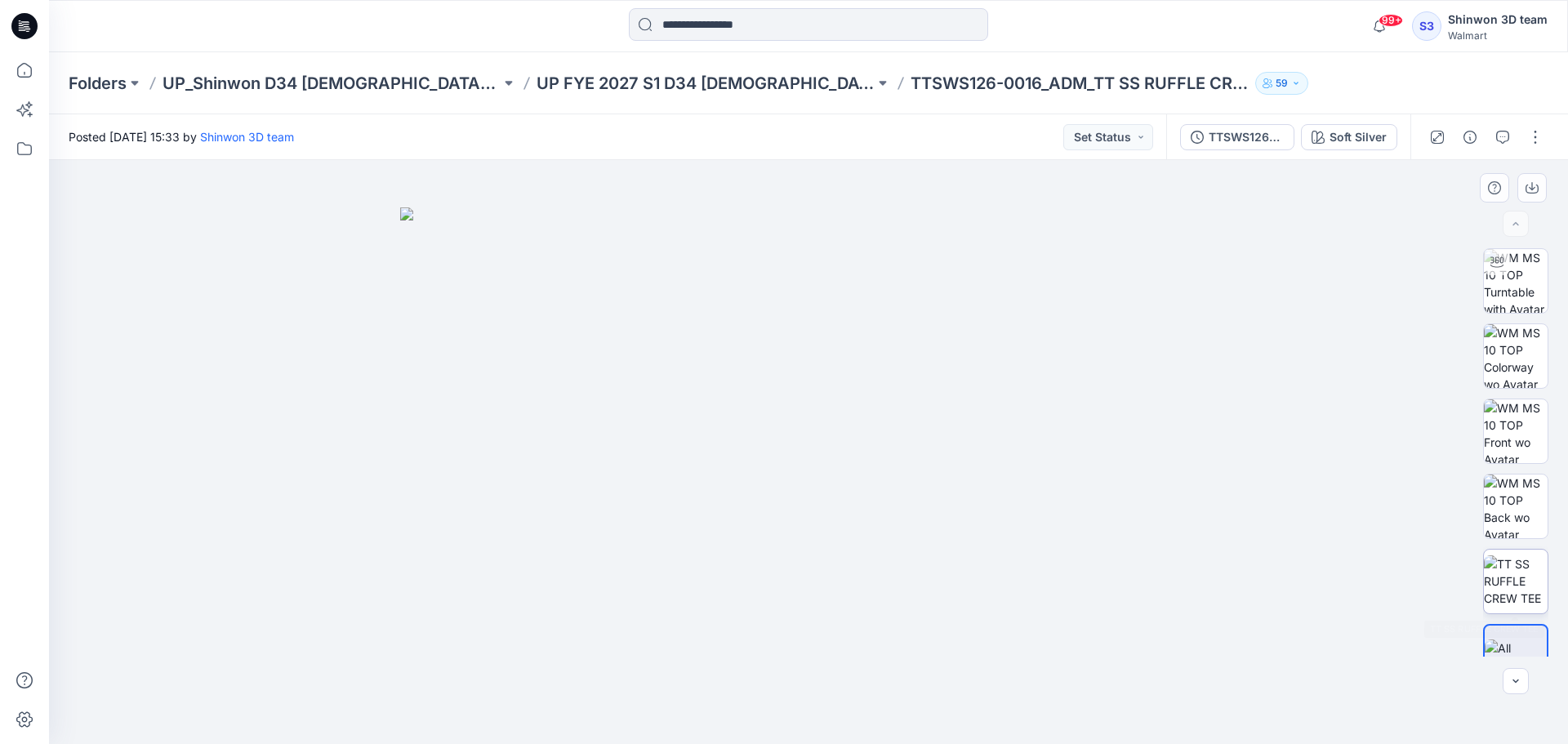
click at [1525, 583] on img at bounding box center [1515, 581] width 64 height 52
drag, startPoint x: 634, startPoint y: 482, endPoint x: 615, endPoint y: 536, distance: 57.2
click at [615, 536] on img at bounding box center [808, 448] width 918 height 594
drag, startPoint x: 795, startPoint y: 624, endPoint x: 811, endPoint y: 578, distance: 48.7
click at [811, 578] on img at bounding box center [808, 424] width 918 height 640
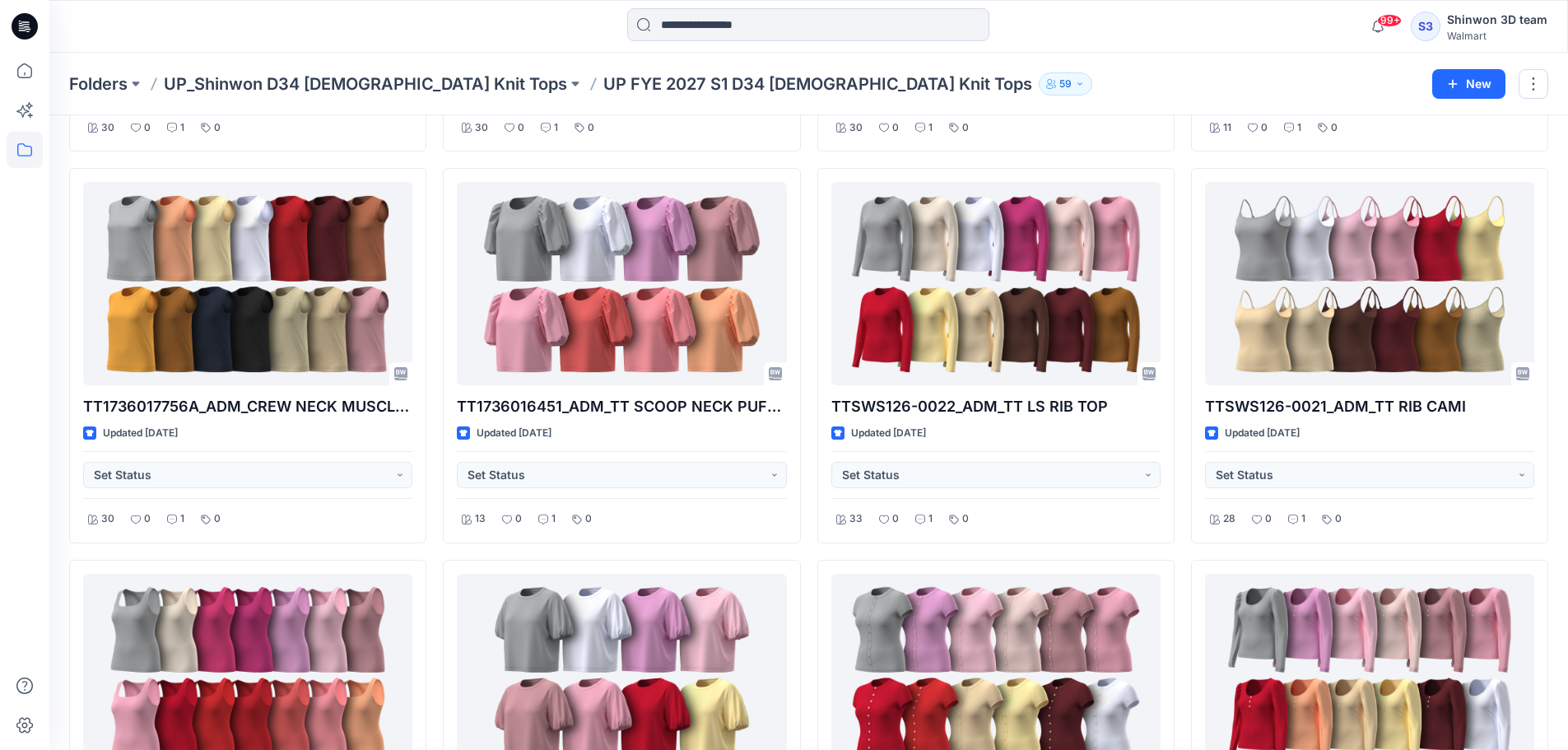
scroll to position [1630, 0]
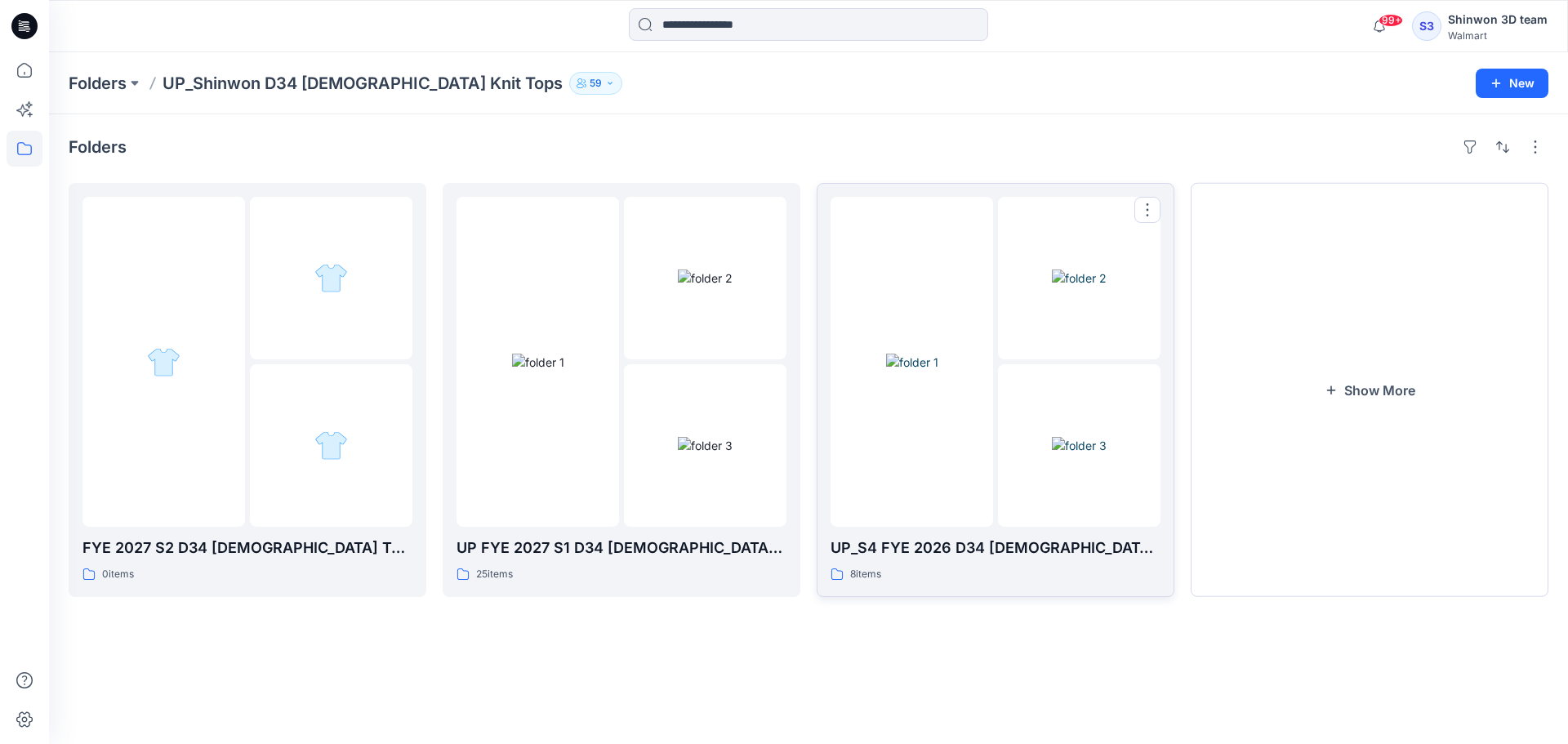
click at [1051, 454] on img at bounding box center [1078, 445] width 55 height 18
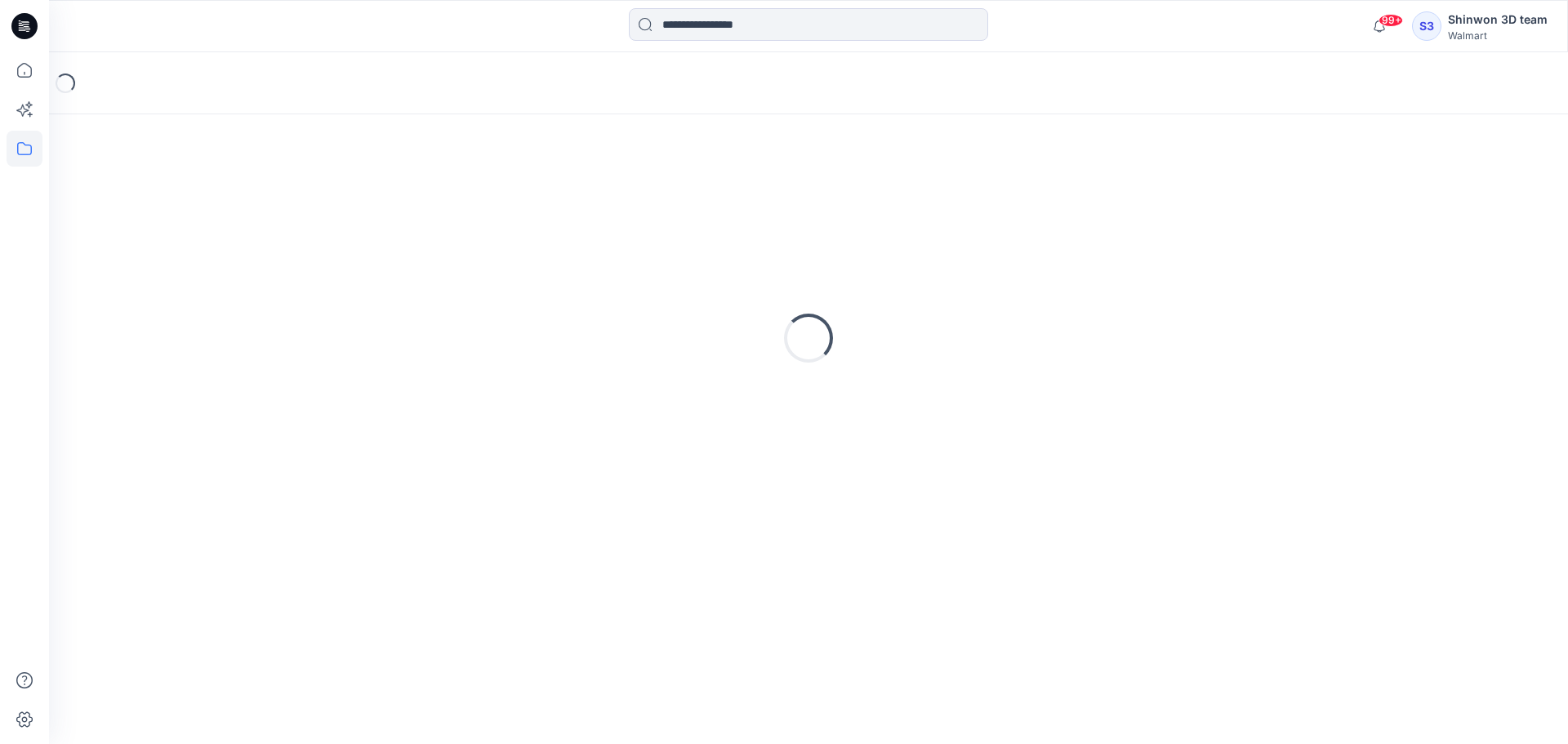
drag, startPoint x: 781, startPoint y: 443, endPoint x: 772, endPoint y: 457, distance: 16.6
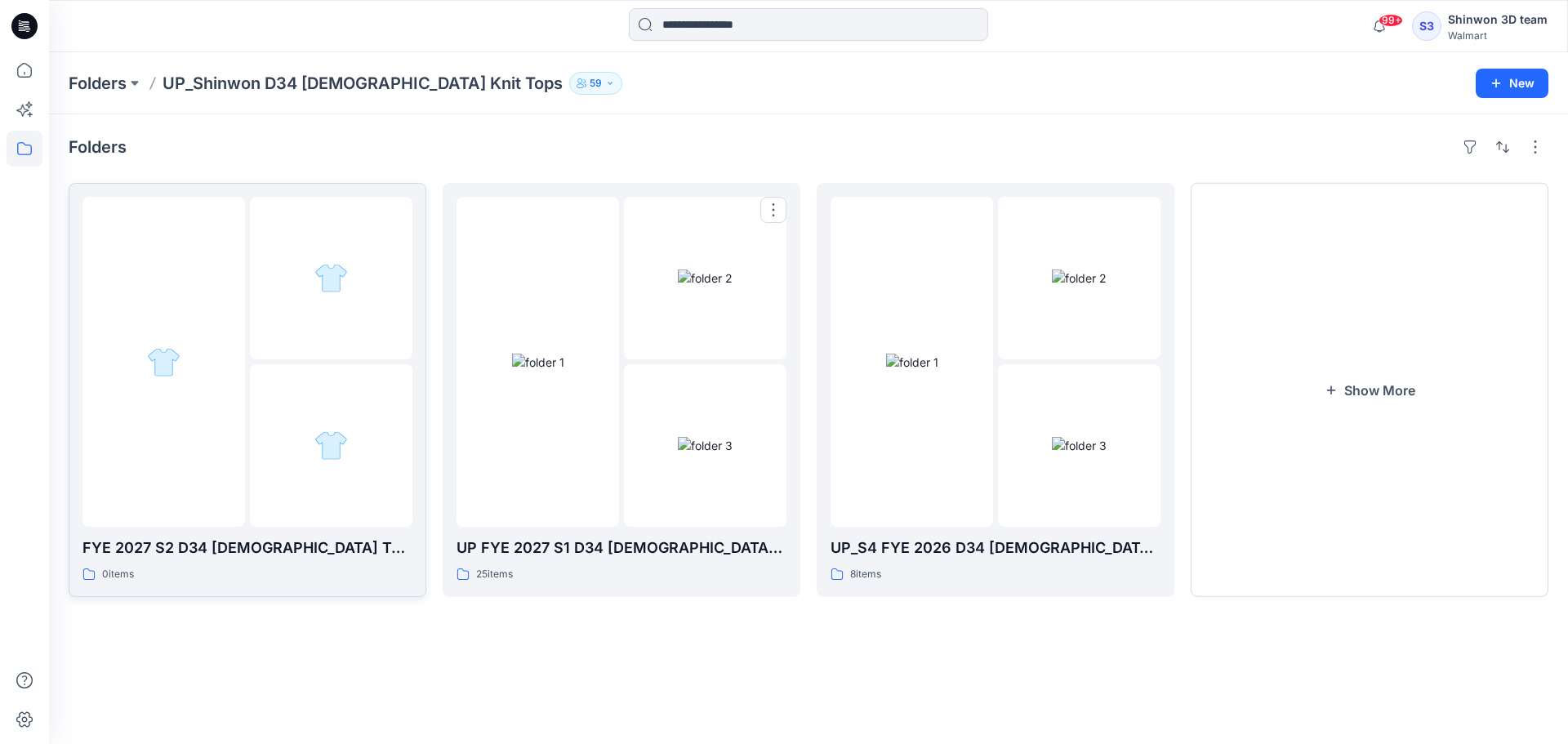
click at [299, 440] on div at bounding box center [331, 445] width 163 height 163
click at [1432, 452] on button "Show More" at bounding box center [1369, 390] width 358 height 414
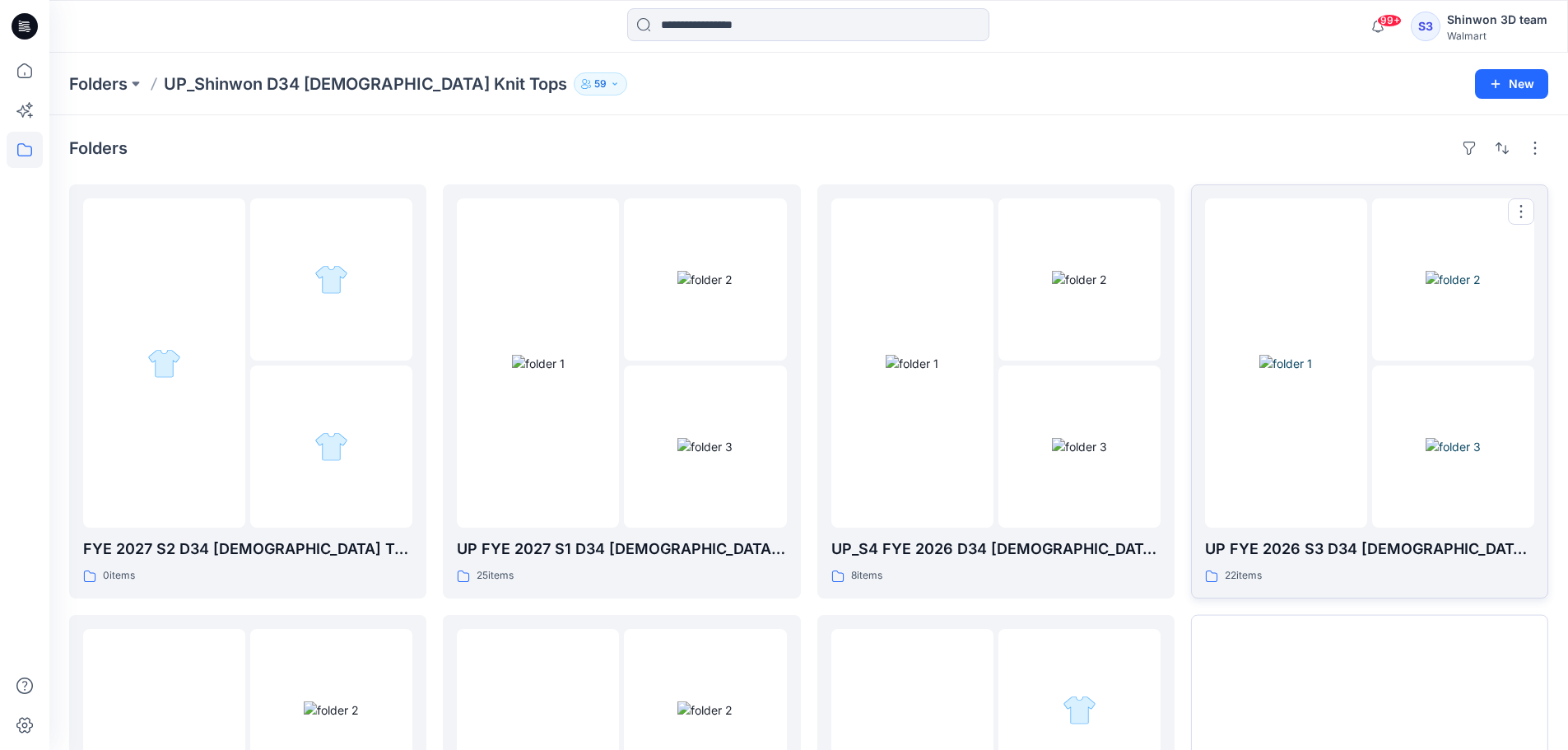
click at [1312, 372] on img at bounding box center [1285, 363] width 53 height 18
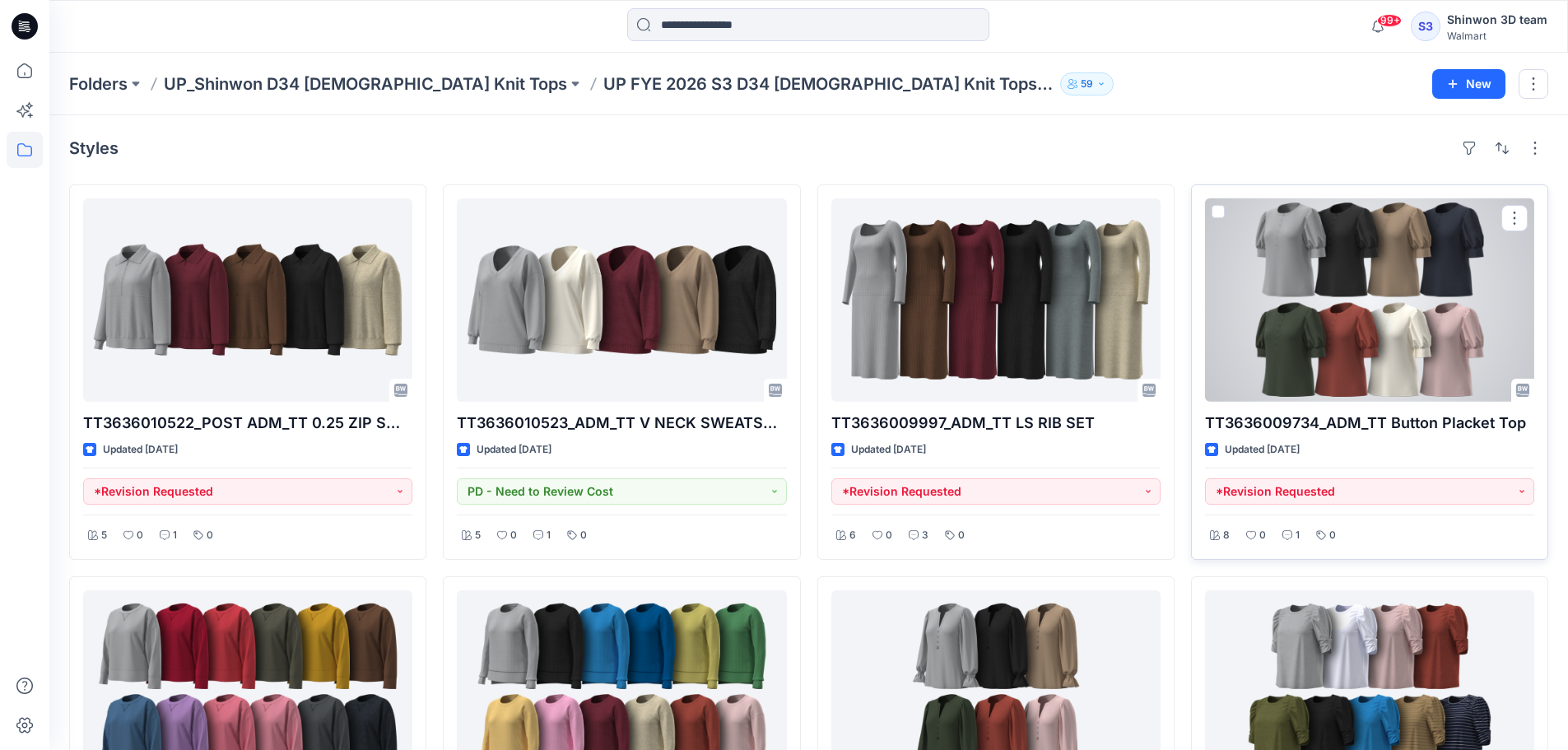
click at [1370, 349] on div at bounding box center [1370, 300] width 330 height 203
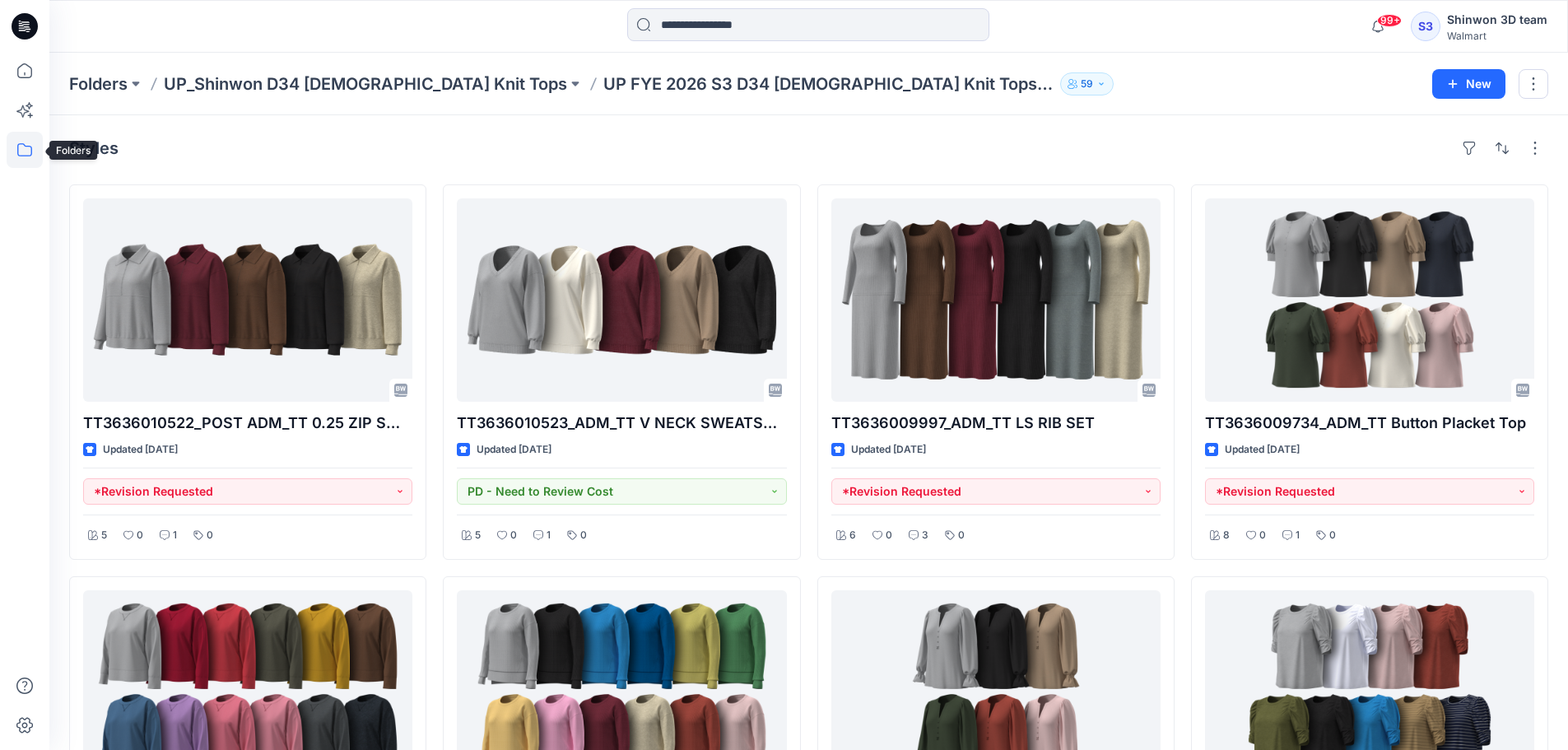
click at [25, 150] on icon at bounding box center [24, 149] width 36 height 36
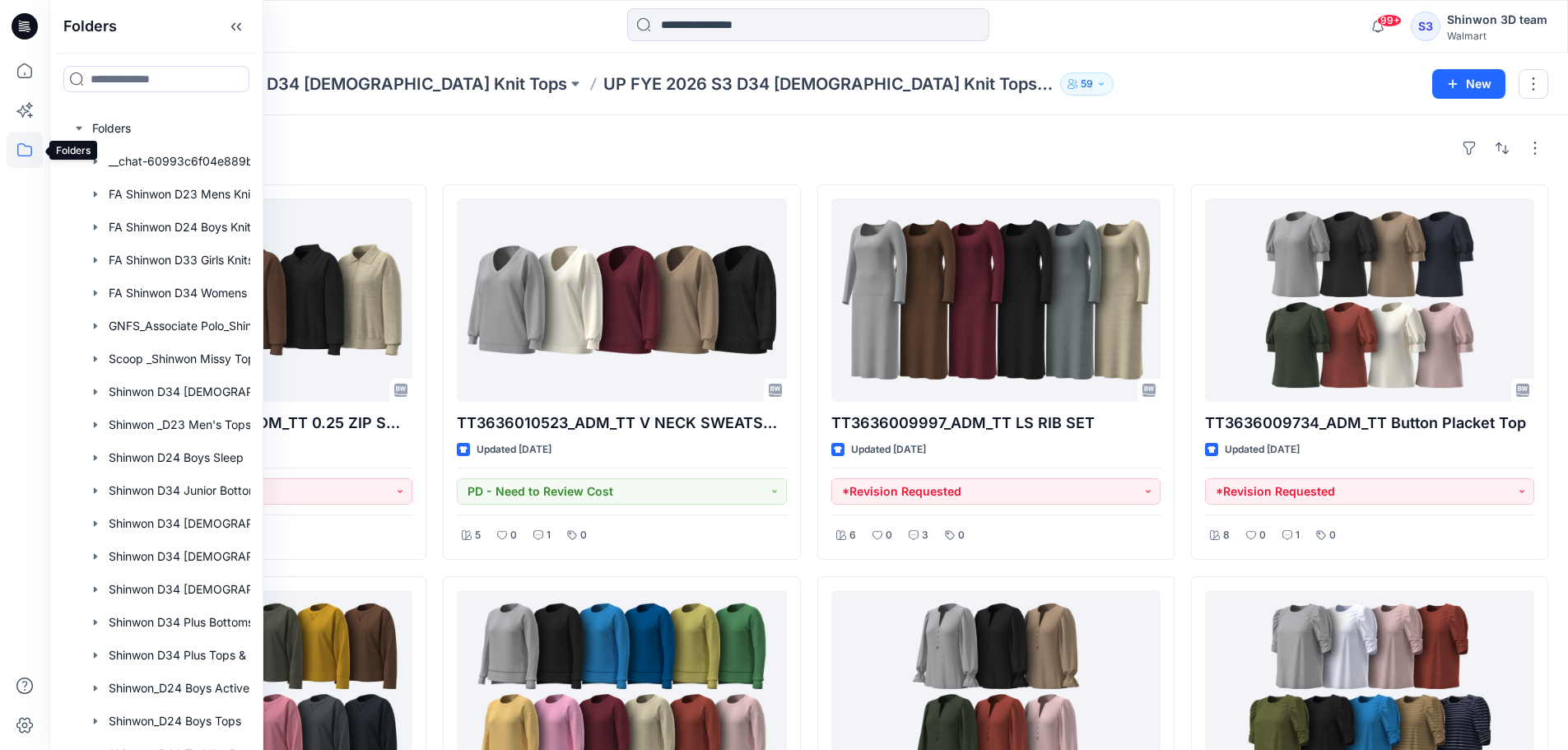
click at [31, 149] on icon at bounding box center [24, 149] width 36 height 36
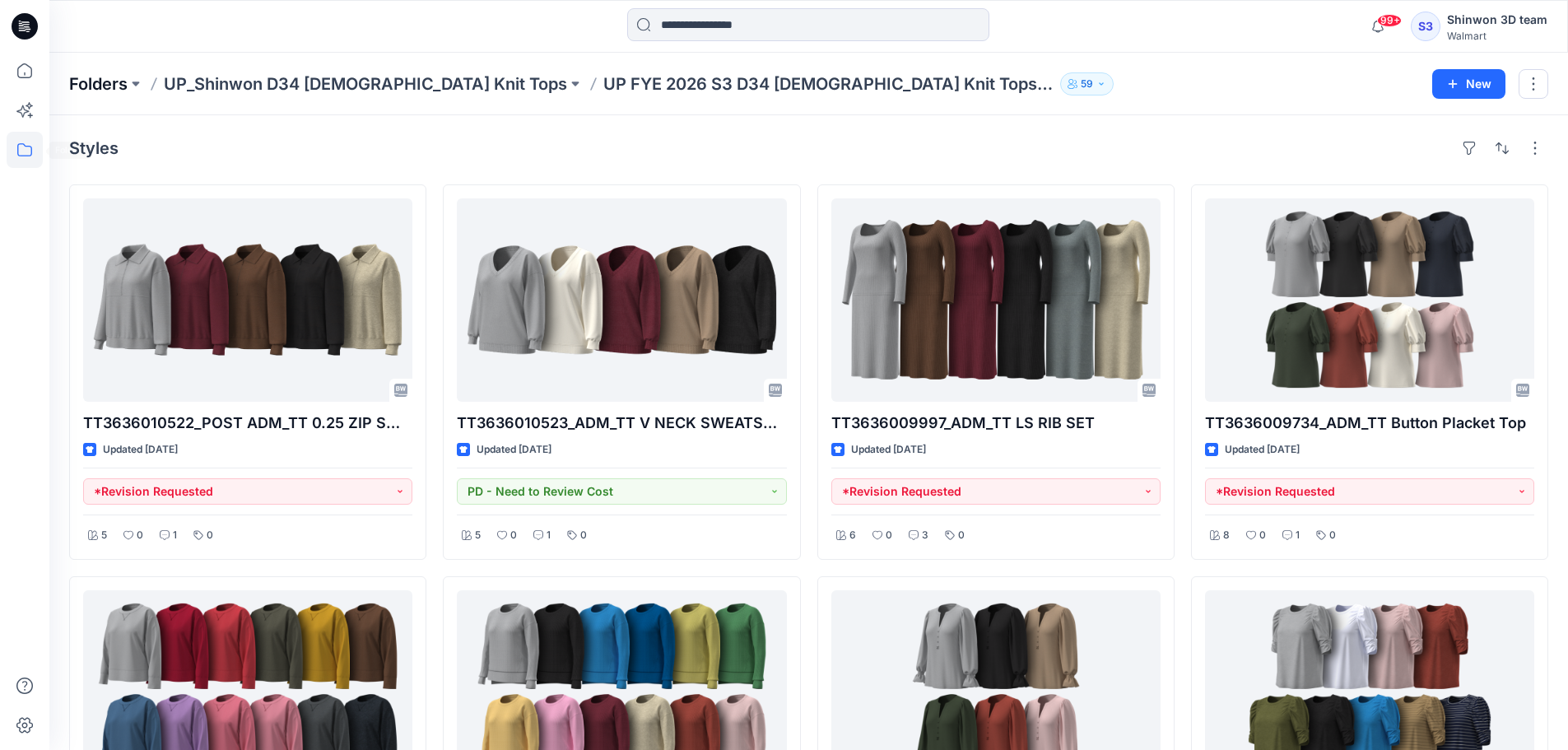
click at [110, 88] on p "Folders" at bounding box center [98, 84] width 59 height 23
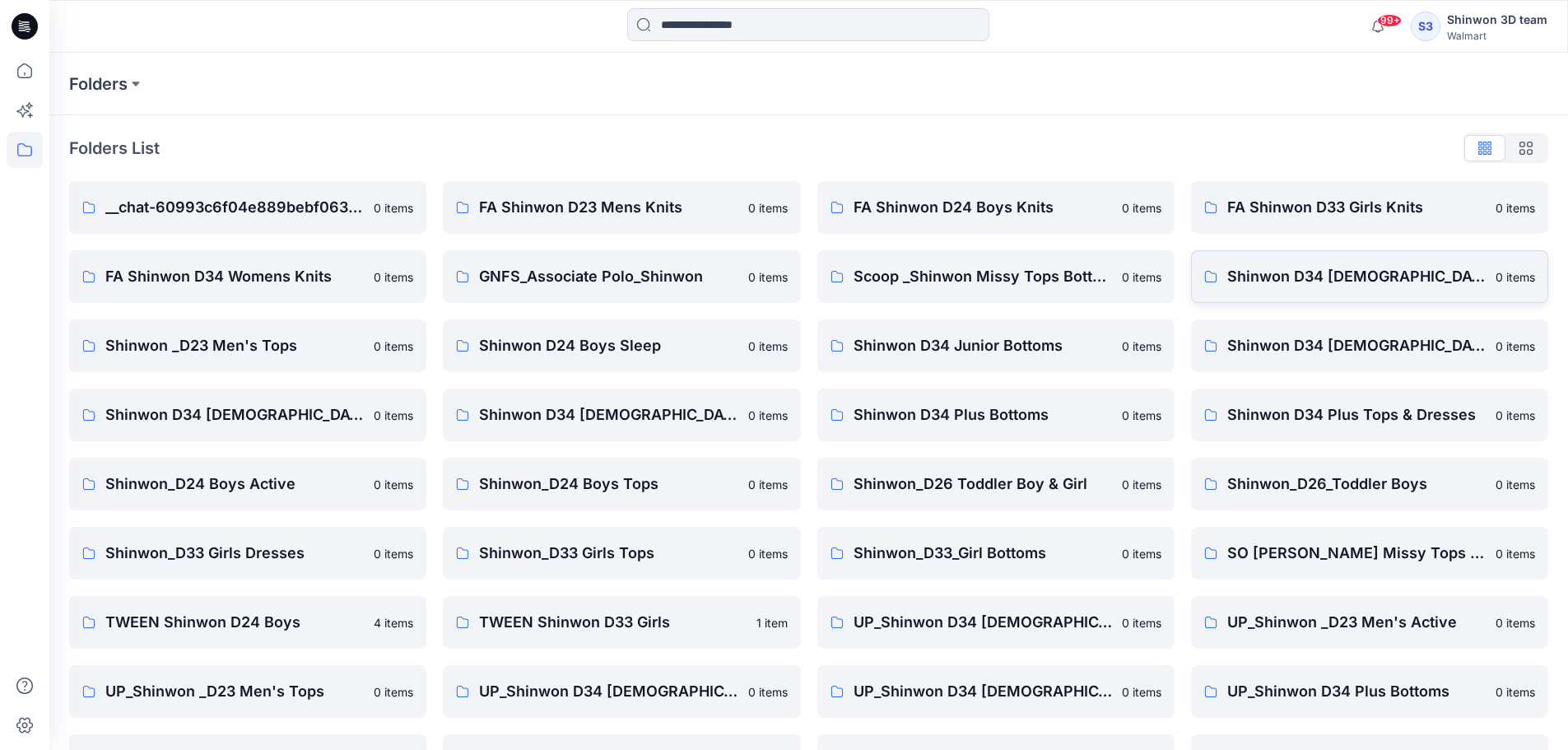
click at [1348, 275] on p "Shinwon D34 [DEMOGRAPHIC_DATA] Knit Tops" at bounding box center [1357, 277] width 259 height 23
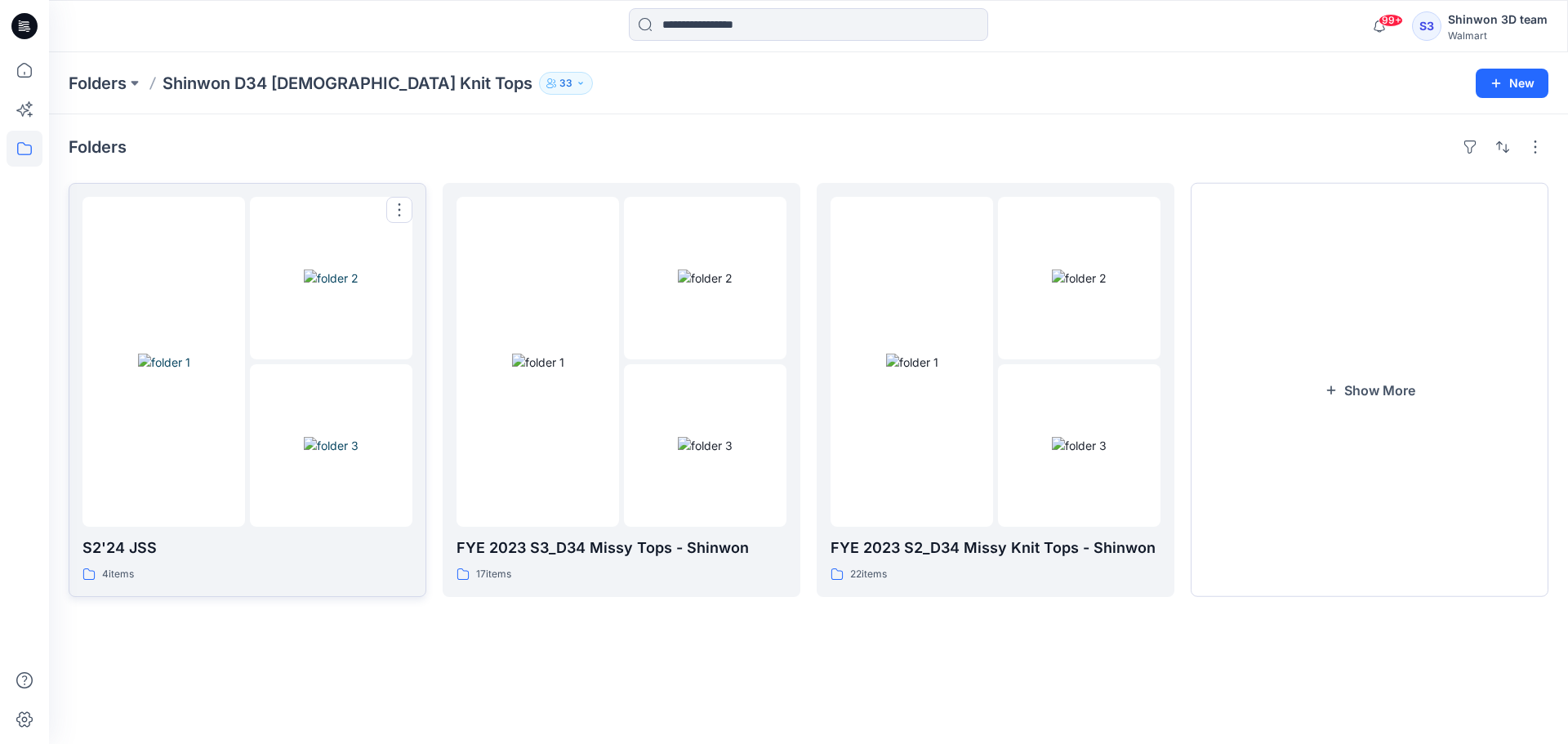
click at [301, 553] on p "S2'24 JSS" at bounding box center [247, 548] width 330 height 23
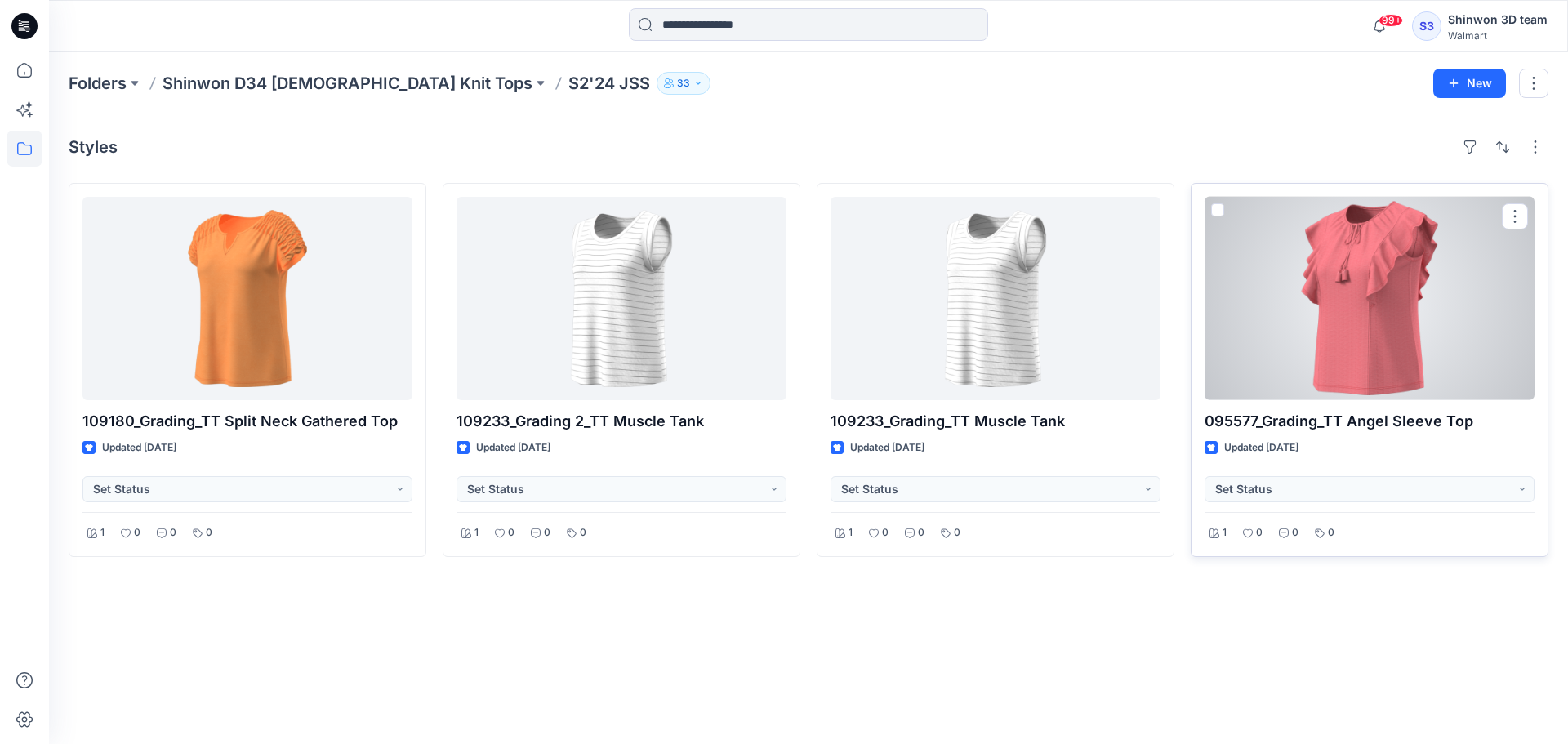
click at [1329, 421] on p "095577_Grading_TT Angel Sleeve Top" at bounding box center [1369, 421] width 330 height 23
click at [1290, 365] on div at bounding box center [1369, 299] width 330 height 203
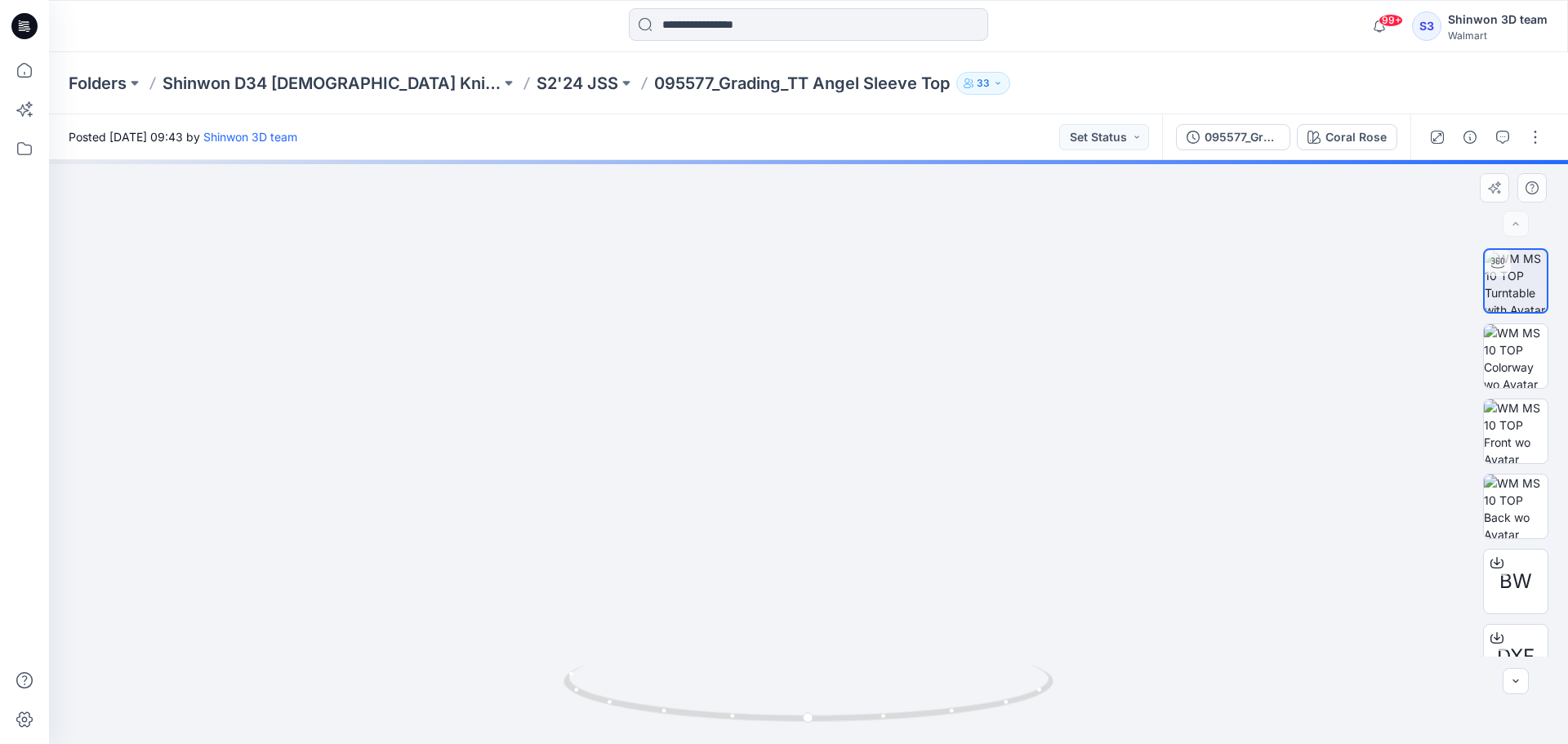
drag, startPoint x: 854, startPoint y: 407, endPoint x: 840, endPoint y: 518, distance: 111.9
click at [854, 539] on img at bounding box center [808, 433] width 971 height 621
drag, startPoint x: 838, startPoint y: 573, endPoint x: 828, endPoint y: 440, distance: 133.4
click at [845, 418] on img at bounding box center [808, 348] width 1294 height 793
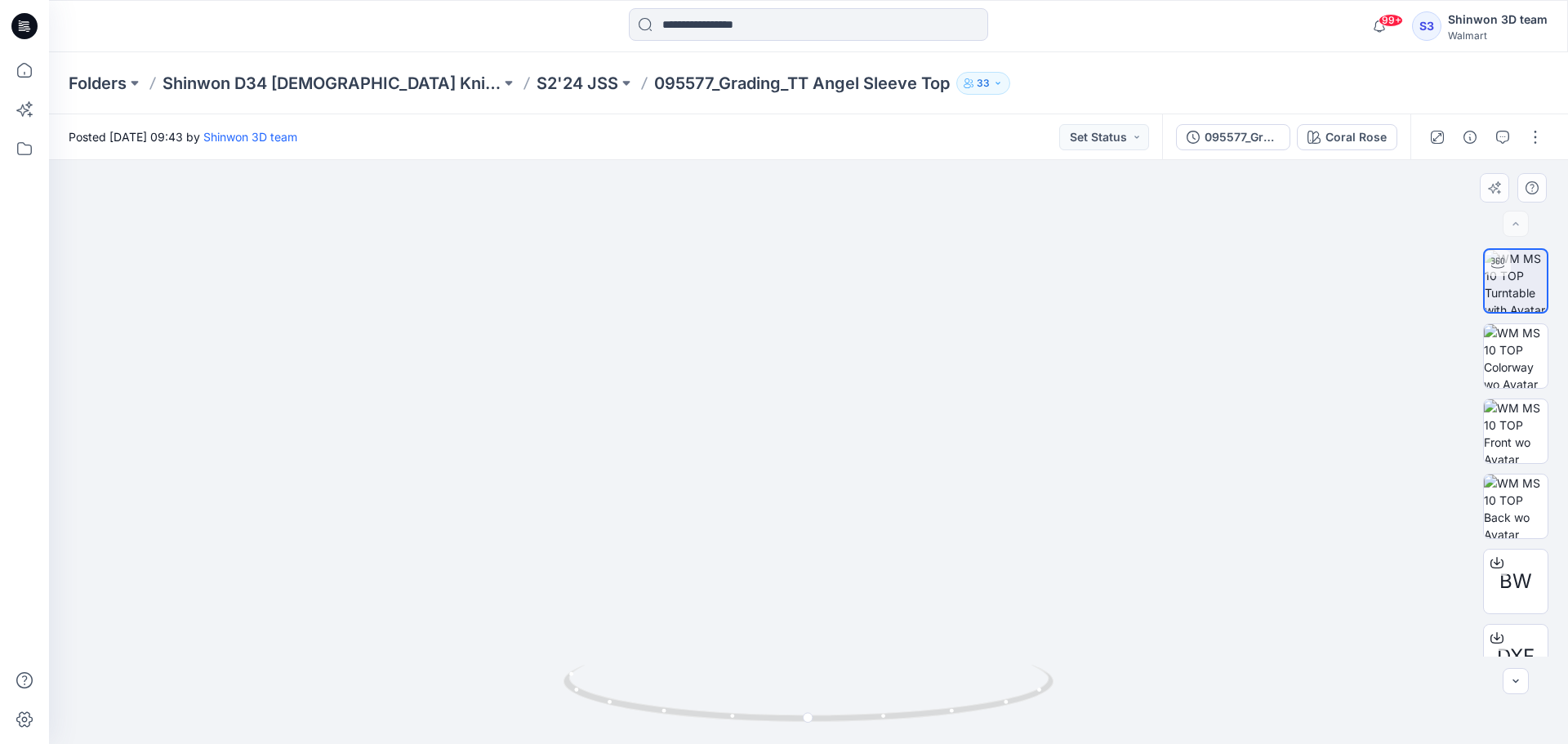
drag, startPoint x: 833, startPoint y: 488, endPoint x: 833, endPoint y: 544, distance: 56.0
click at [833, 501] on img at bounding box center [808, 374] width 1229 height 741
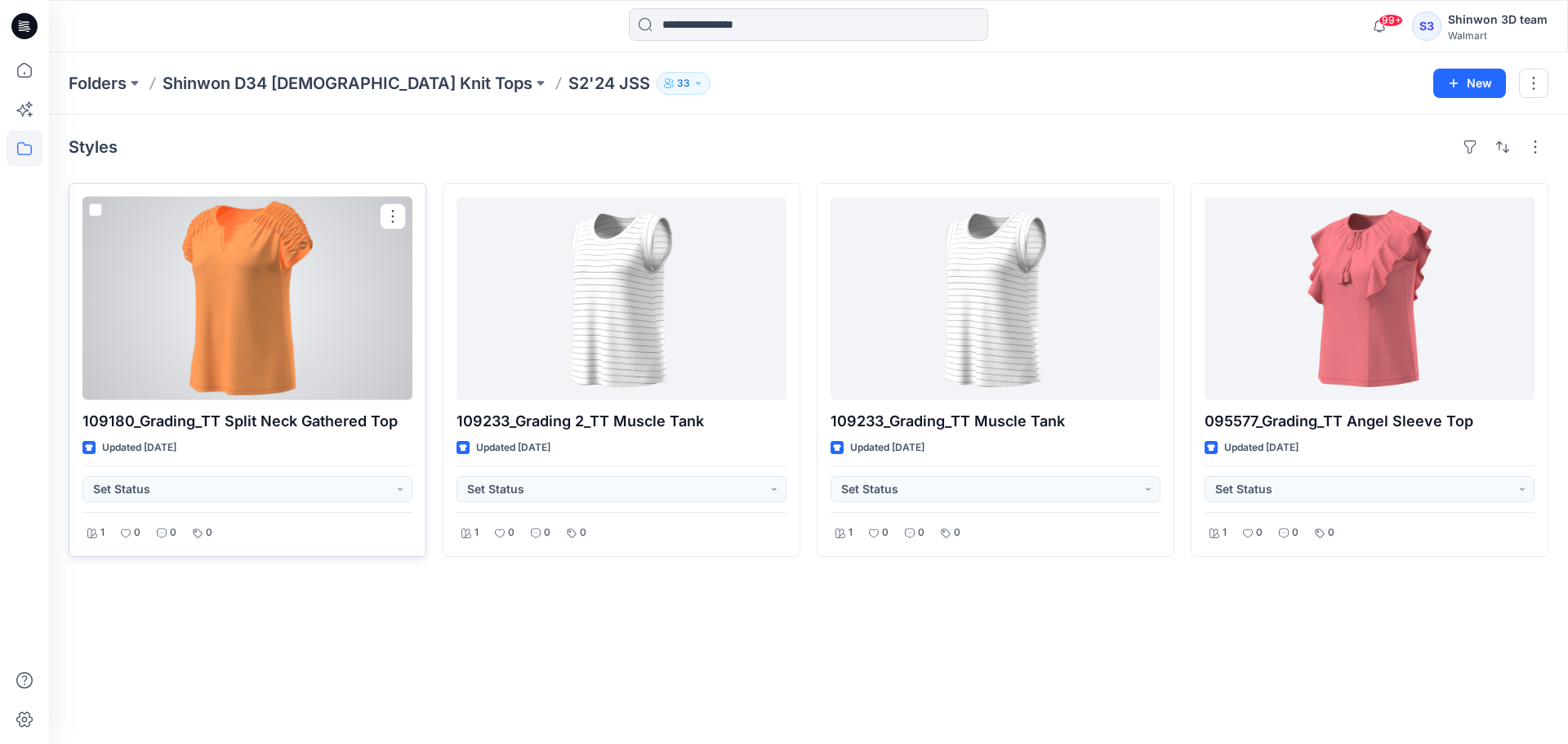
click at [353, 355] on div at bounding box center [247, 299] width 330 height 203
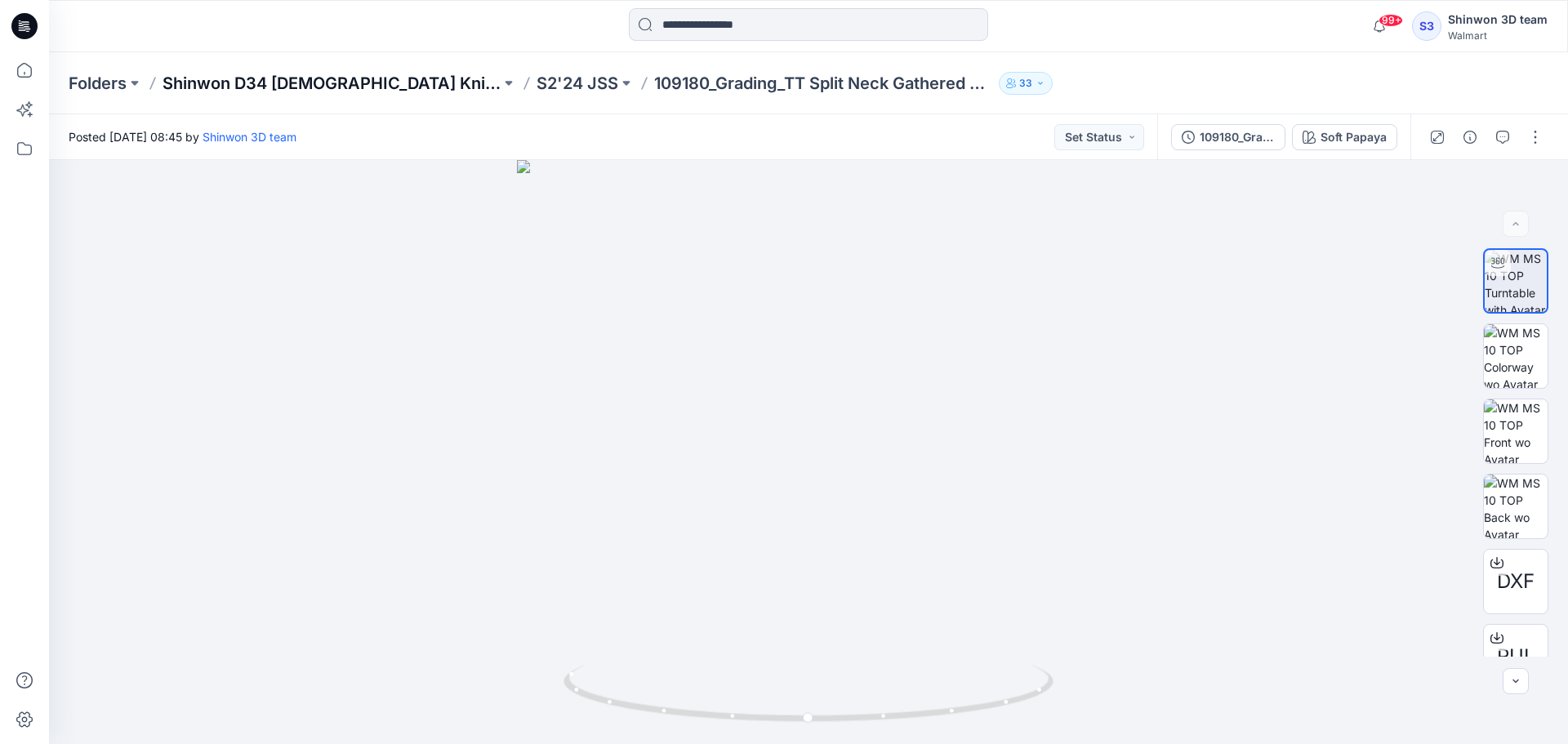
click at [370, 72] on p "Shinwon D34 [DEMOGRAPHIC_DATA] Knit Tops" at bounding box center [332, 83] width 338 height 23
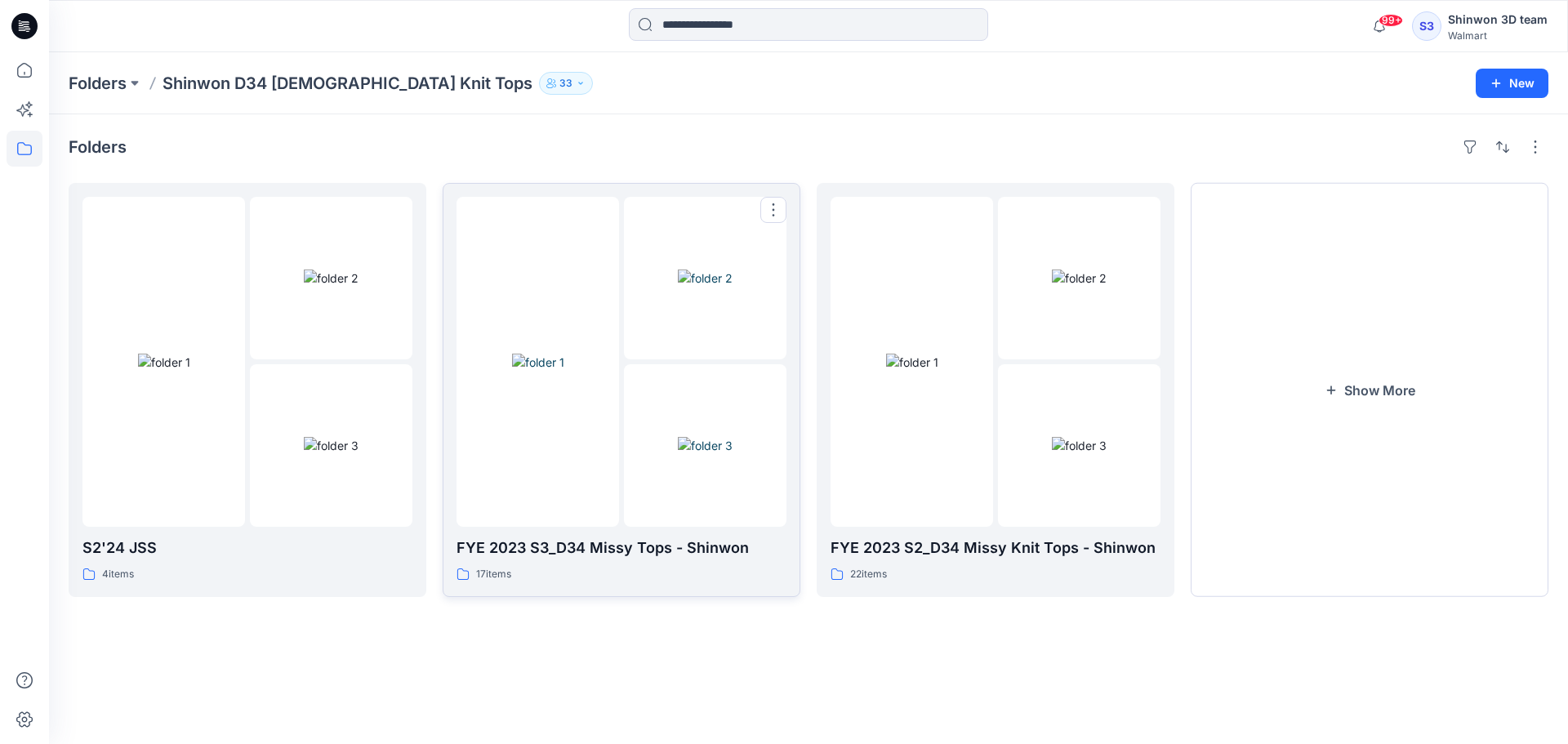
click at [626, 566] on div "17 items" at bounding box center [621, 574] width 330 height 18
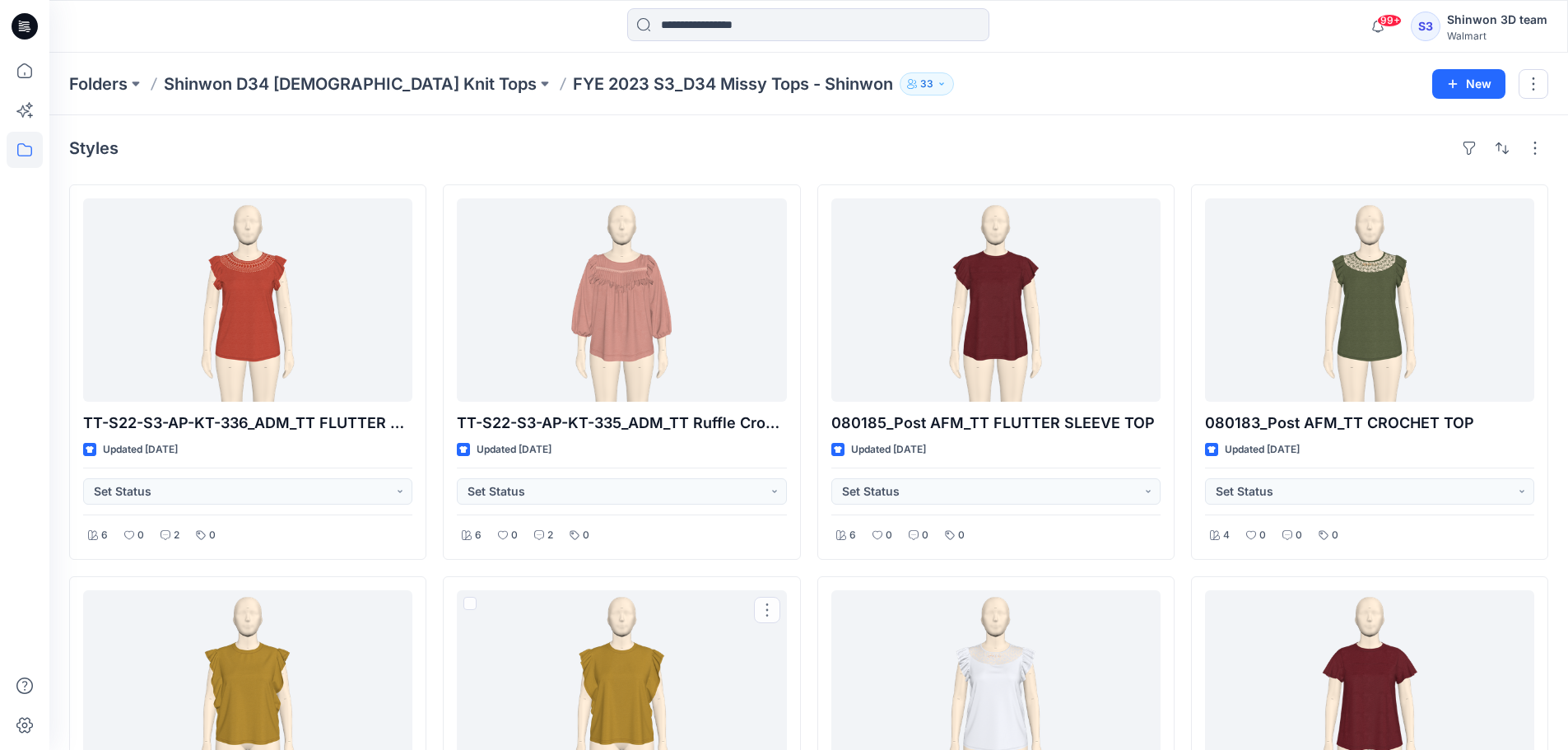
scroll to position [989, 0]
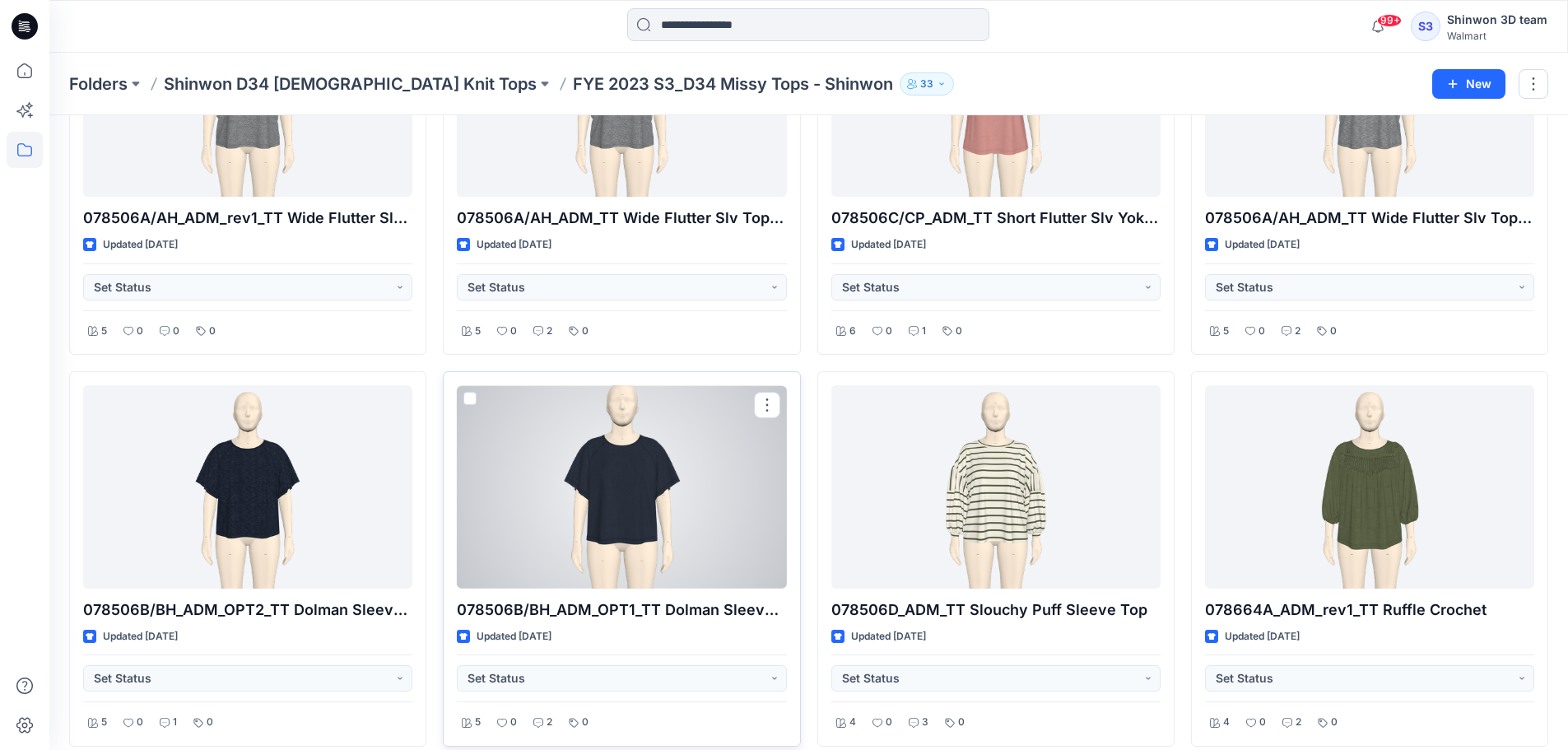
click at [615, 507] on div at bounding box center [622, 487] width 330 height 203
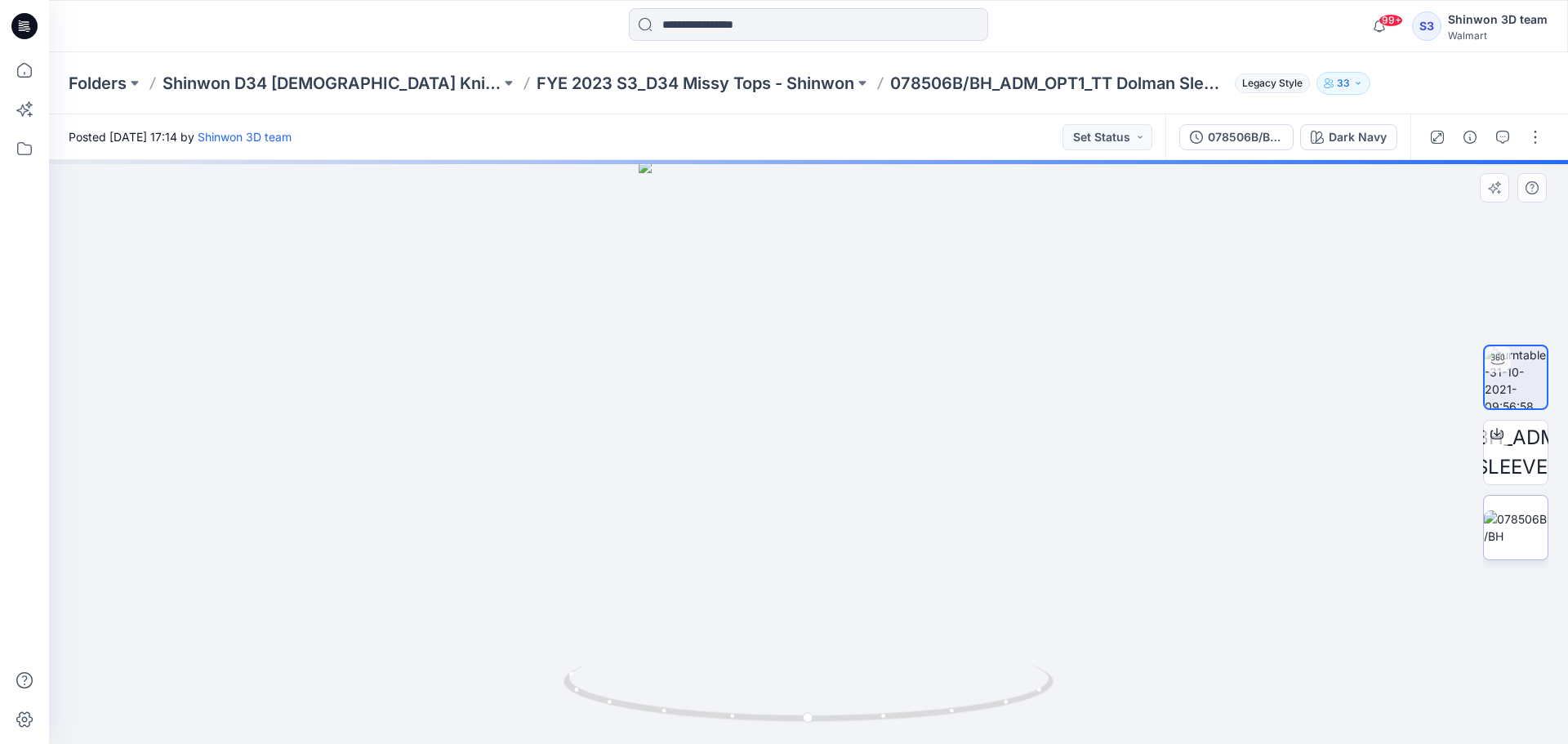
click at [1517, 537] on img at bounding box center [1515, 527] width 64 height 34
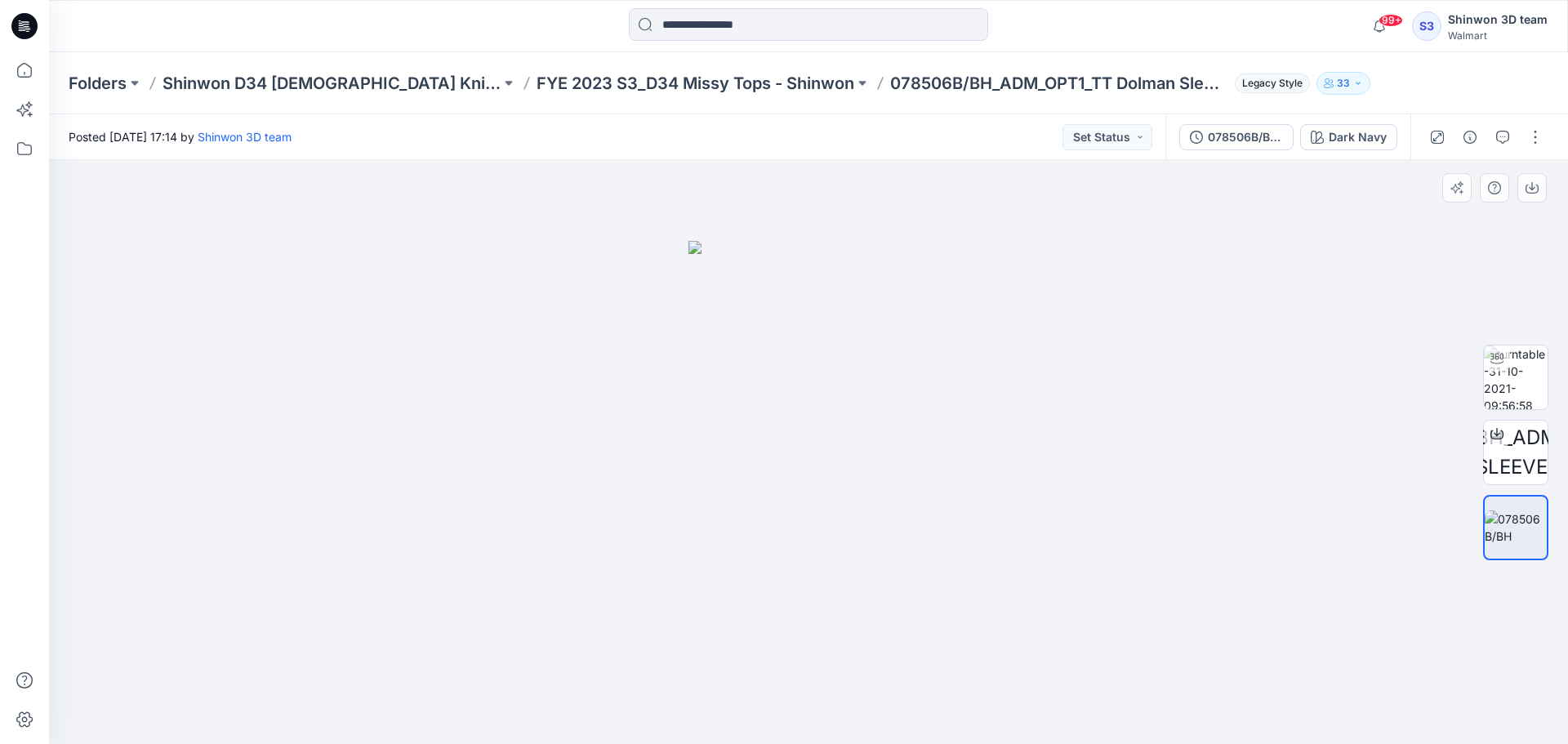
drag, startPoint x: 817, startPoint y: 409, endPoint x: 812, endPoint y: 427, distance: 18.7
click at [808, 427] on img at bounding box center [808, 493] width 241 height 503
drag, startPoint x: 640, startPoint y: 325, endPoint x: 656, endPoint y: 314, distance: 19.4
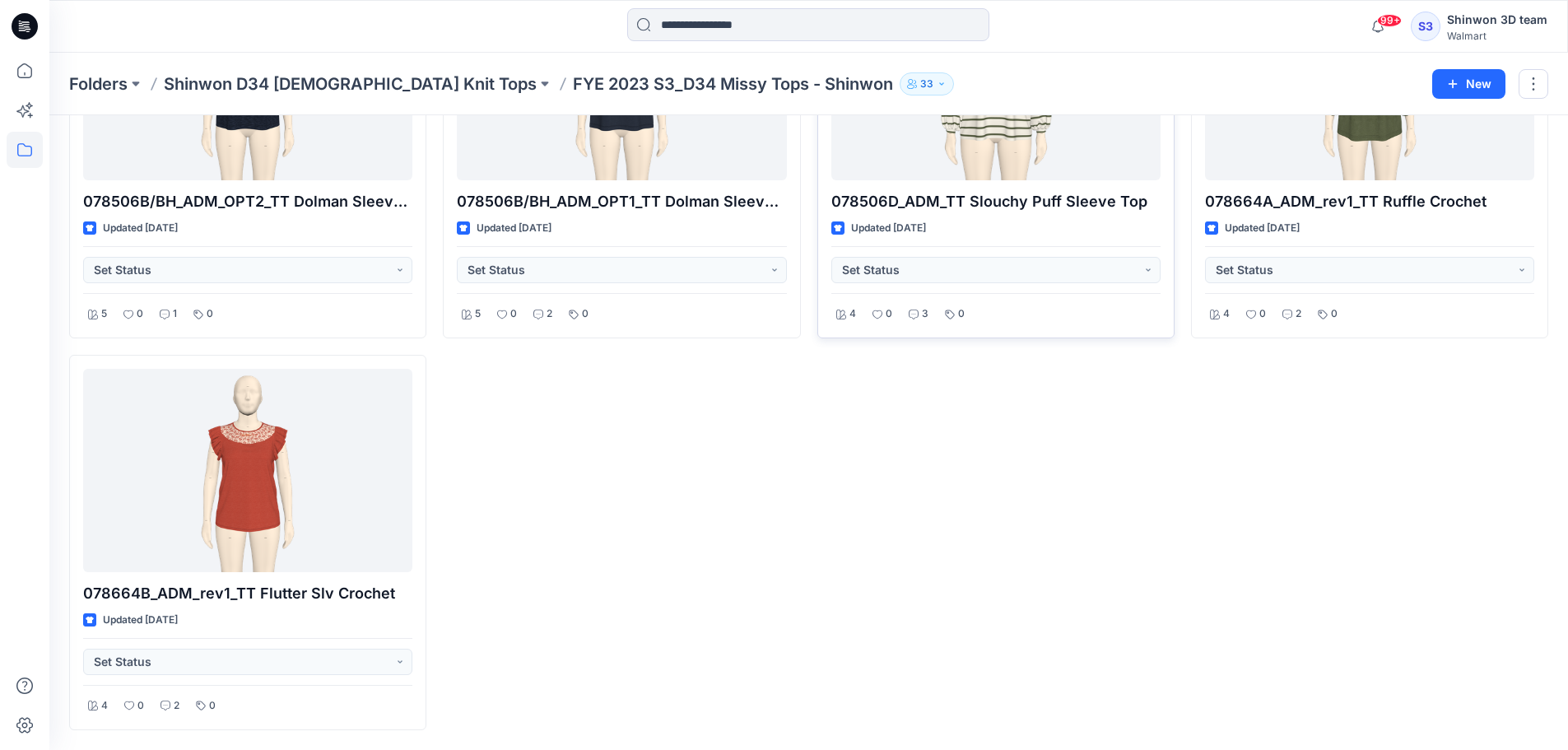
scroll to position [1067, 0]
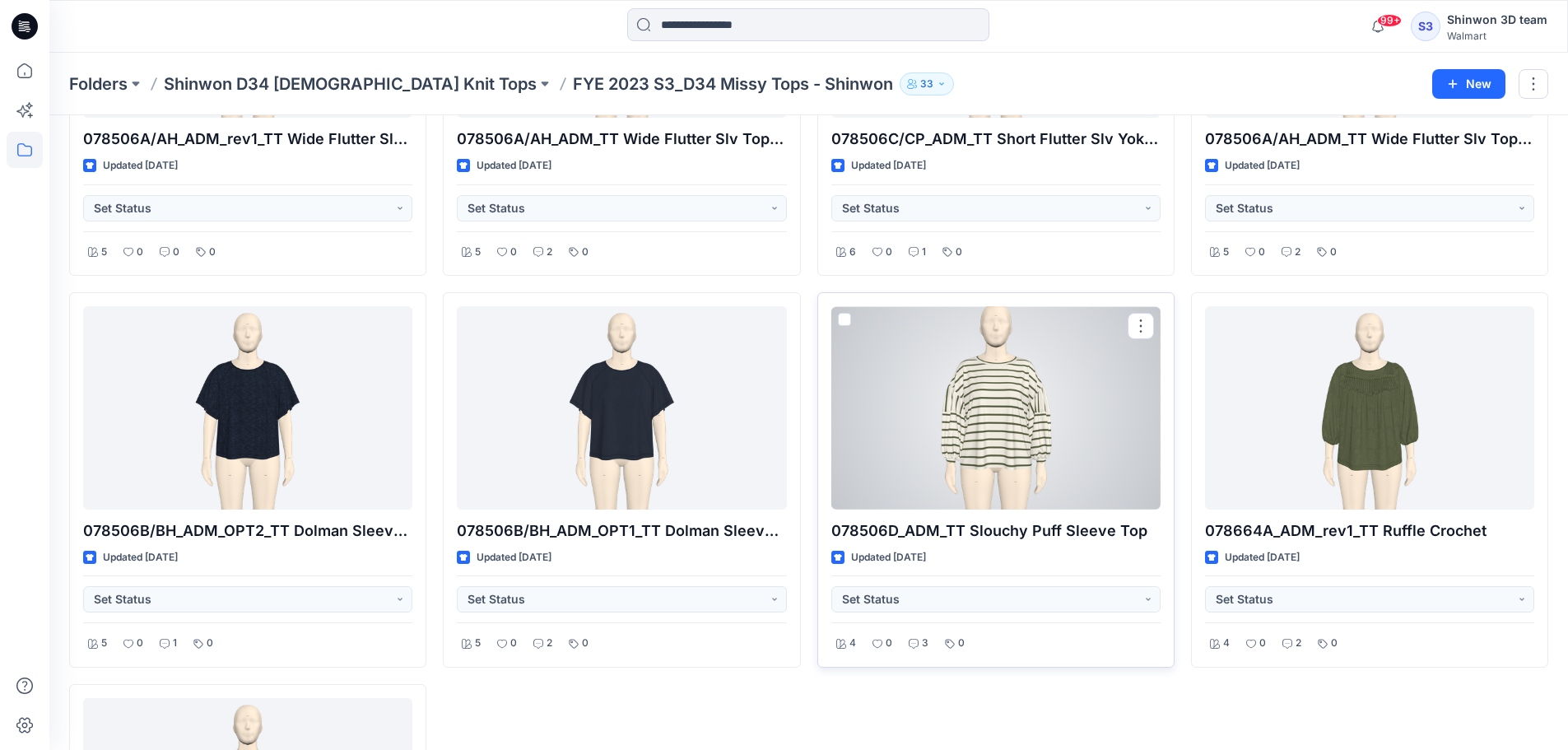
click at [1034, 424] on div at bounding box center [996, 408] width 330 height 203
